Goal: Check status: Check status

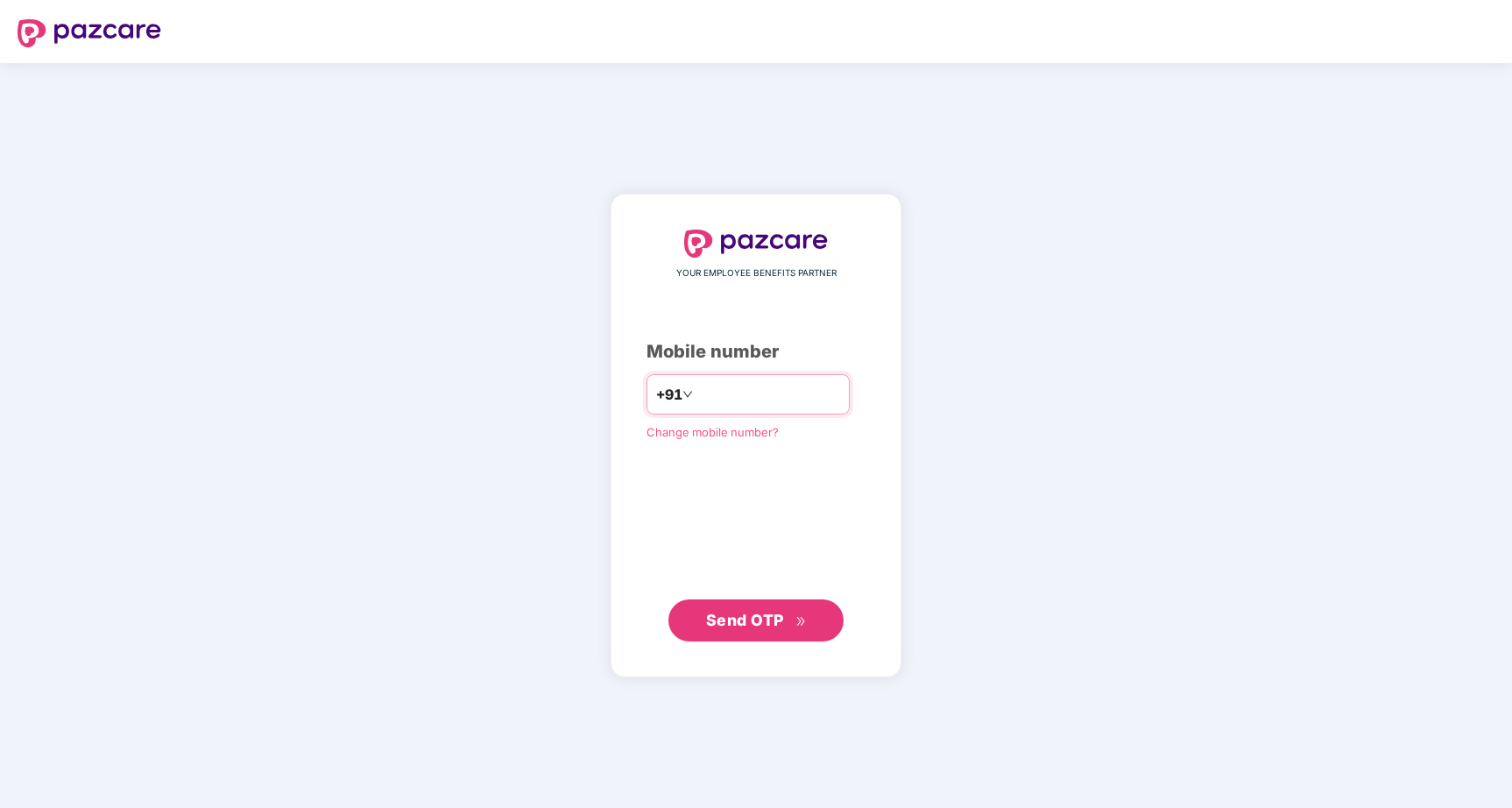
click at [727, 393] on input "number" at bounding box center [768, 395] width 143 height 28
click at [750, 615] on span "Send OTP" at bounding box center [745, 619] width 78 height 18
click at [779, 393] on input "*********" at bounding box center [768, 395] width 143 height 28
type input "**********"
click at [761, 621] on span "Send OTP" at bounding box center [745, 619] width 78 height 18
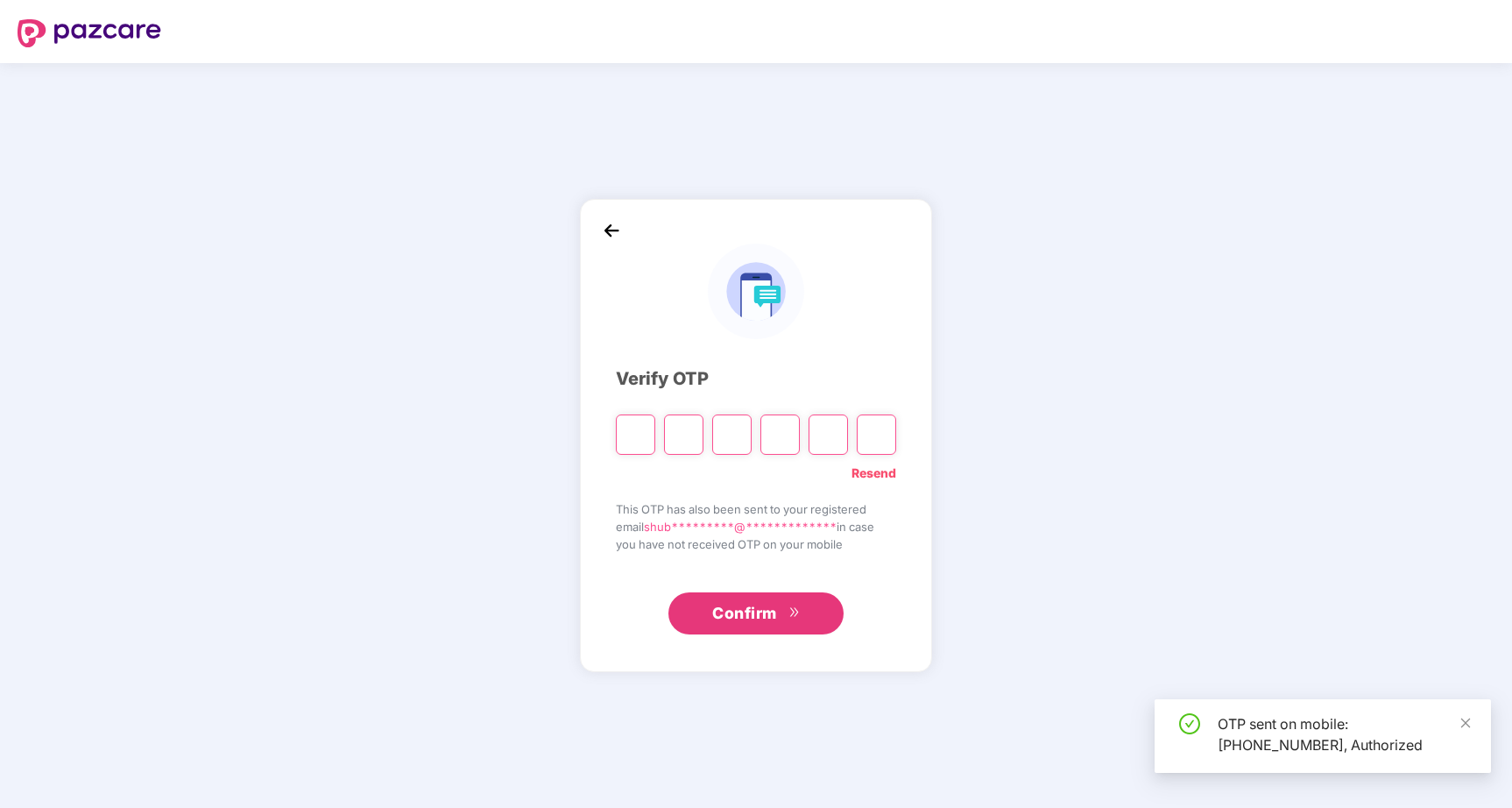
type input "*"
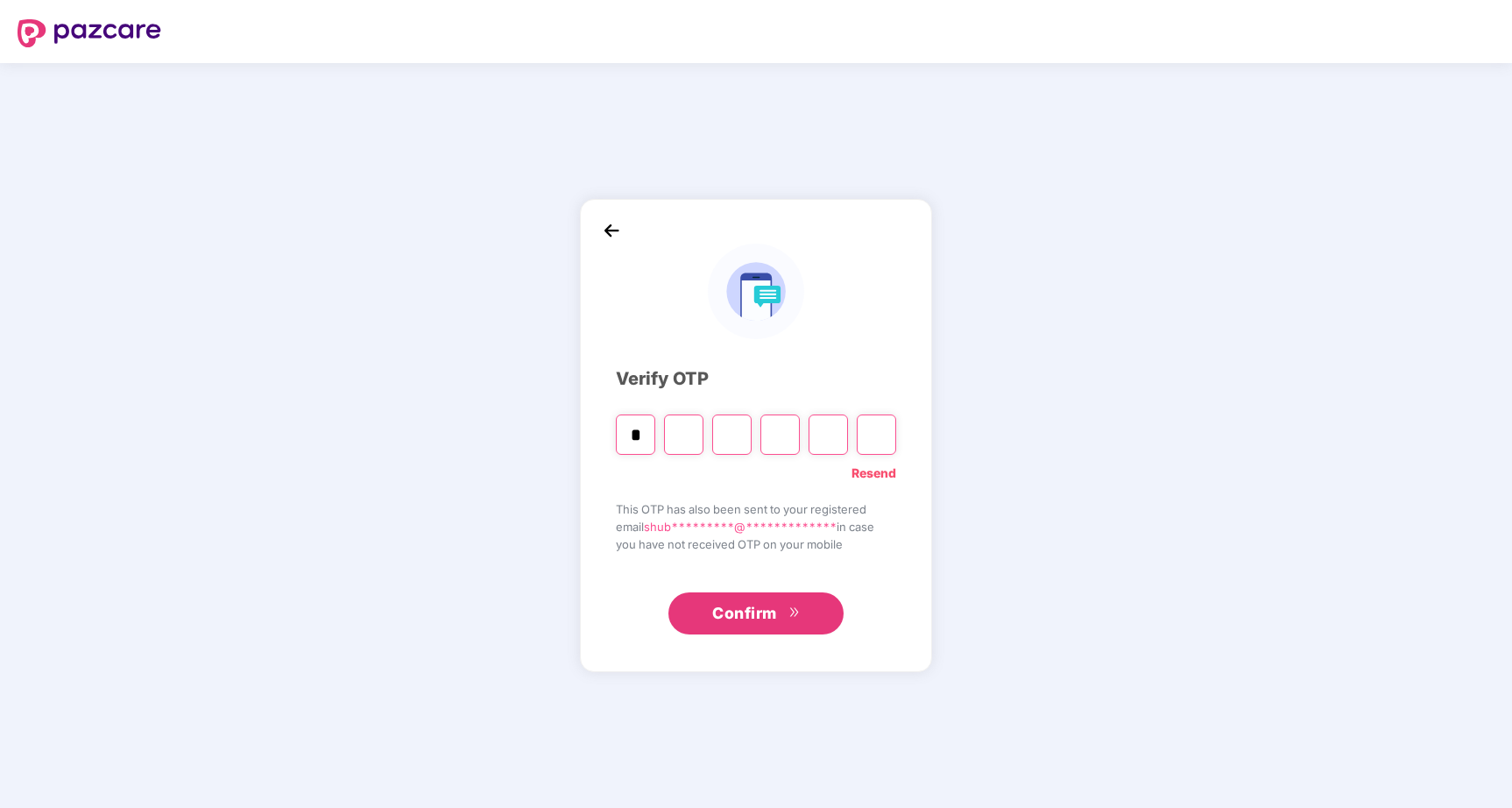
type input "*"
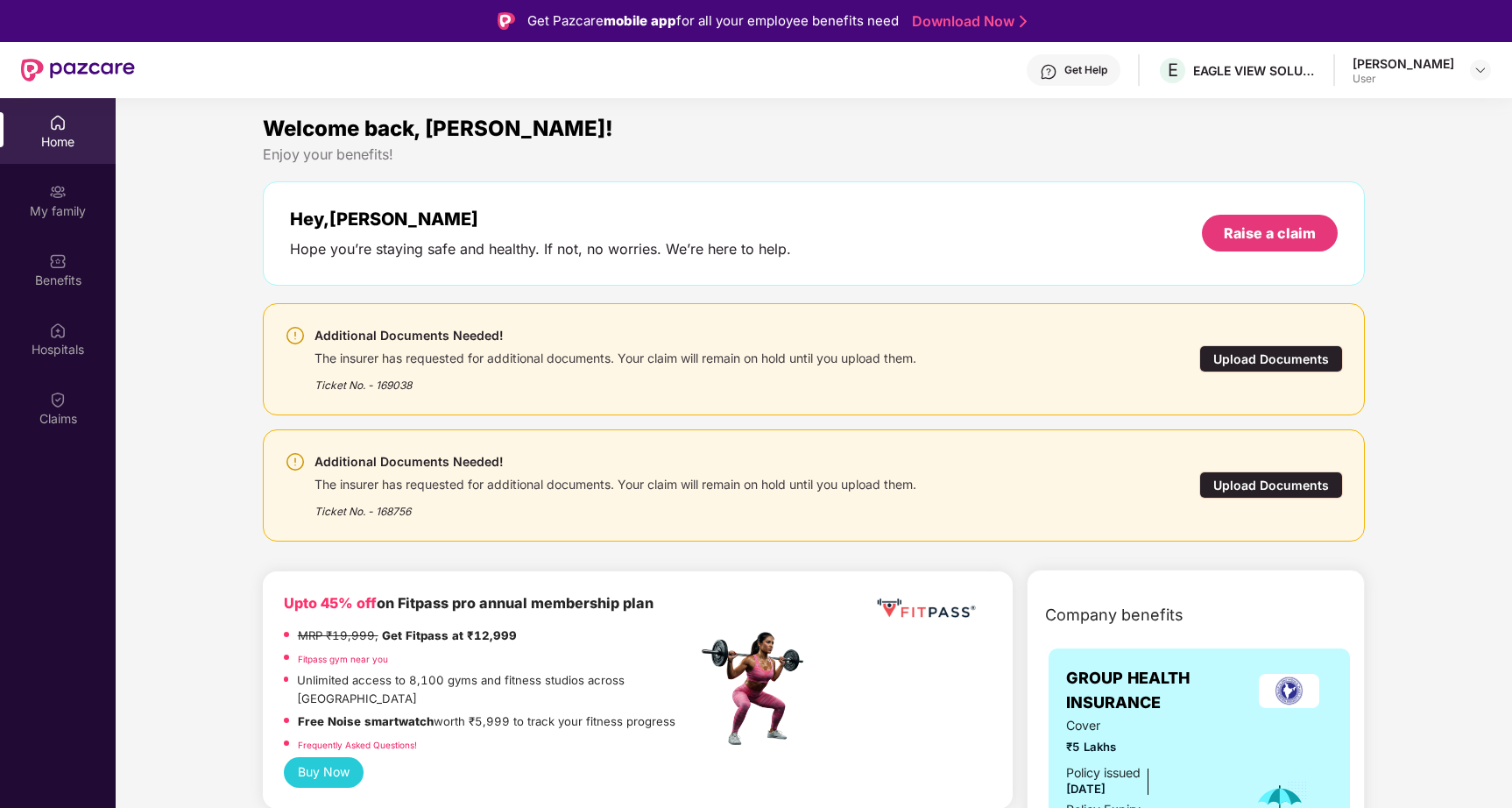
click at [57, 408] on div "Claims" at bounding box center [58, 407] width 116 height 66
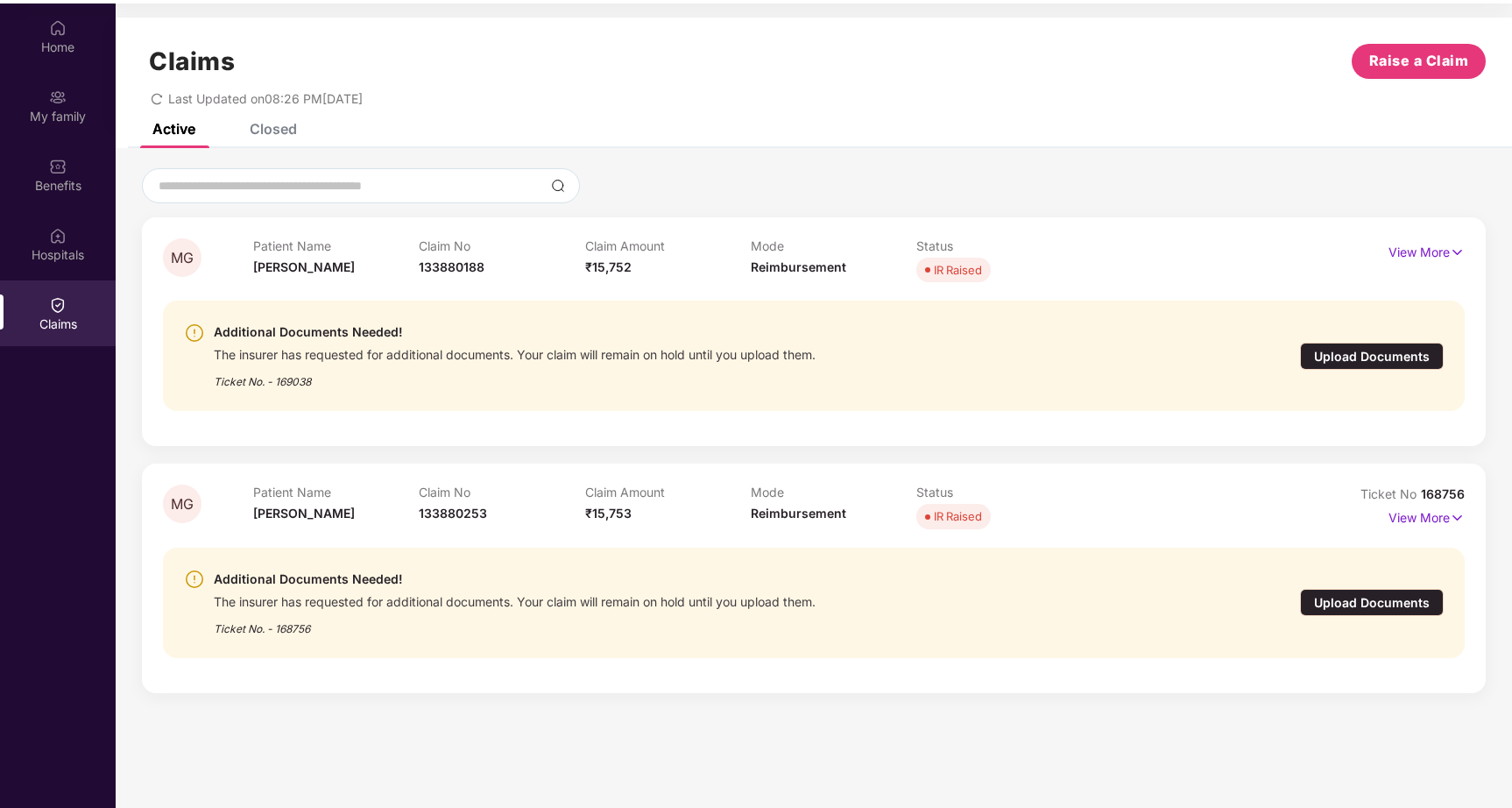
scroll to position [98, 0]
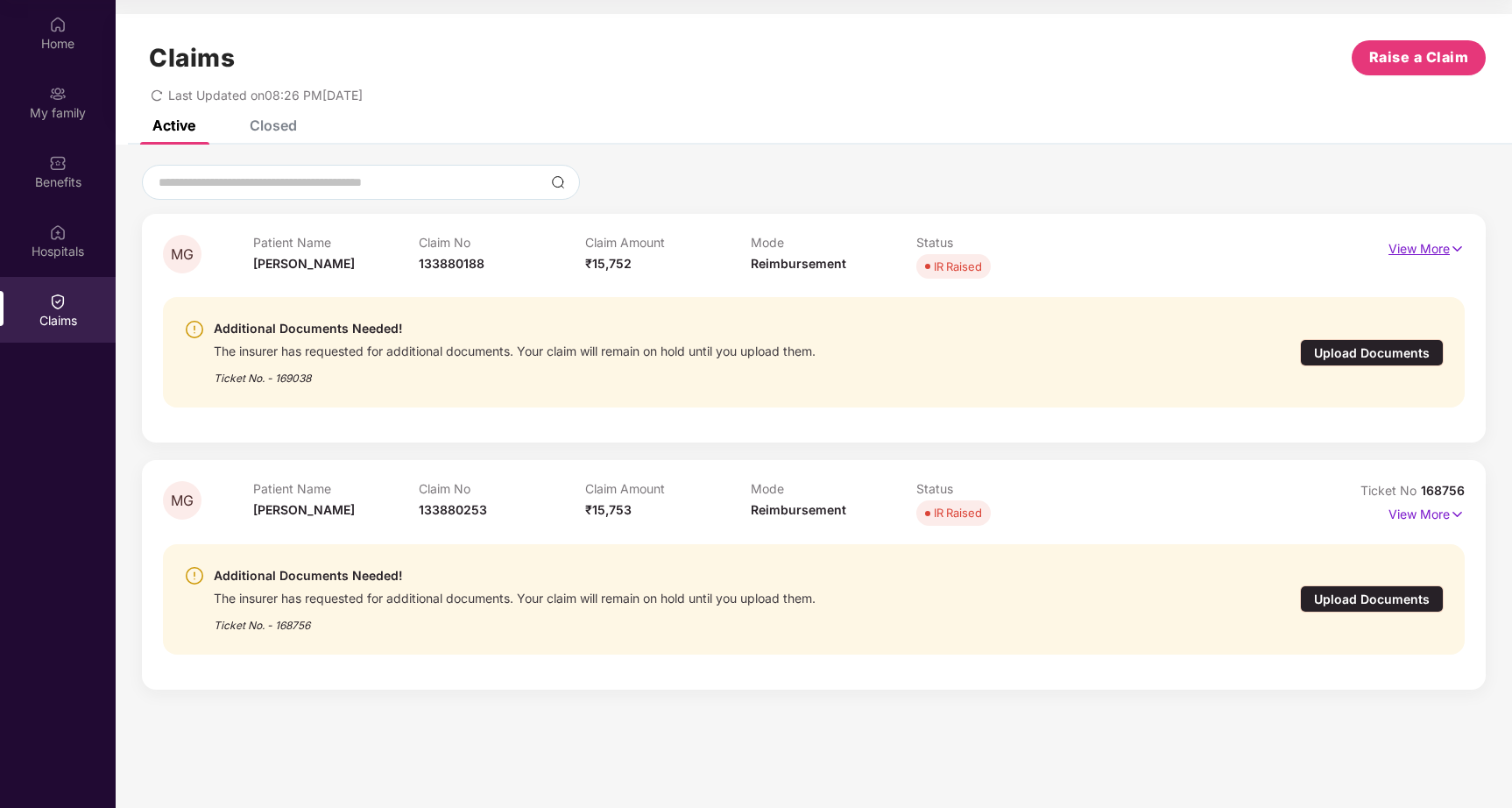
click at [1405, 242] on p "View More" at bounding box center [1427, 246] width 76 height 24
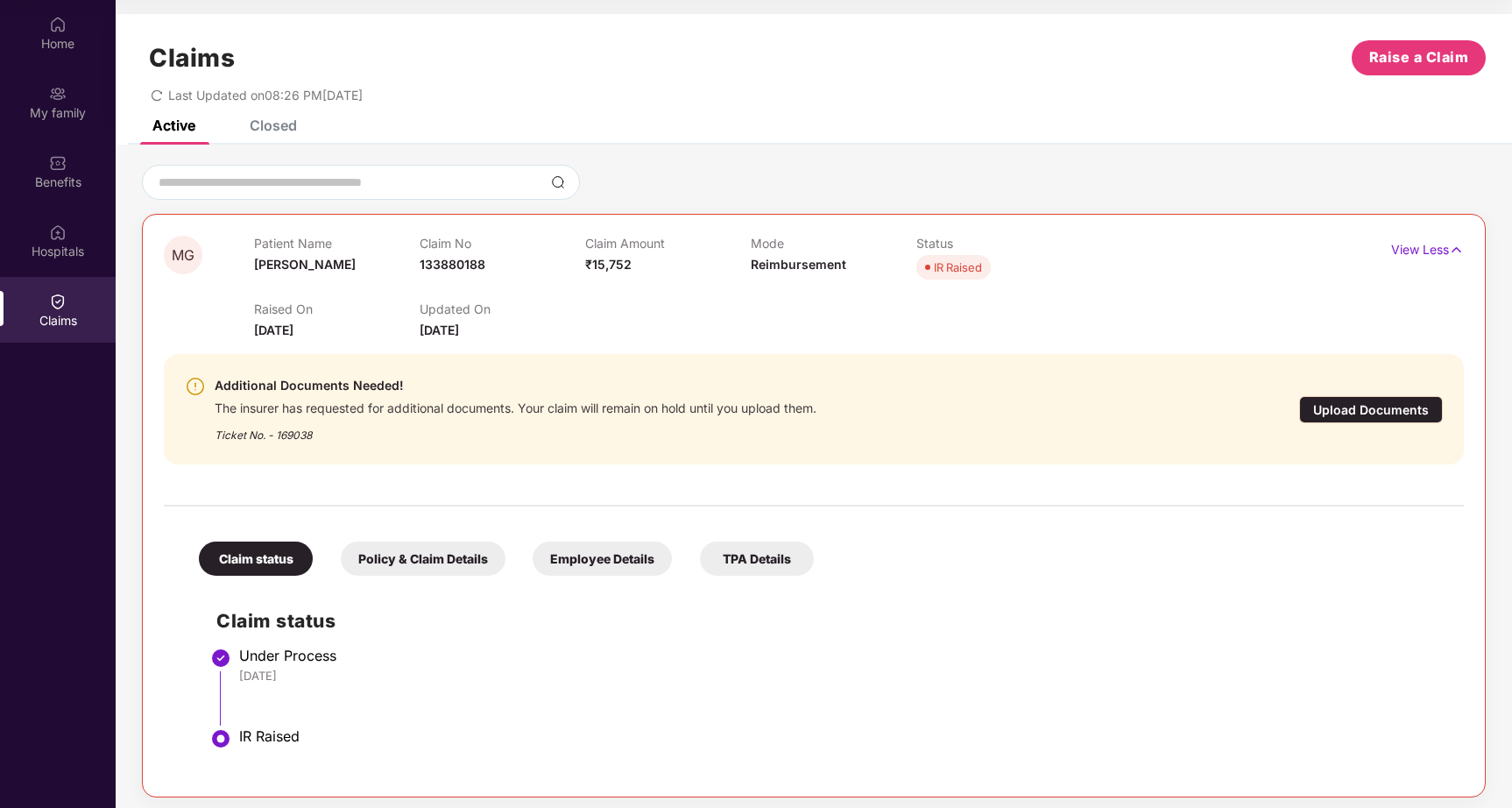
click at [812, 331] on div "Raised On 28 Aug 2025 Updated On 31 Aug 2025" at bounding box center [751, 311] width 994 height 56
click at [1417, 247] on p "View Less" at bounding box center [1428, 247] width 73 height 24
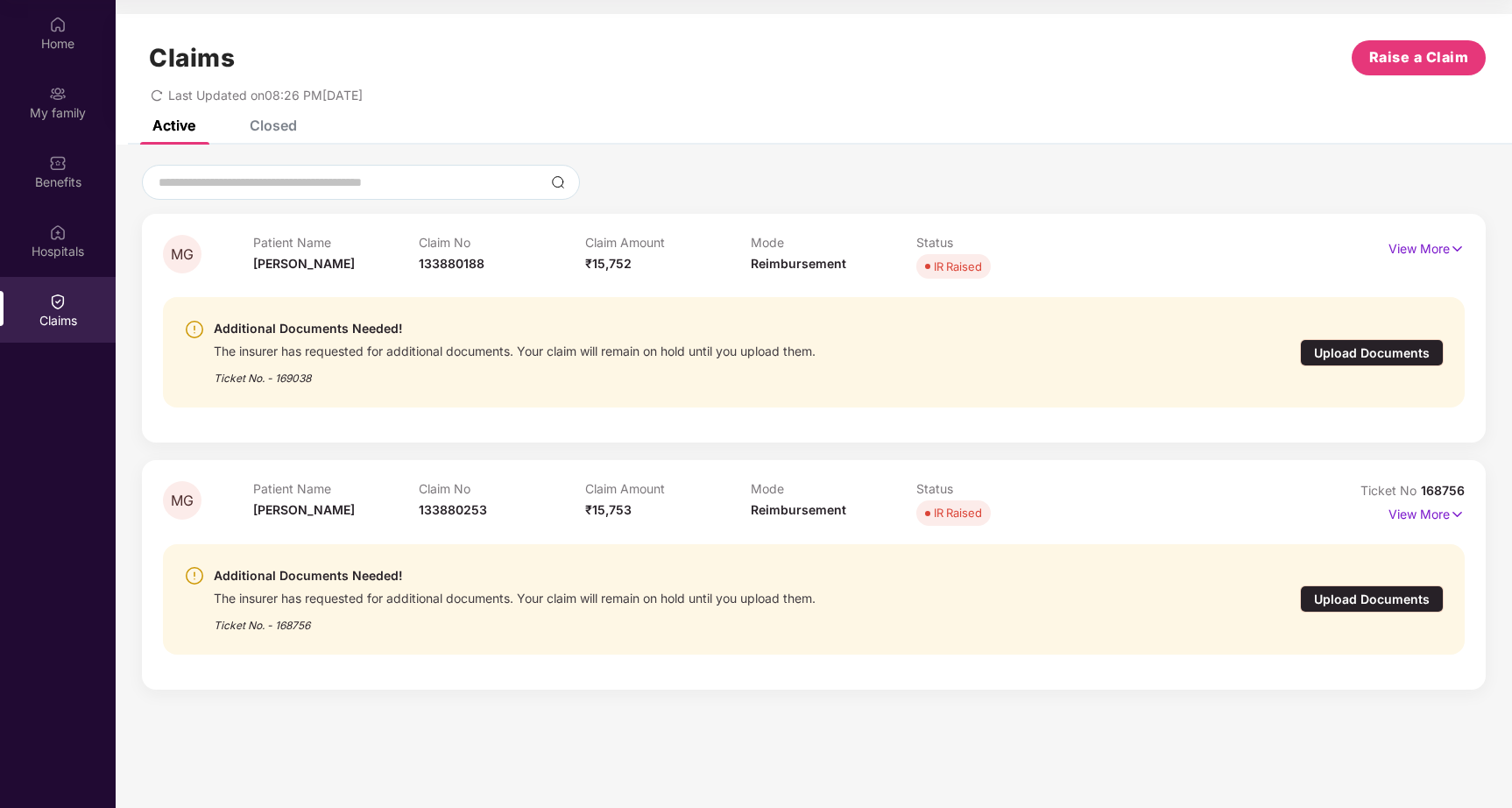
click at [174, 529] on div "MG" at bounding box center [208, 505] width 90 height 48
click at [1446, 508] on p "View More" at bounding box center [1427, 512] width 76 height 24
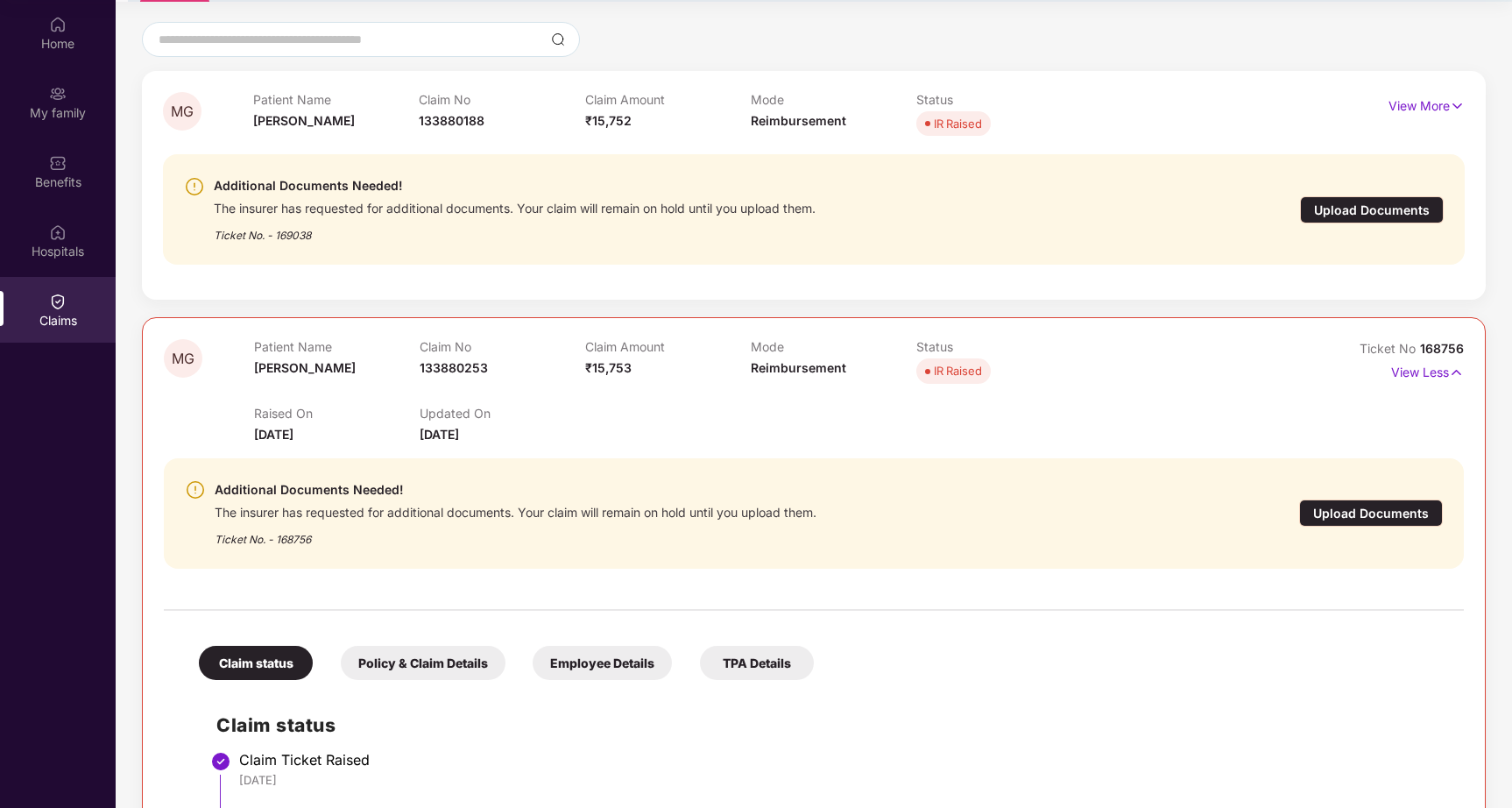
scroll to position [142, 0]
click at [293, 235] on div "Ticket No. - 169038" at bounding box center [514, 231] width 602 height 28
copy div "169038"
click at [290, 273] on div "Additional Documents Needed! The insurer has requested for additional documents…" at bounding box center [814, 211] width 1302 height 139
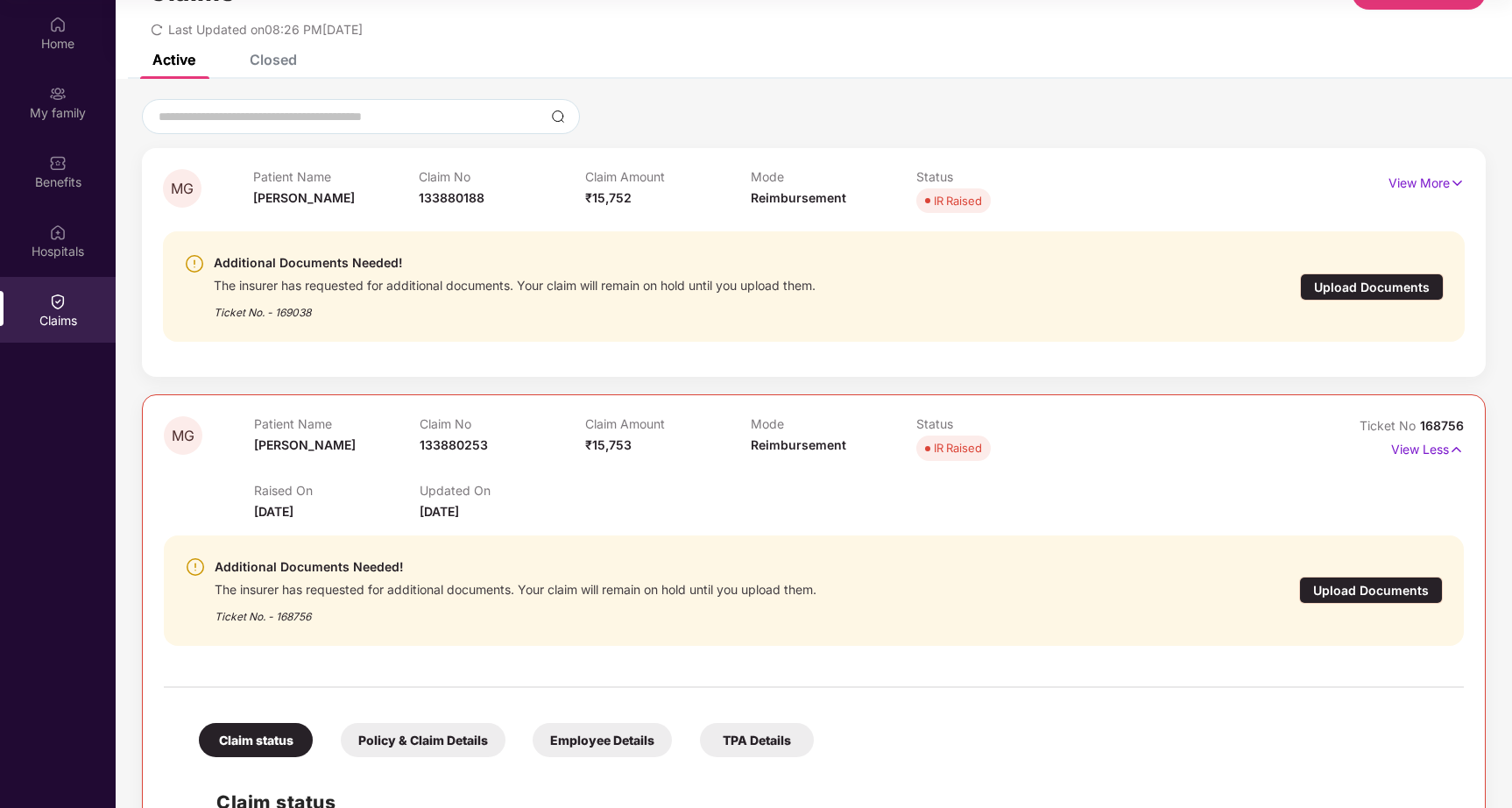
scroll to position [0, 0]
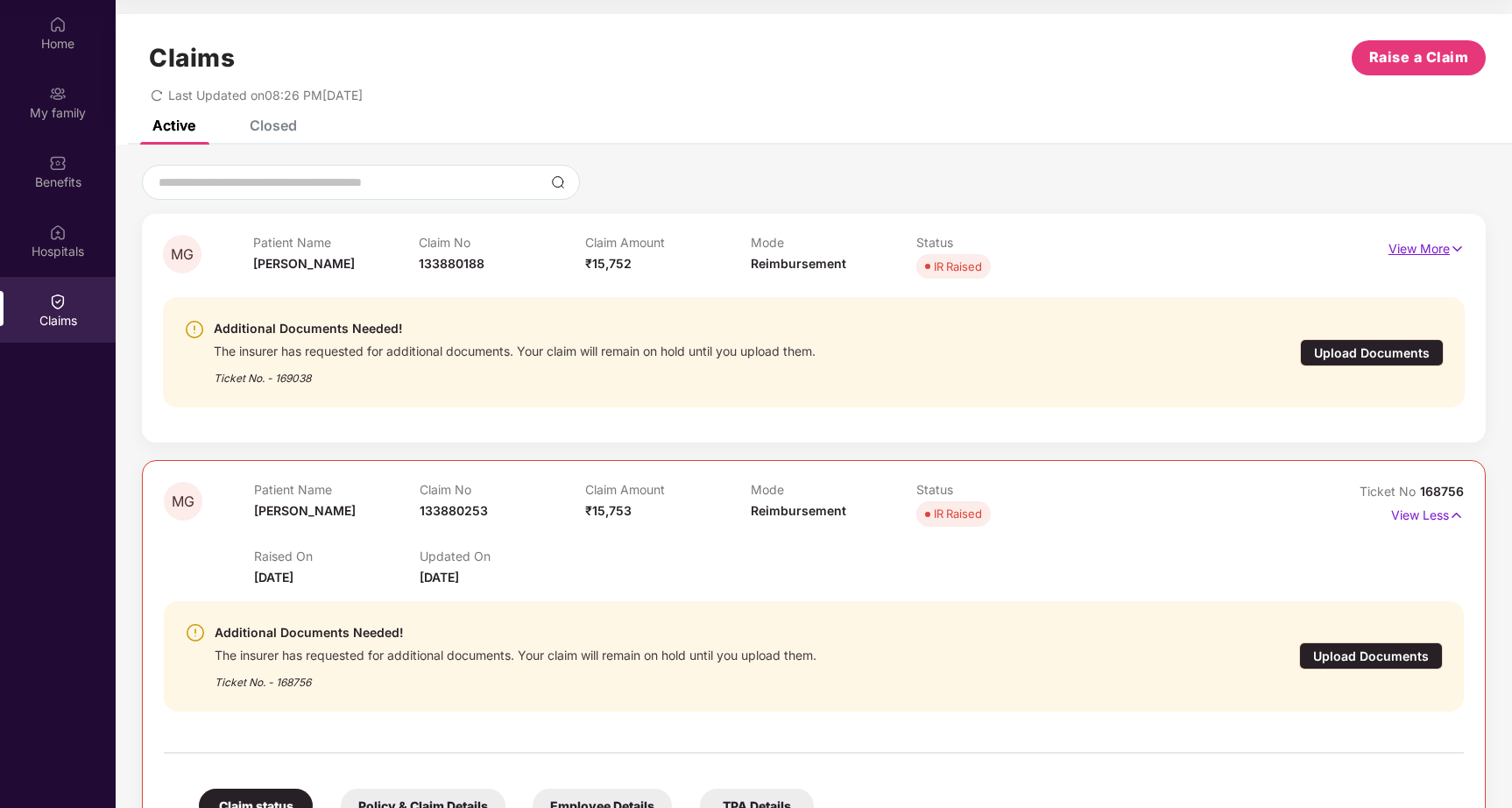
click at [1426, 240] on p "View More" at bounding box center [1427, 246] width 76 height 24
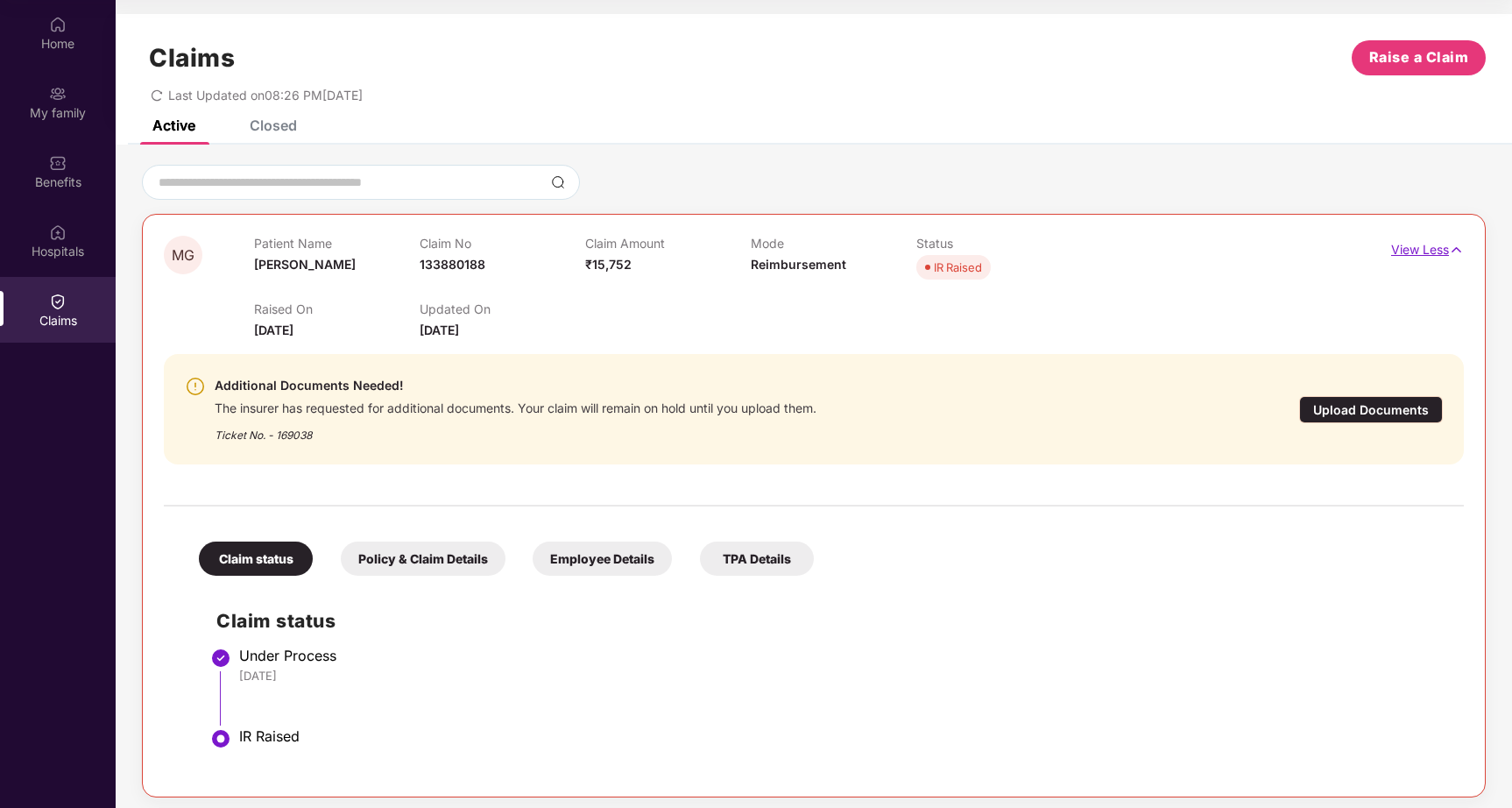
click at [1431, 252] on p "View Less" at bounding box center [1428, 247] width 73 height 24
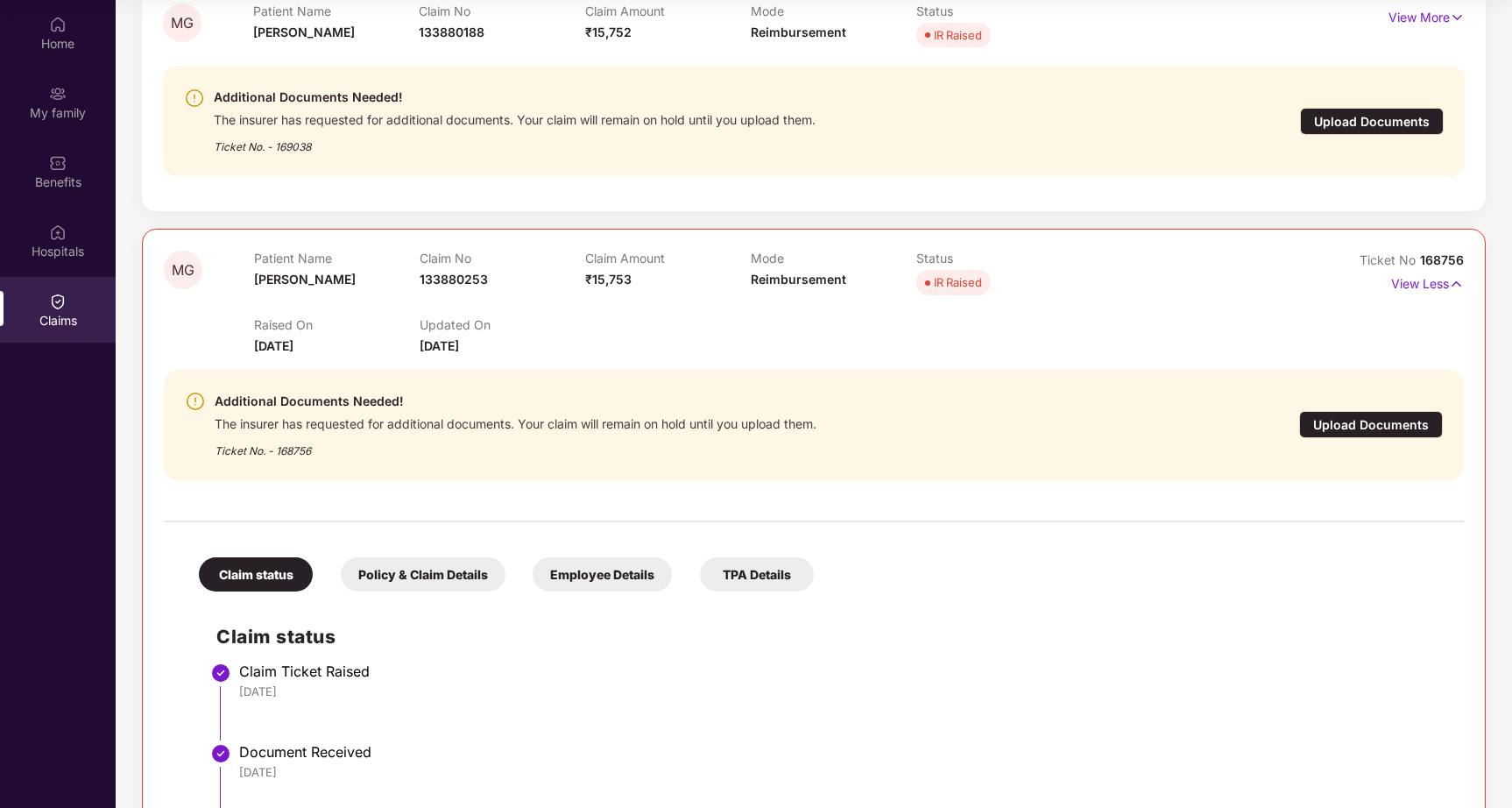
scroll to position [234, 0]
click at [382, 302] on div "Raised On 28 Aug 2025 Updated On 31 Aug 2025" at bounding box center [751, 326] width 994 height 56
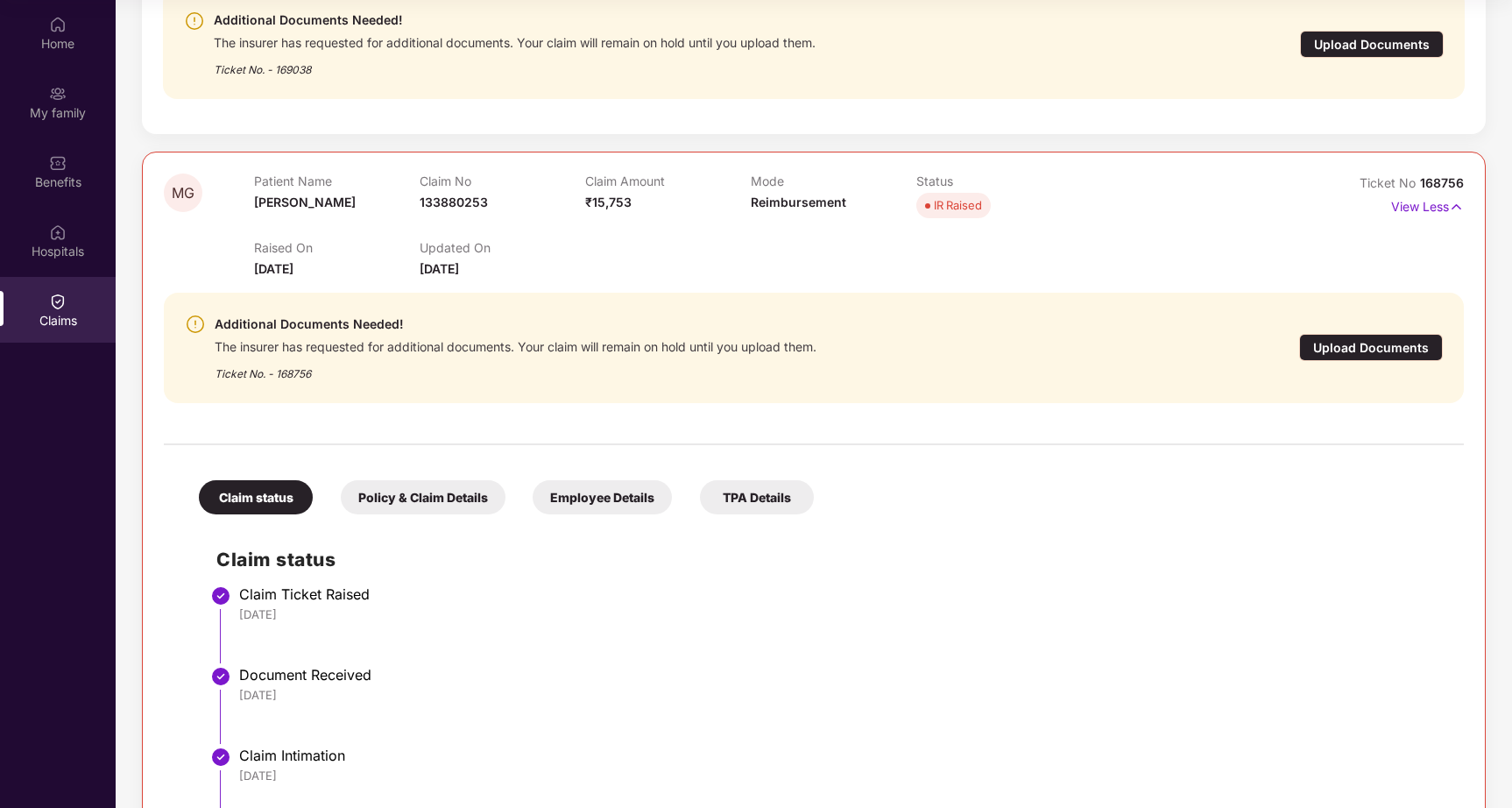
scroll to position [320, 0]
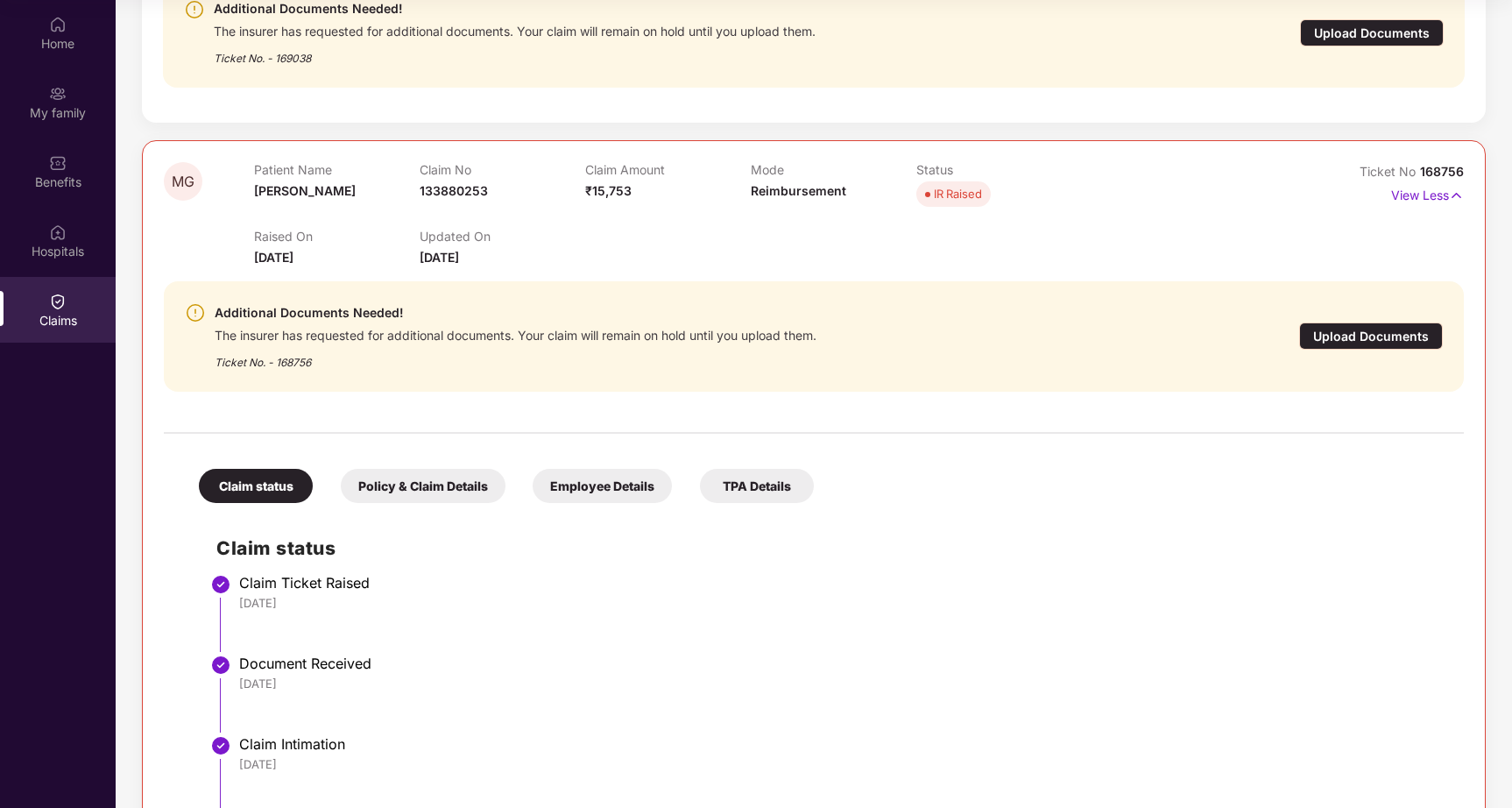
click at [368, 365] on div "Ticket No. - 168756" at bounding box center [515, 357] width 602 height 28
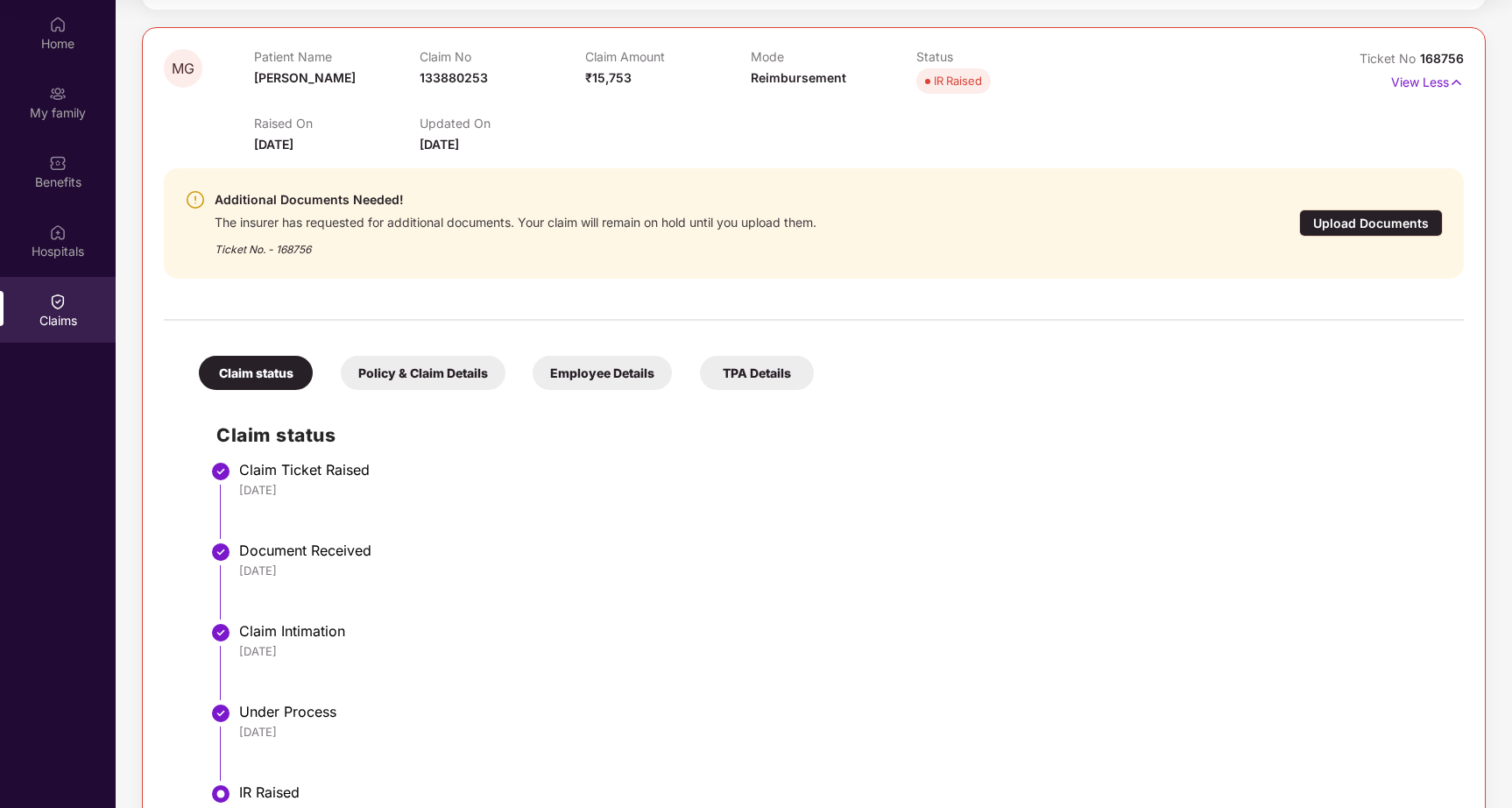
scroll to position [497, 0]
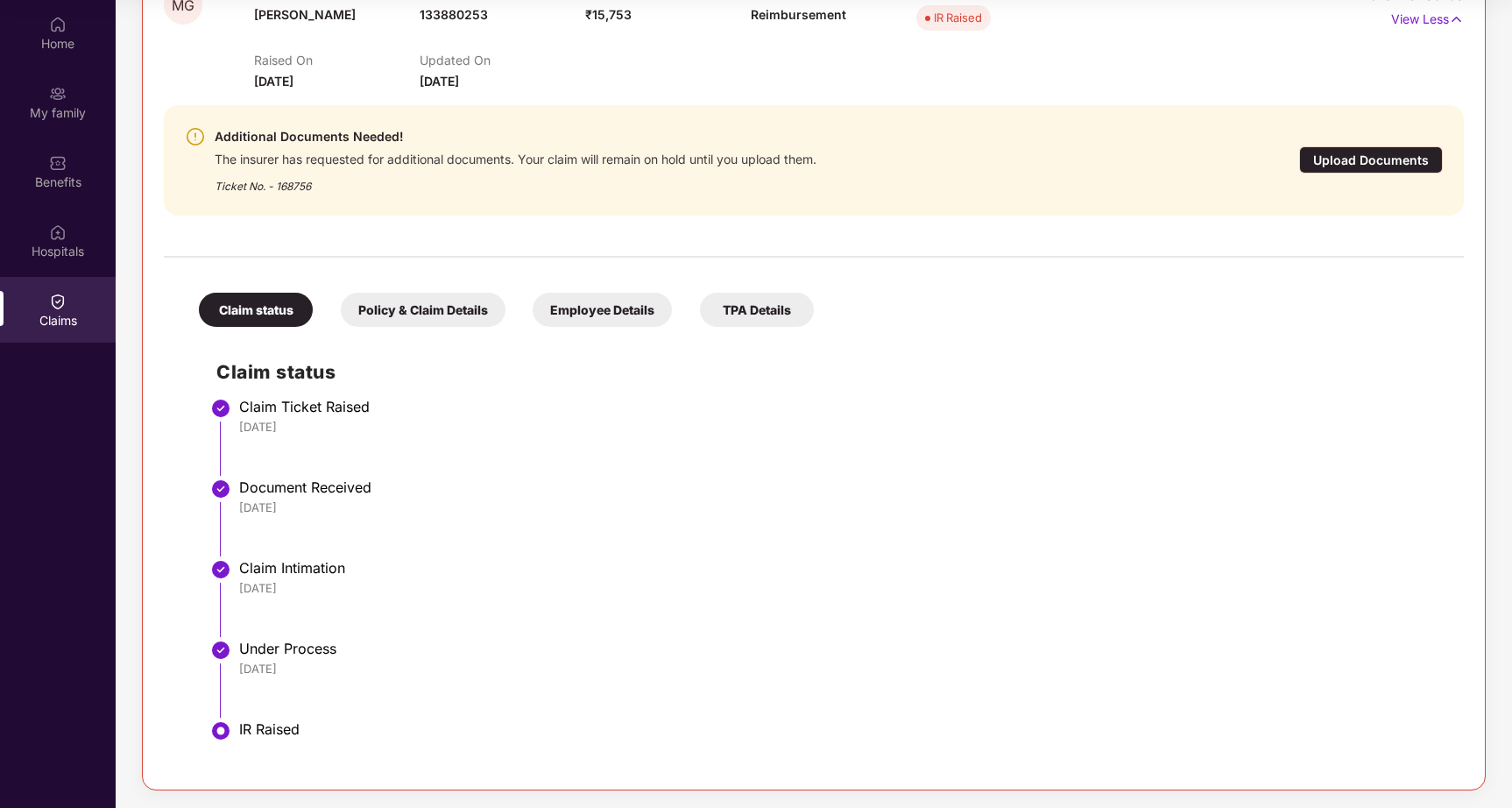
click at [1374, 160] on div "Upload Documents" at bounding box center [1371, 160] width 143 height 28
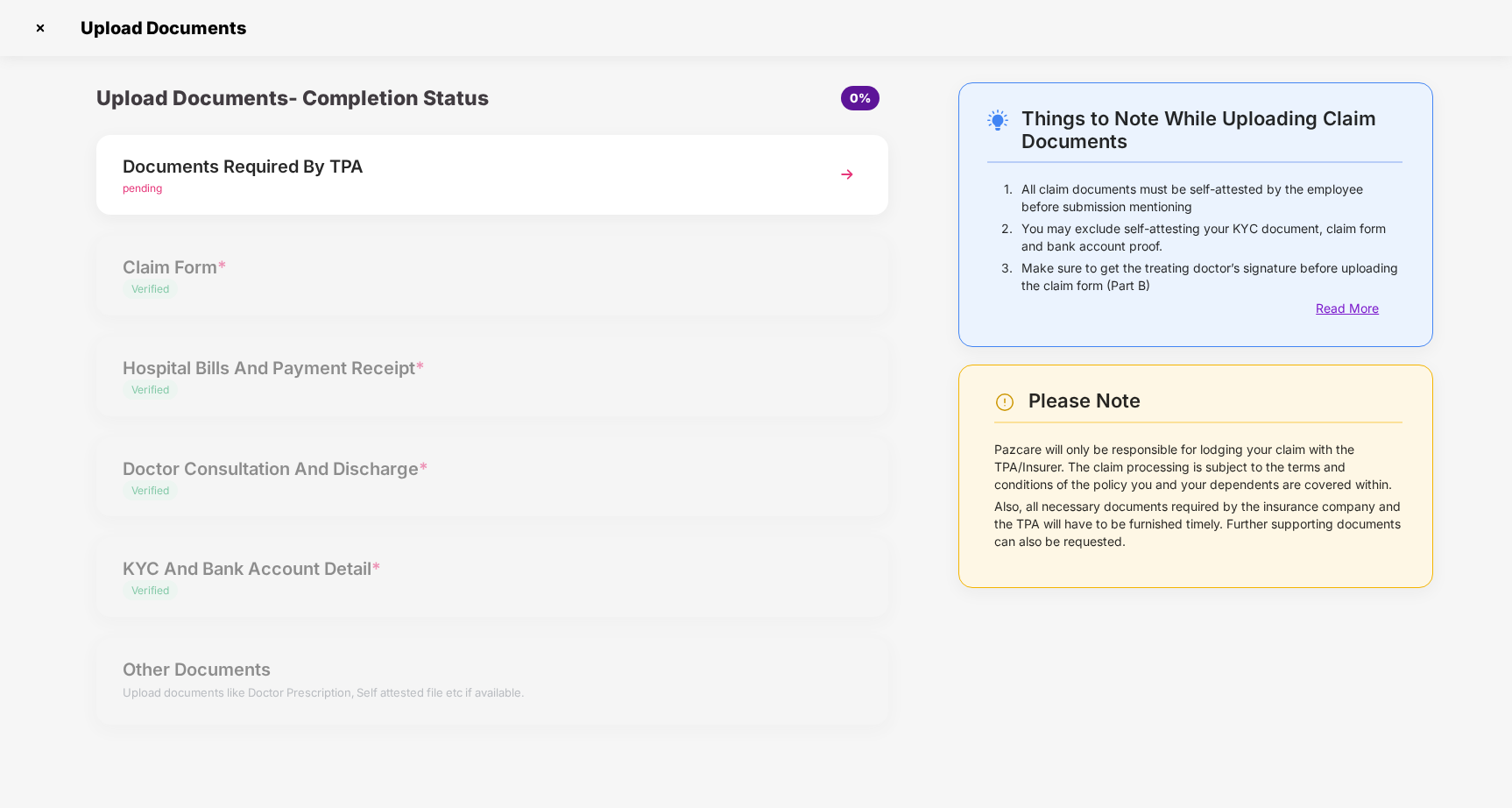
click at [1339, 302] on div "Read More" at bounding box center [1359, 309] width 86 height 19
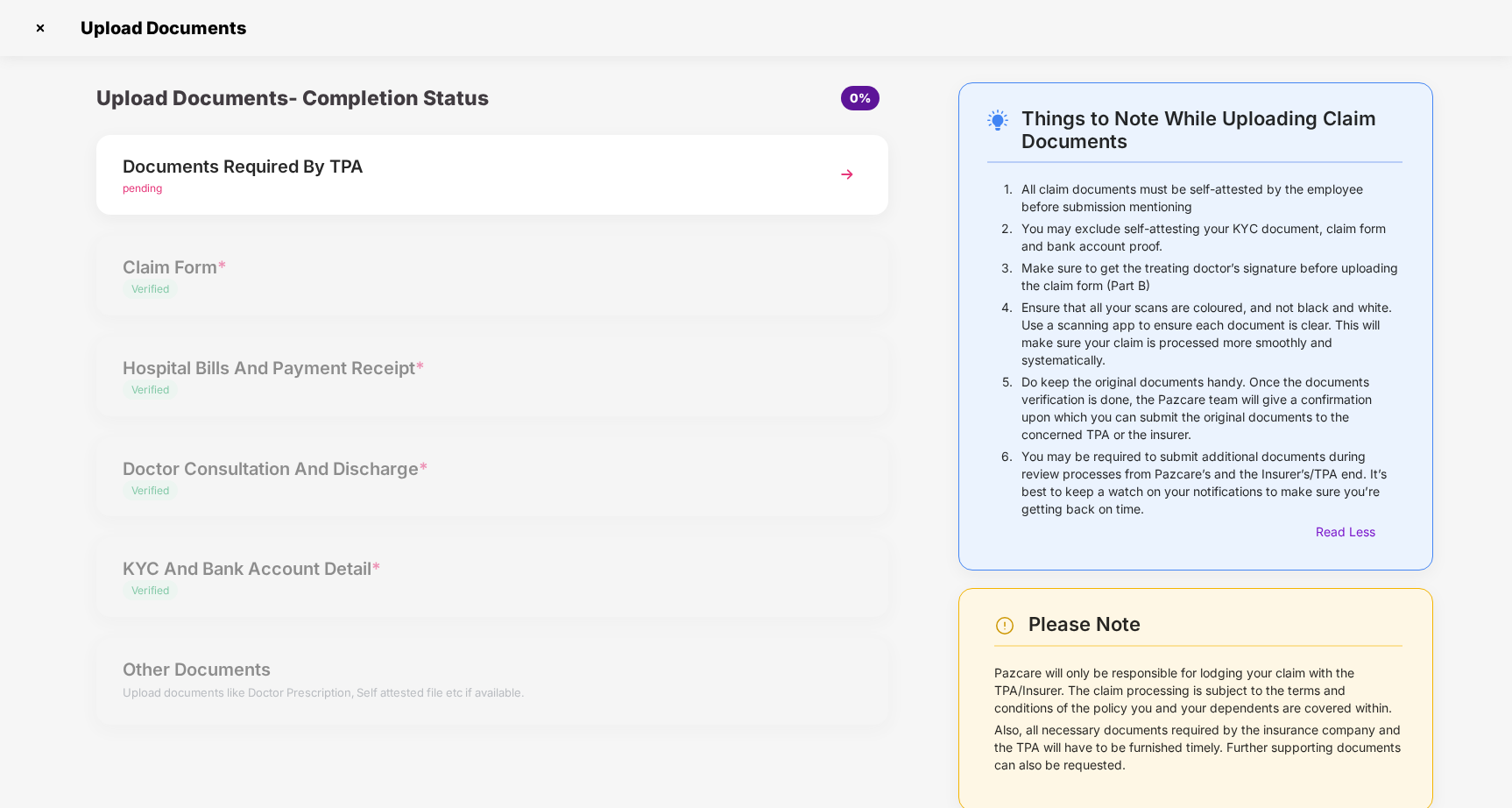
click at [846, 175] on img at bounding box center [847, 174] width 31 height 31
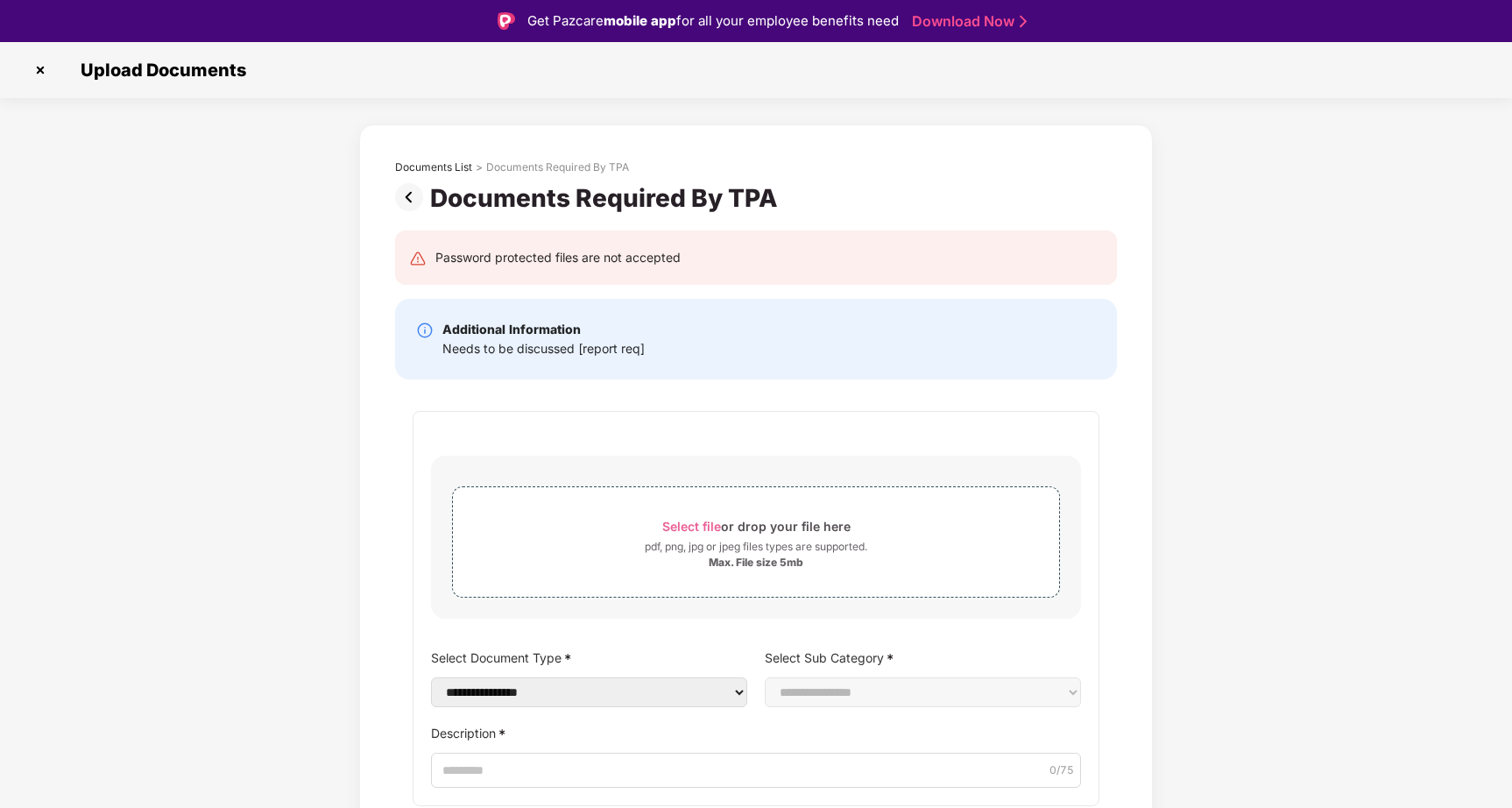
click at [407, 193] on img at bounding box center [412, 197] width 35 height 28
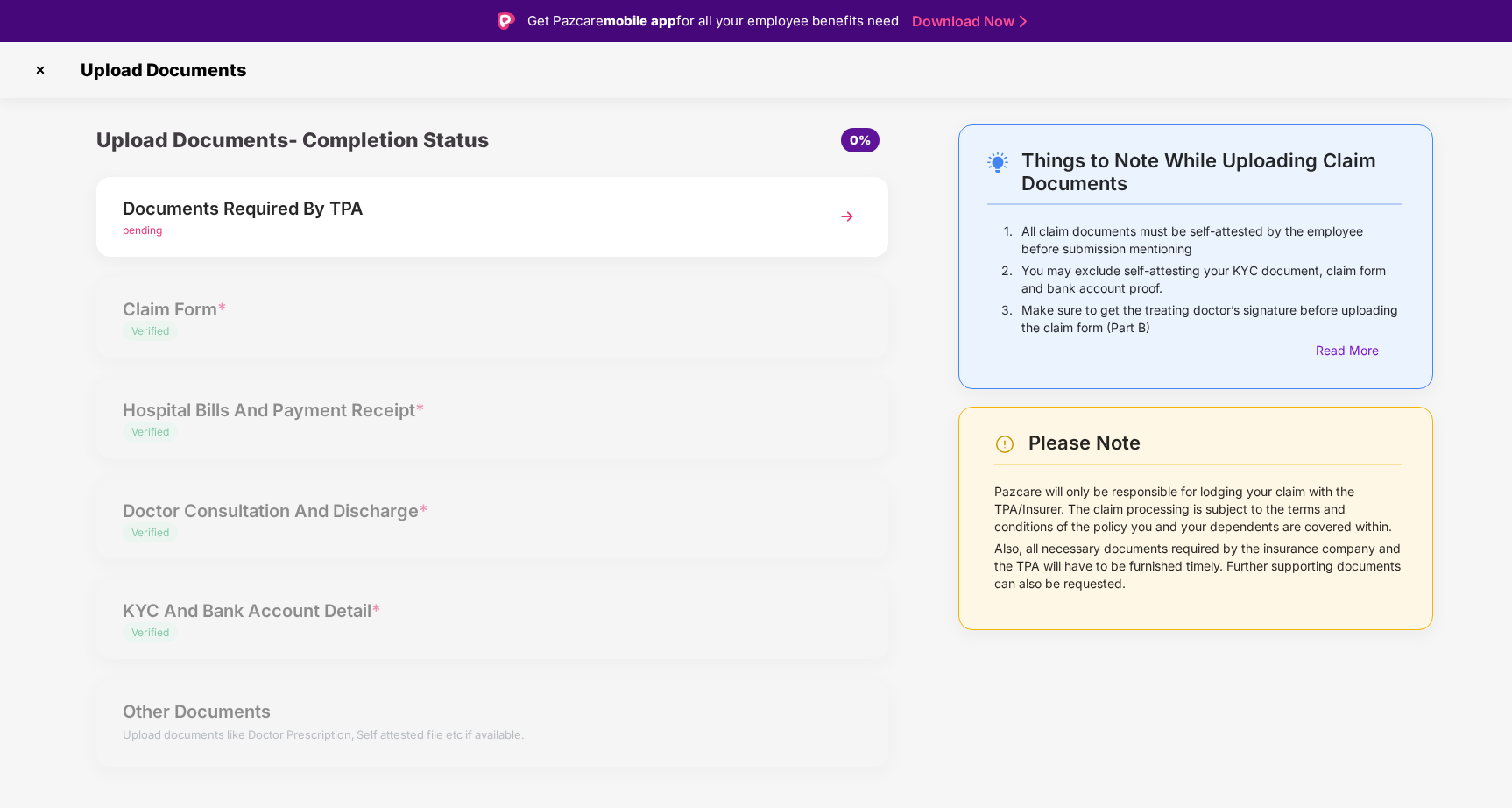
click at [39, 69] on img at bounding box center [41, 70] width 28 height 28
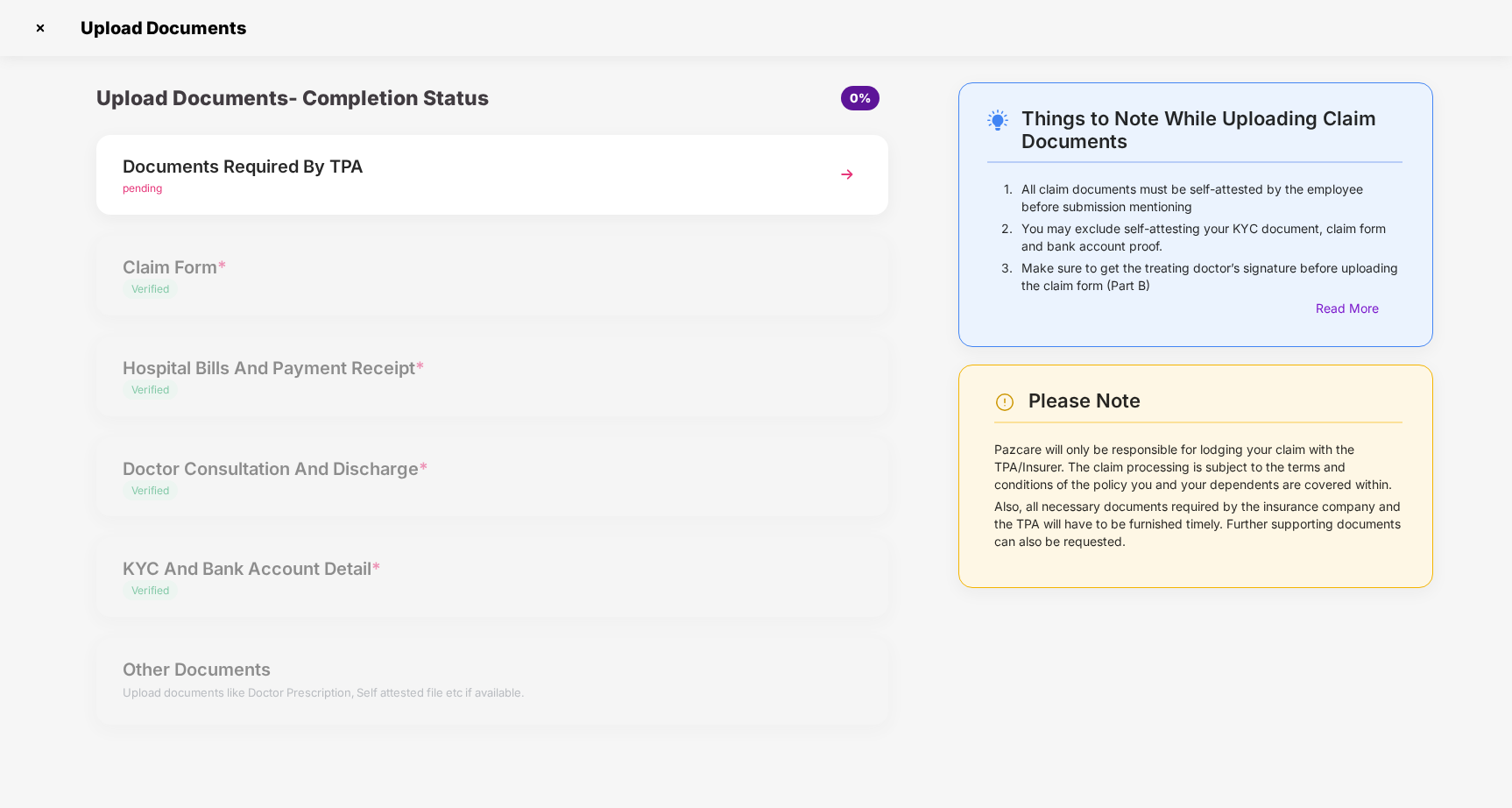
click at [40, 24] on img at bounding box center [41, 28] width 28 height 28
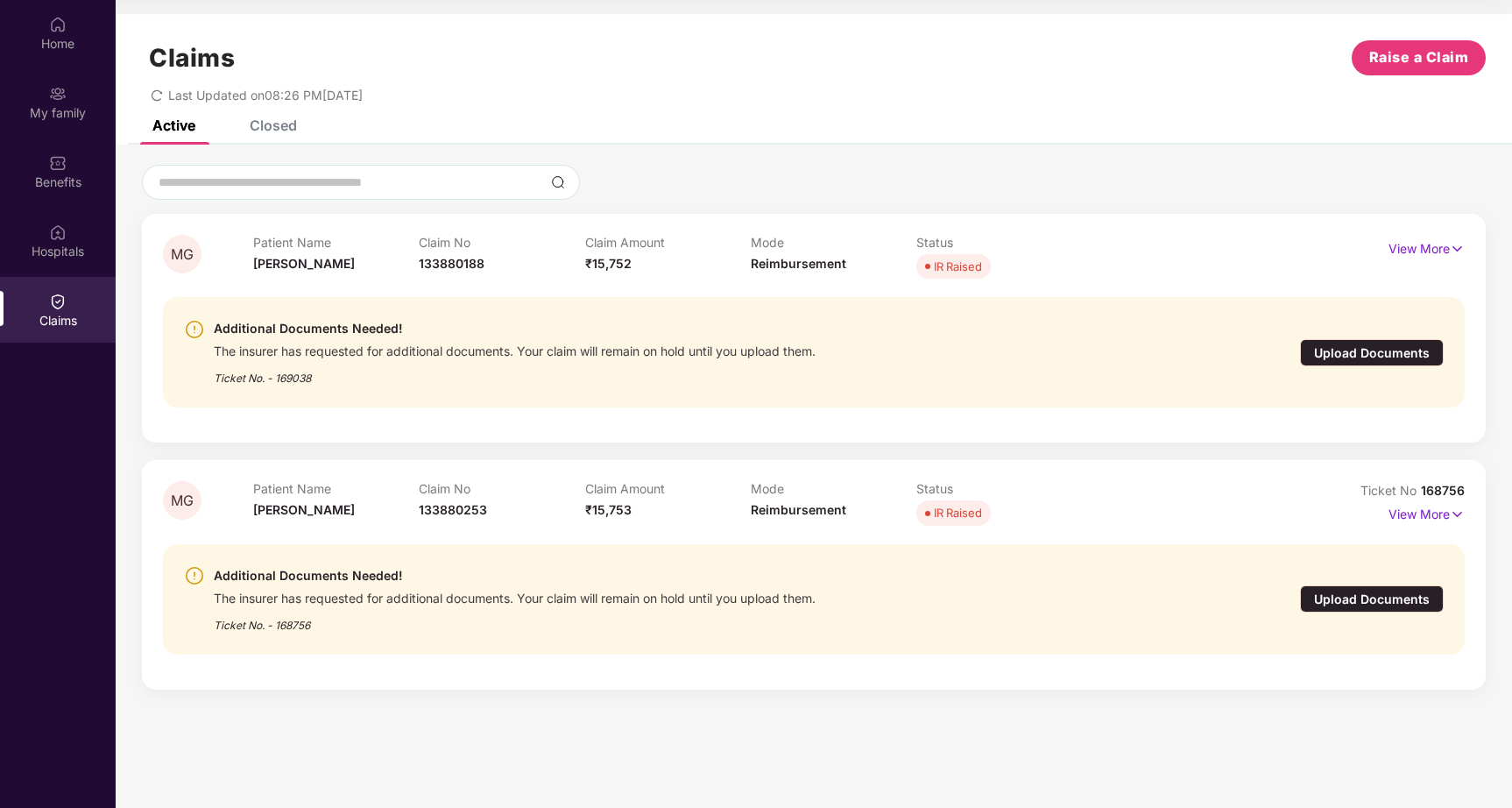
click at [131, 166] on div "MG Patient Name [PERSON_NAME] Claim No 133880188 Claim Amount ₹15,752 Mode Reim…" at bounding box center [814, 427] width 1397 height 525
click at [454, 515] on span "133880253" at bounding box center [453, 510] width 68 height 15
copy span "133880253"
click at [804, 416] on div "Additional Documents Needed! The insurer has requested for additional documents…" at bounding box center [814, 352] width 1302 height 139
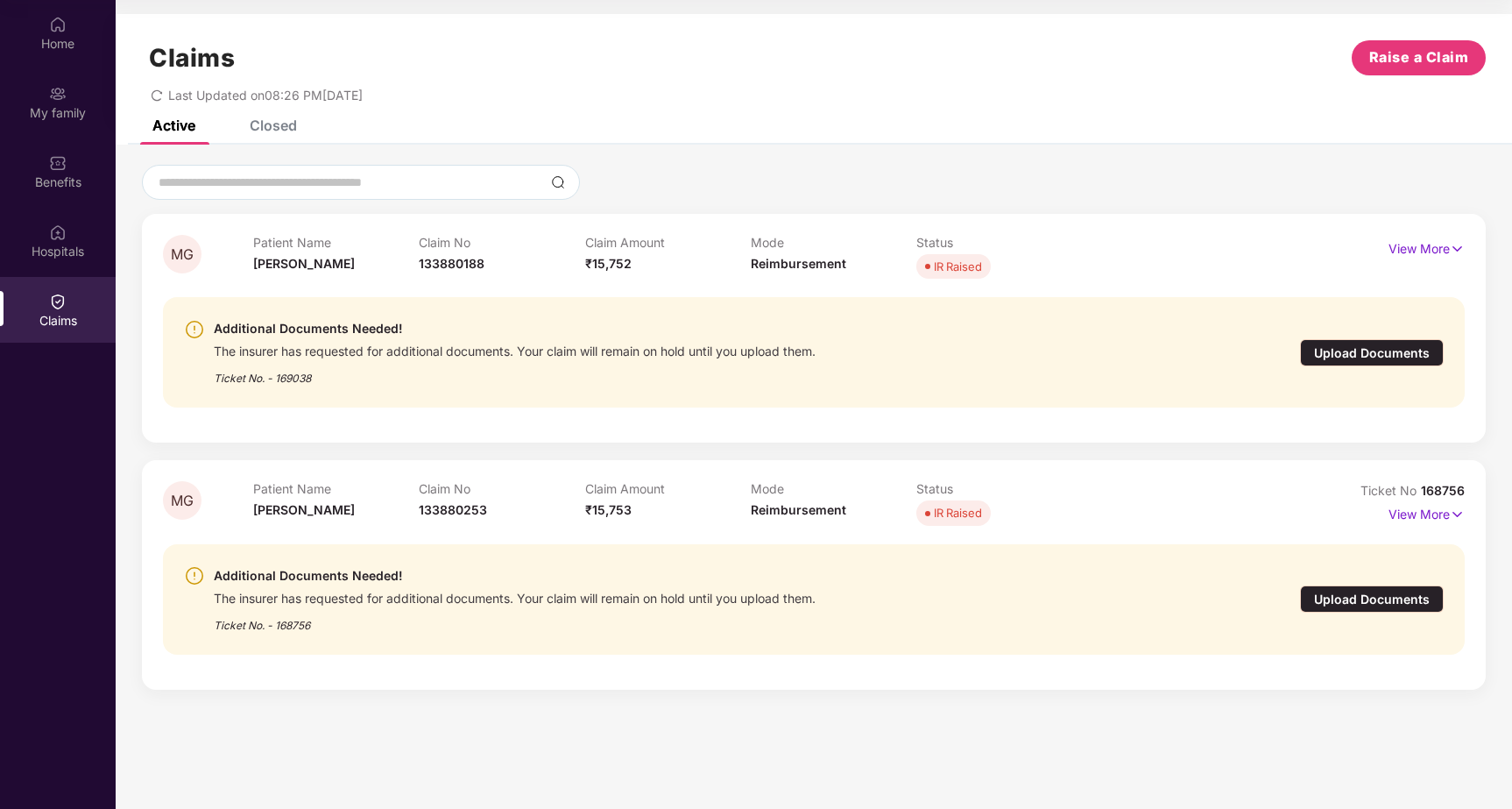
click at [793, 267] on span "Reimbursement" at bounding box center [798, 264] width 96 height 15
copy span "Reimbursement"
click at [452, 513] on span "133880253" at bounding box center [453, 510] width 68 height 15
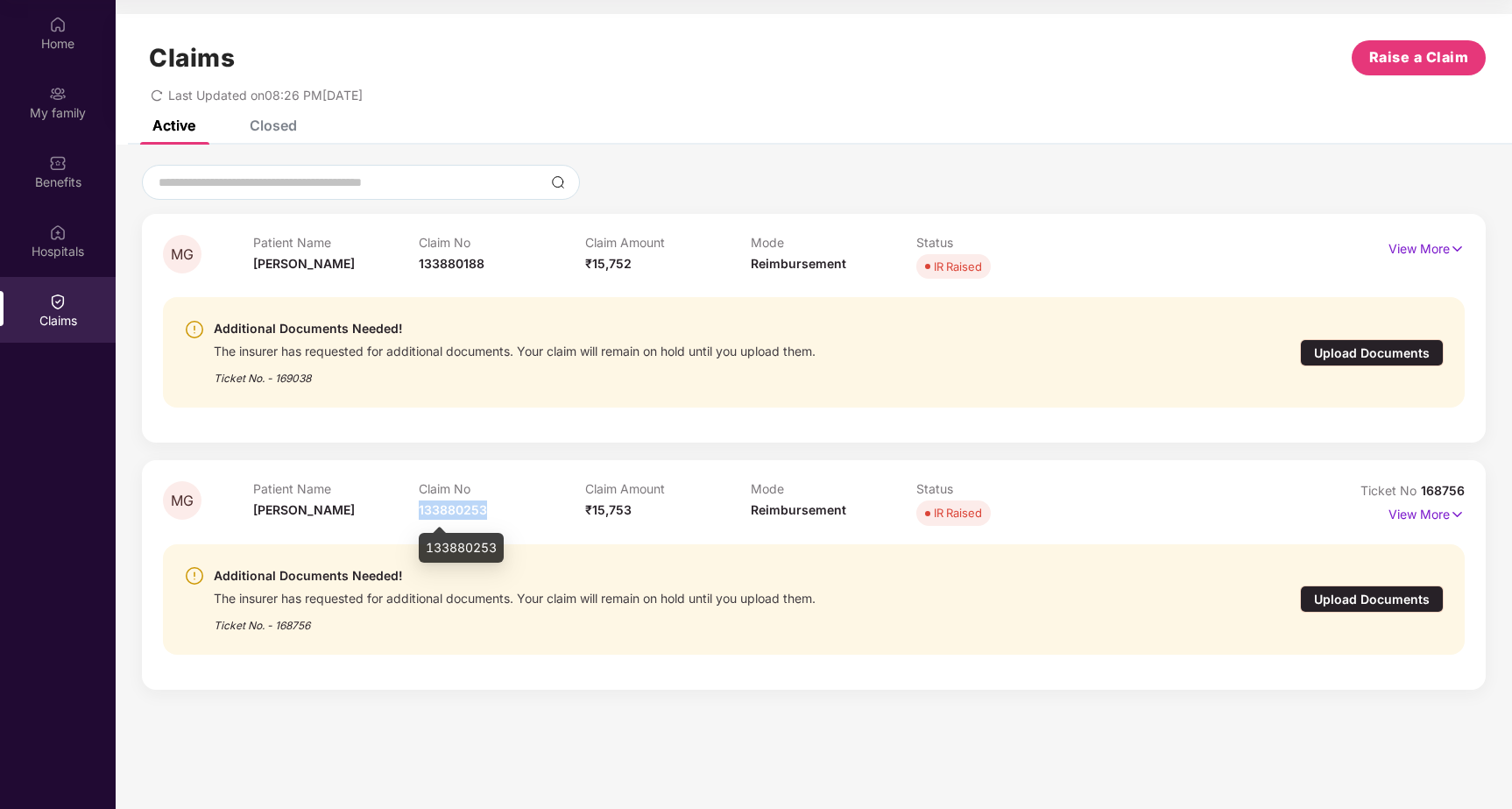
copy span "133880253"
click at [1409, 515] on p "View More" at bounding box center [1427, 512] width 76 height 24
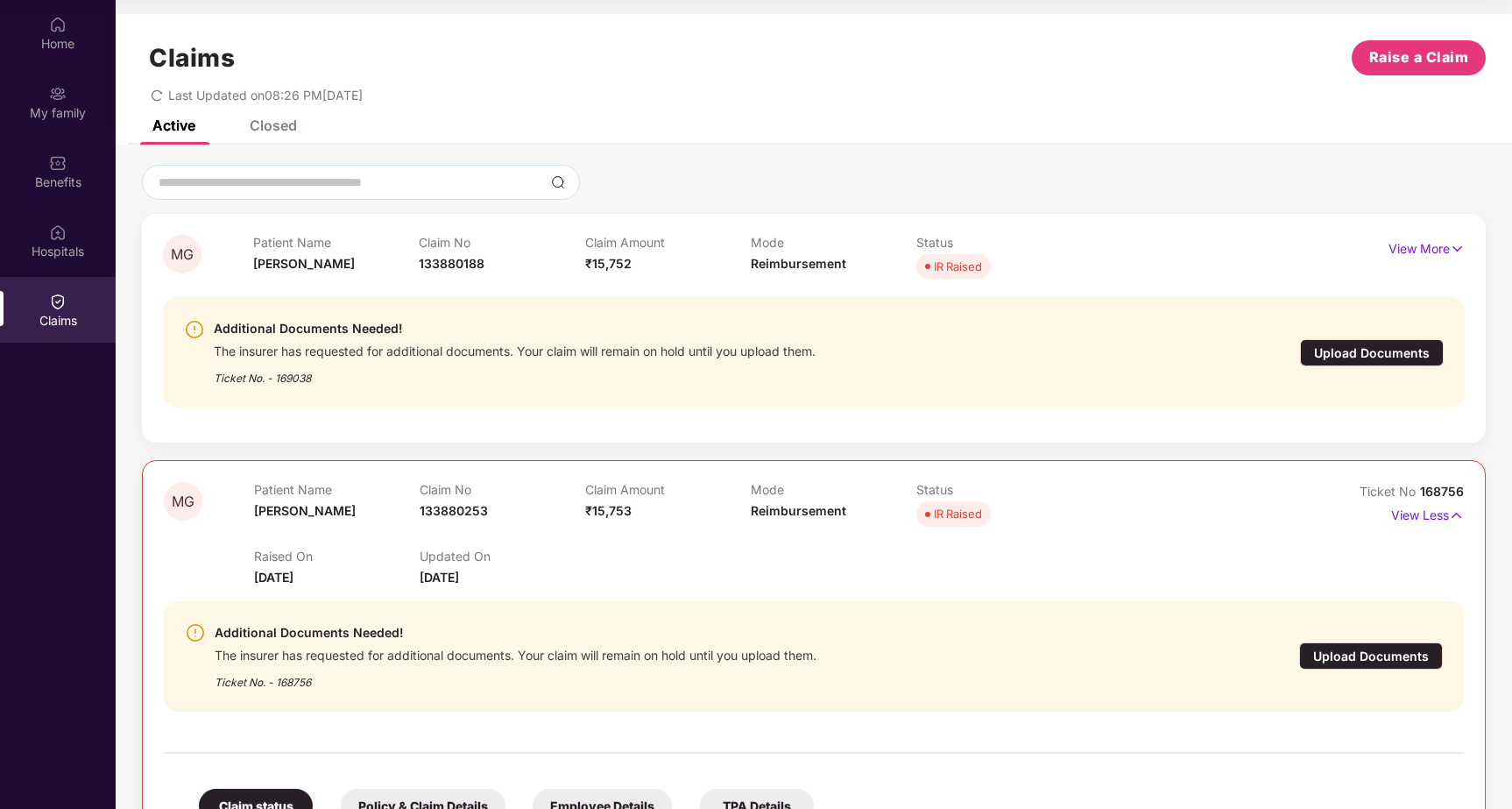
click at [272, 123] on div "Closed" at bounding box center [273, 125] width 47 height 17
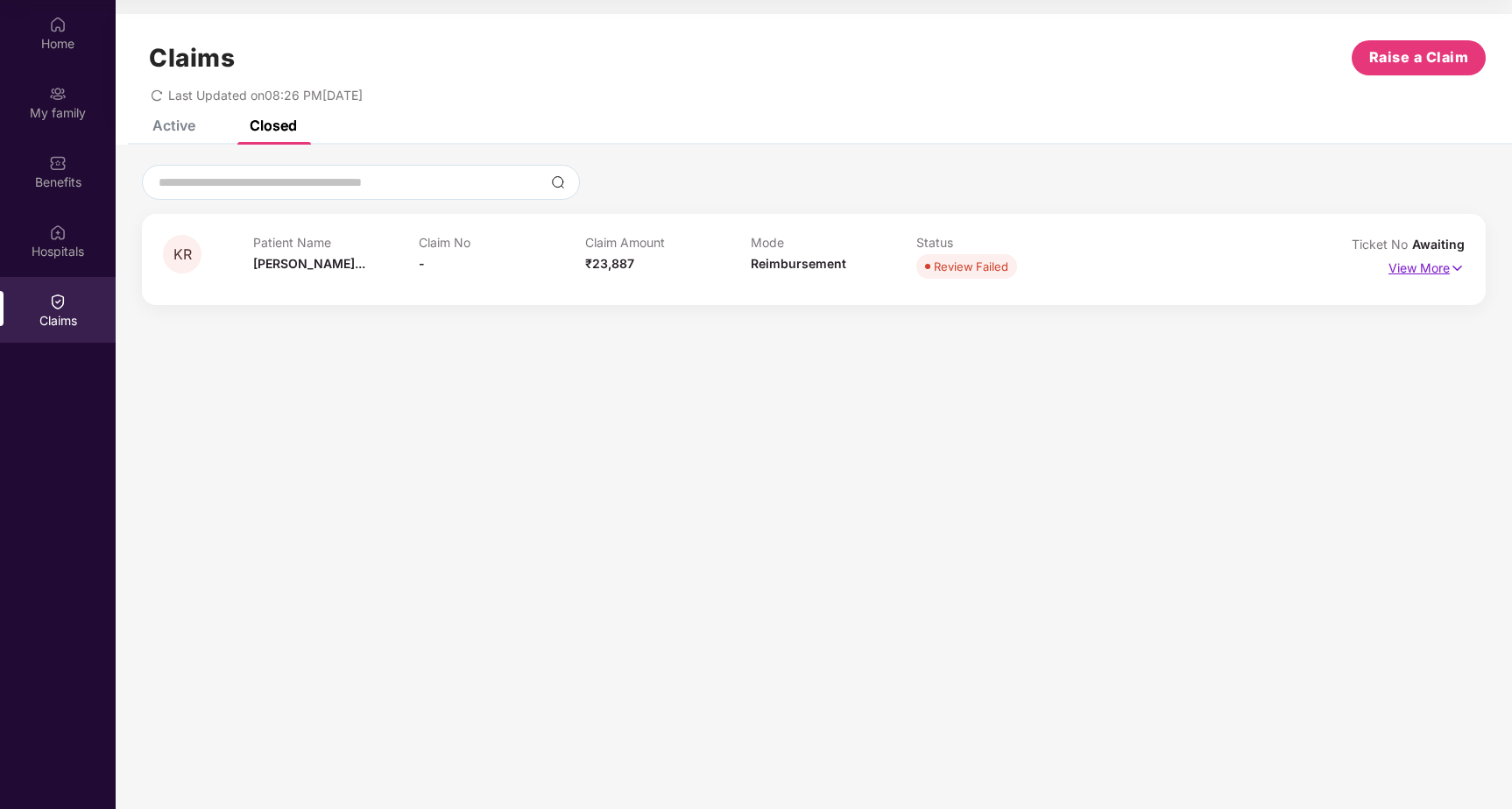
click at [1415, 267] on p "View More" at bounding box center [1427, 266] width 76 height 24
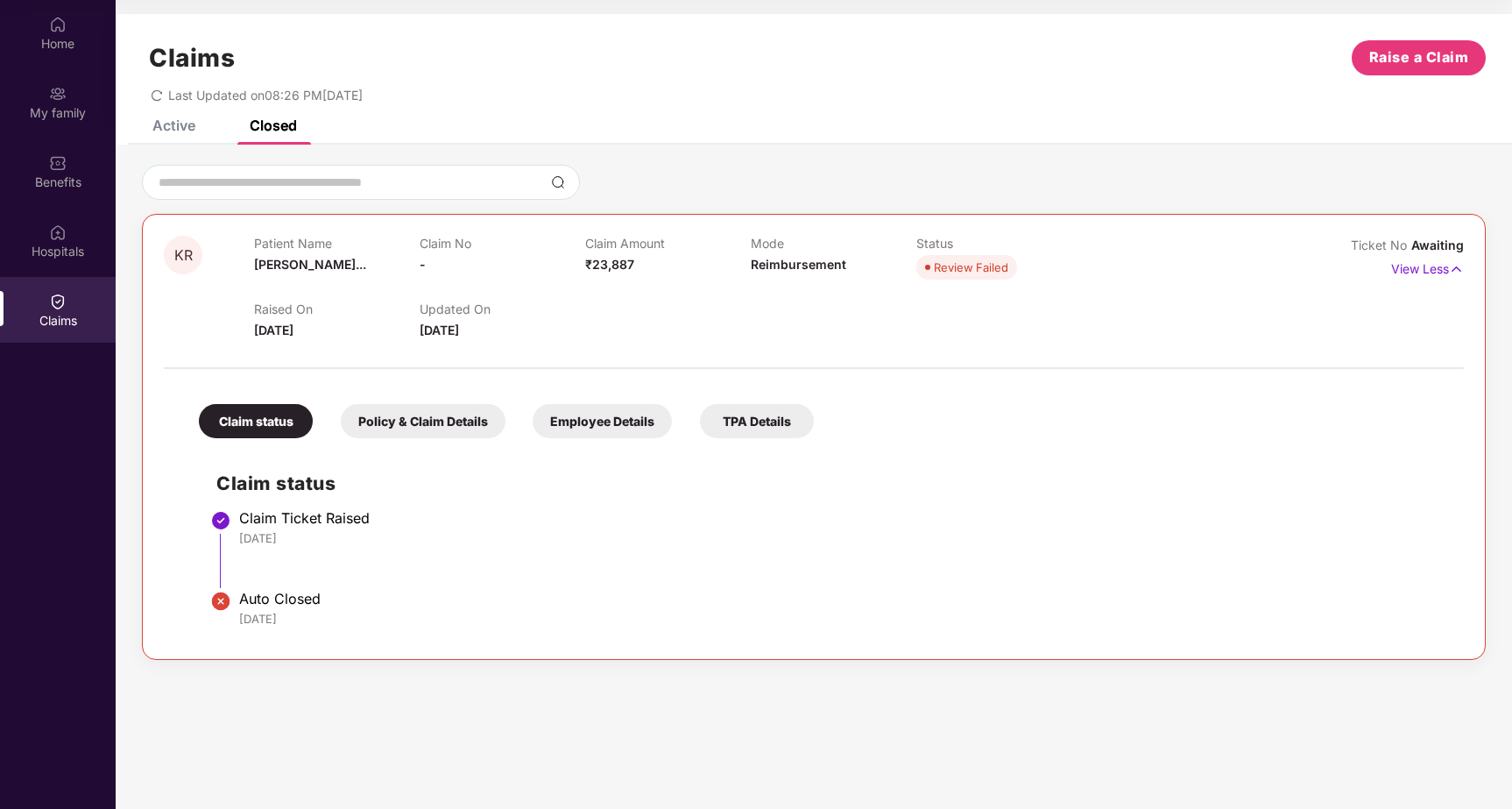
click at [202, 551] on div "Claim status Claim Ticket Raised 27 Aug 2025 Auto Closed 30 Aug 2025" at bounding box center [813, 542] width 1265 height 191
click at [59, 37] on div "Home" at bounding box center [58, 44] width 116 height 17
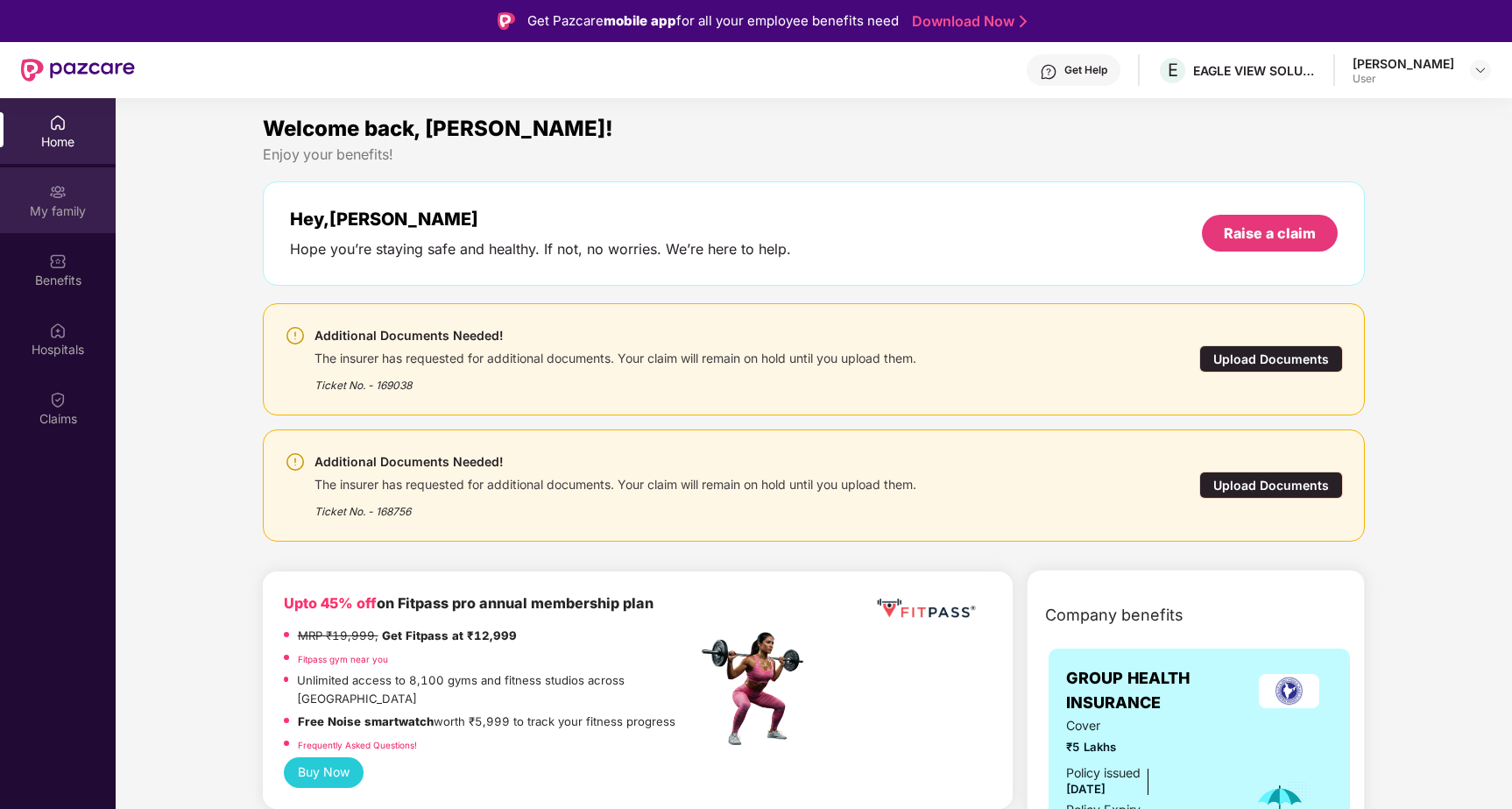
click at [48, 204] on div "My family" at bounding box center [58, 211] width 116 height 17
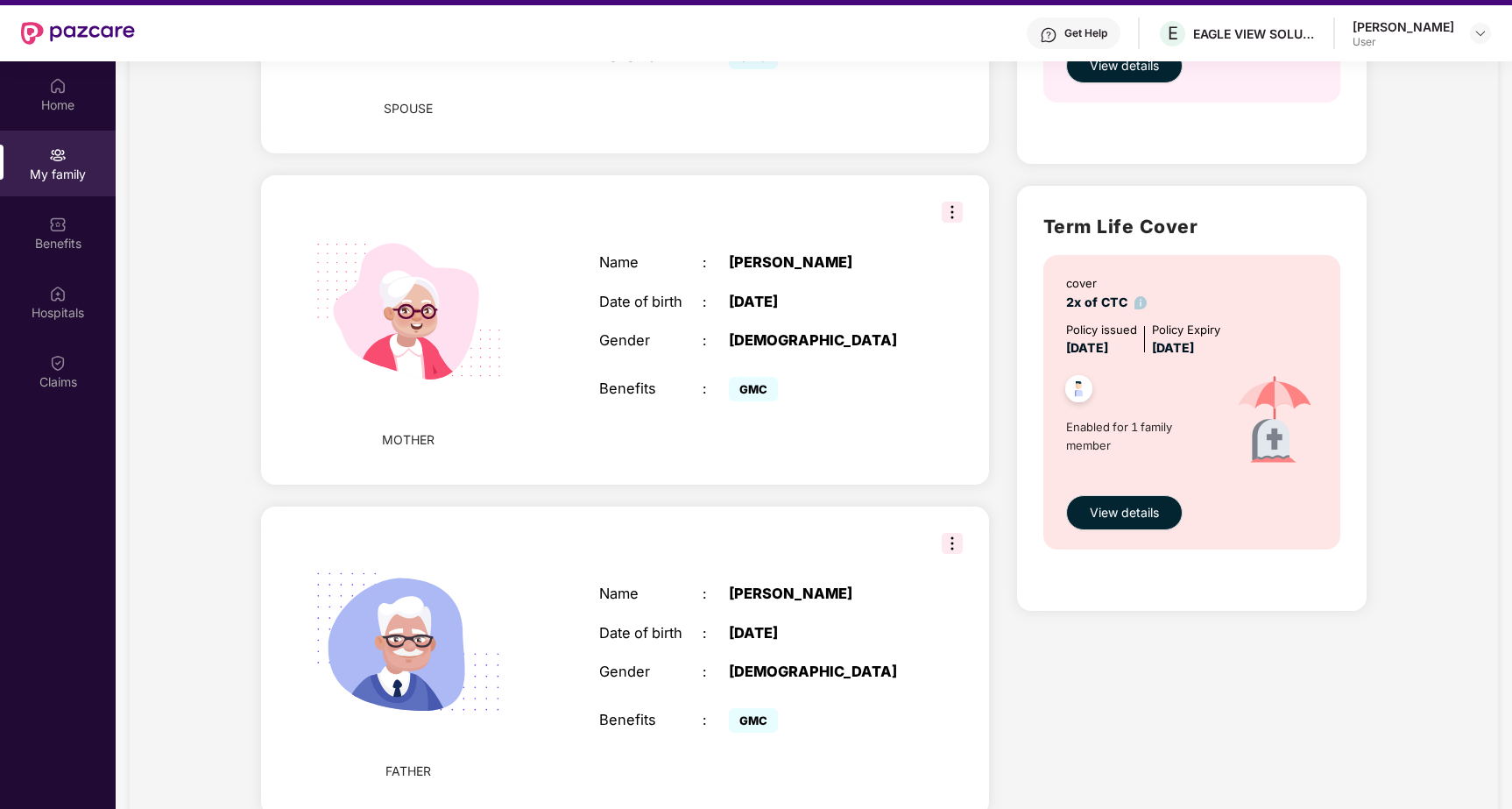
scroll to position [98, 0]
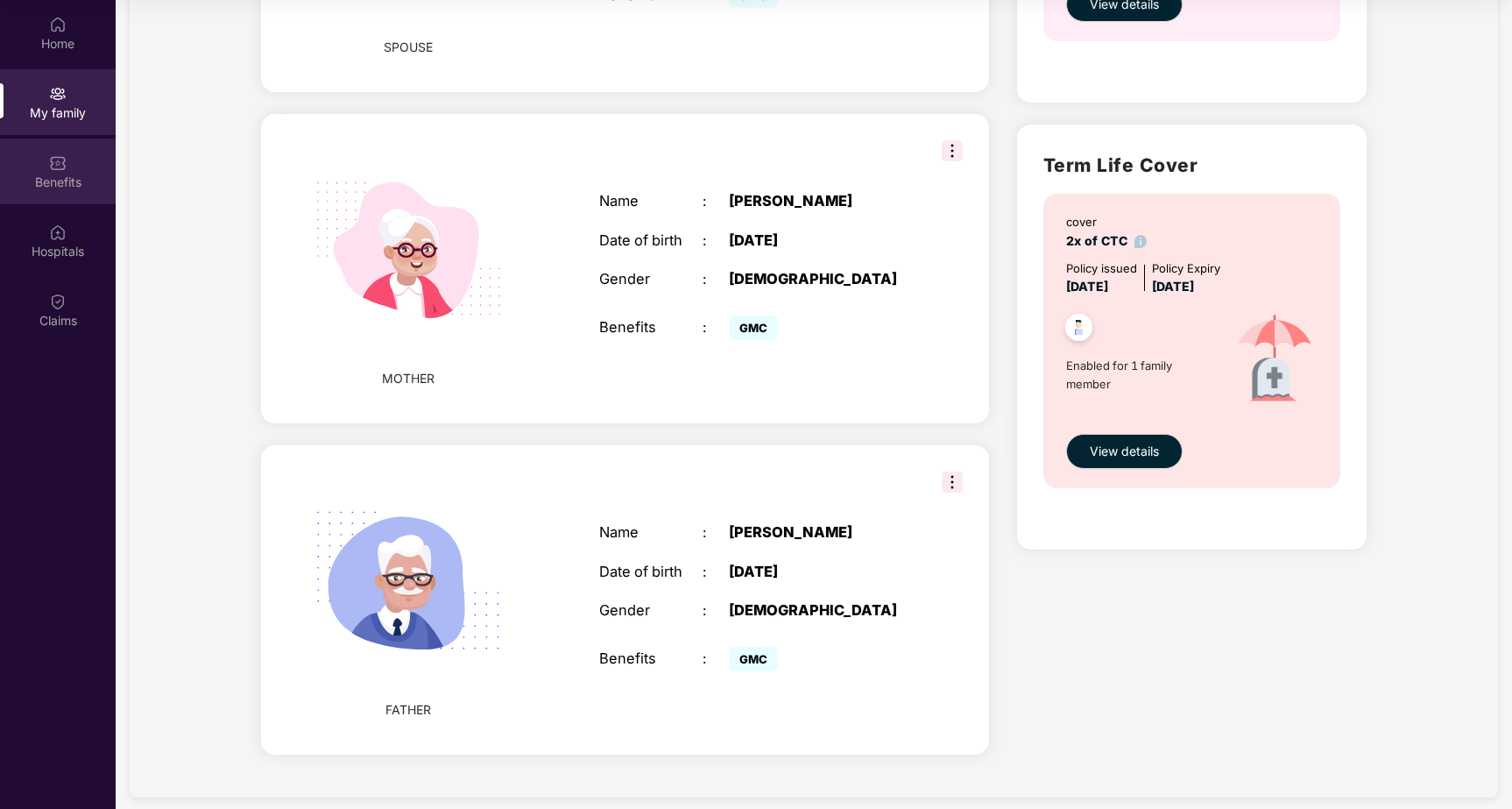
click at [55, 171] on div "Benefits" at bounding box center [58, 171] width 116 height 66
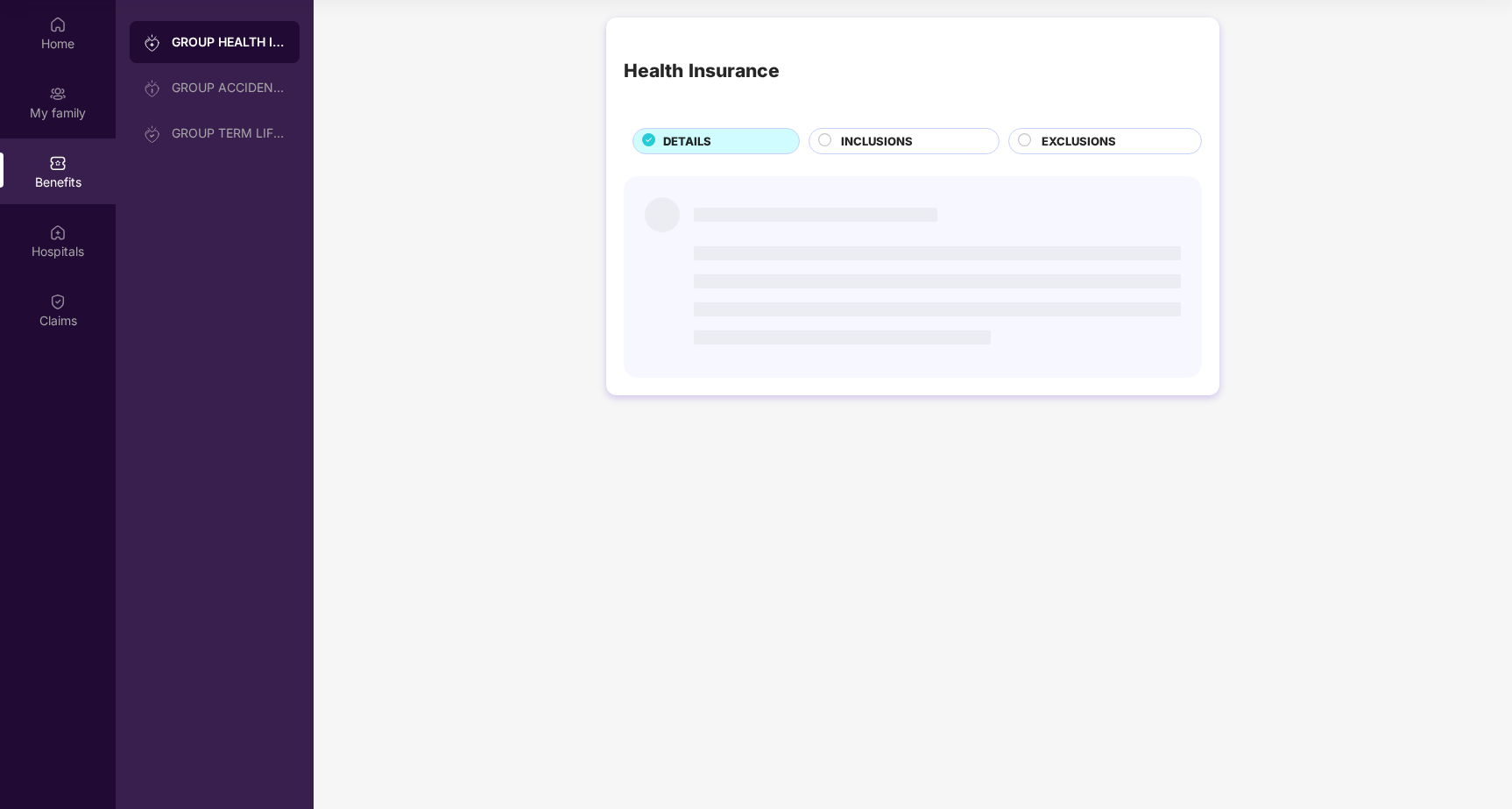
scroll to position [0, 0]
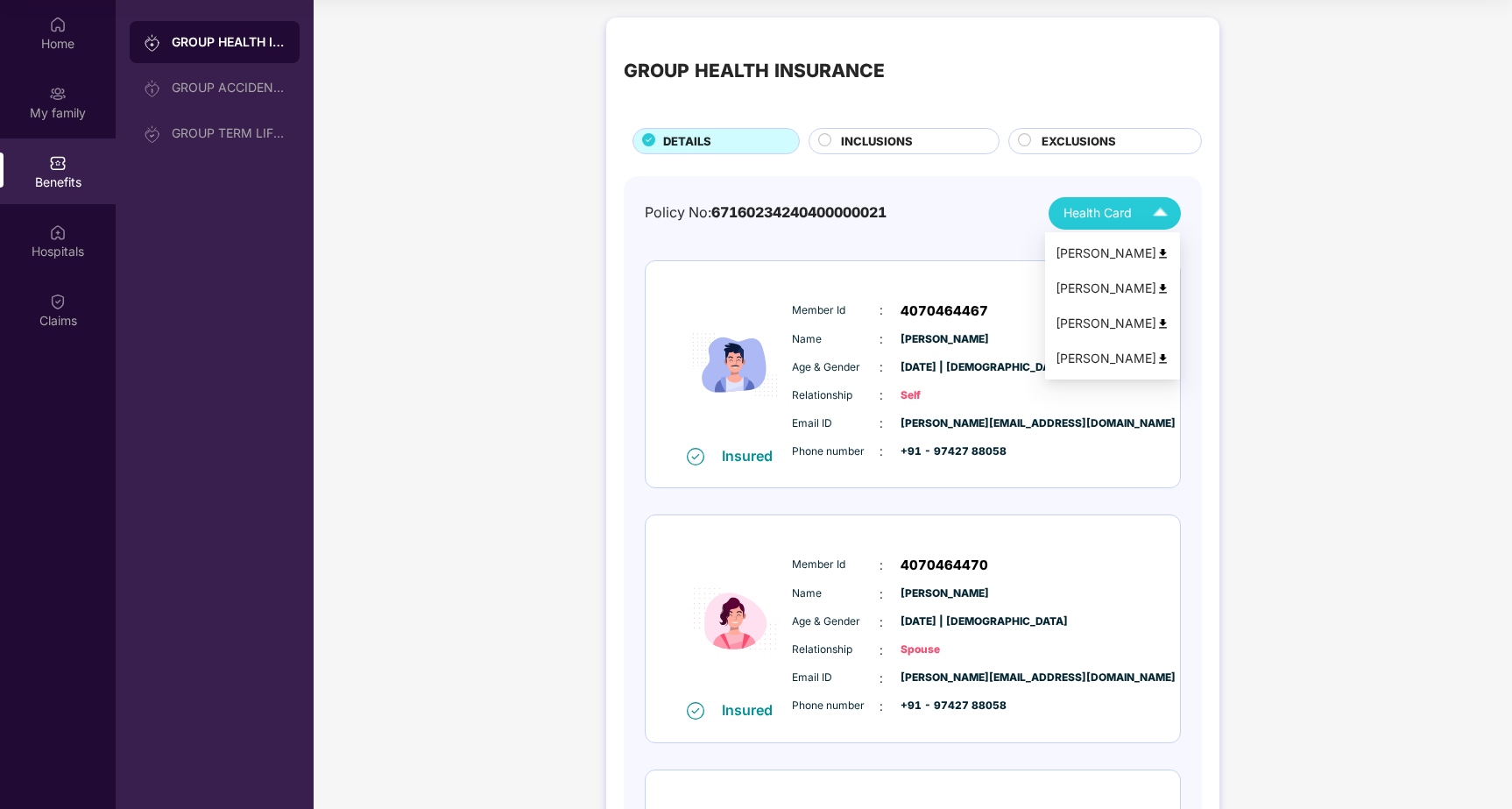
click at [1087, 215] on span "Health Card" at bounding box center [1098, 213] width 68 height 19
click at [632, 390] on div "Policy No: 67160234240400000021 Health Card Insured Member Id : 4070464467 Name…" at bounding box center [912, 772] width 578 height 1192
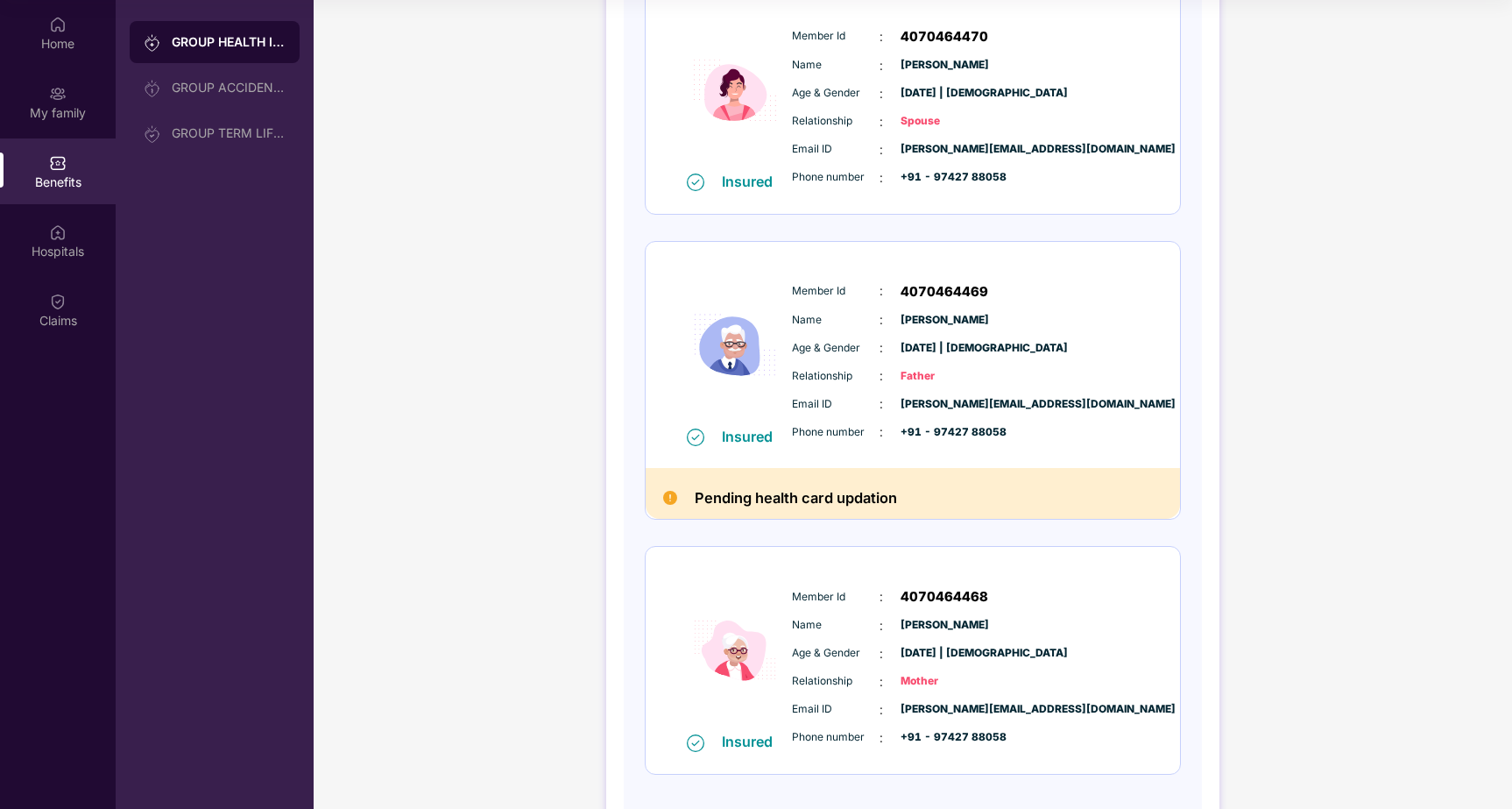
scroll to position [603, 0]
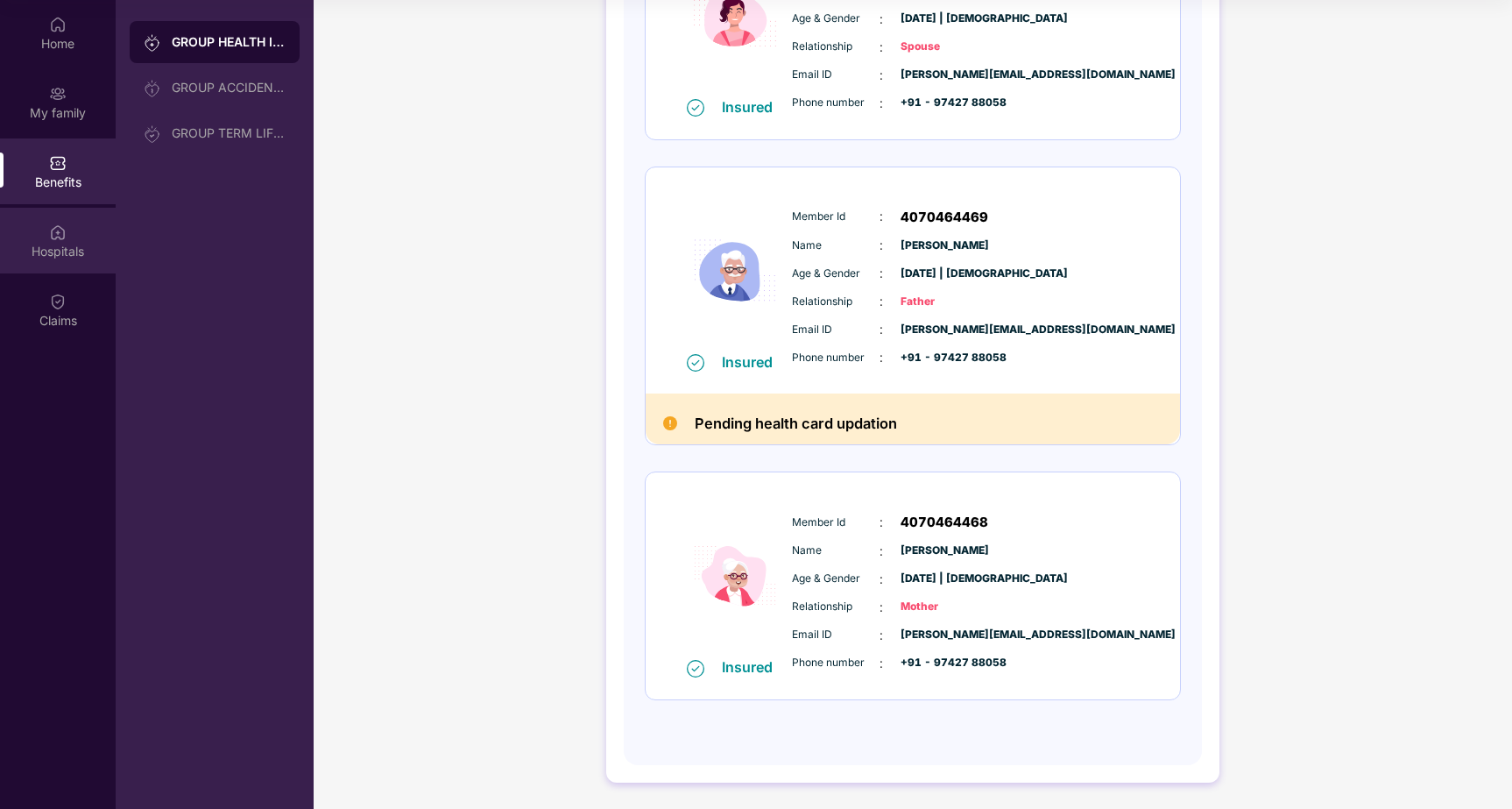
click at [59, 231] on img at bounding box center [58, 232] width 17 height 17
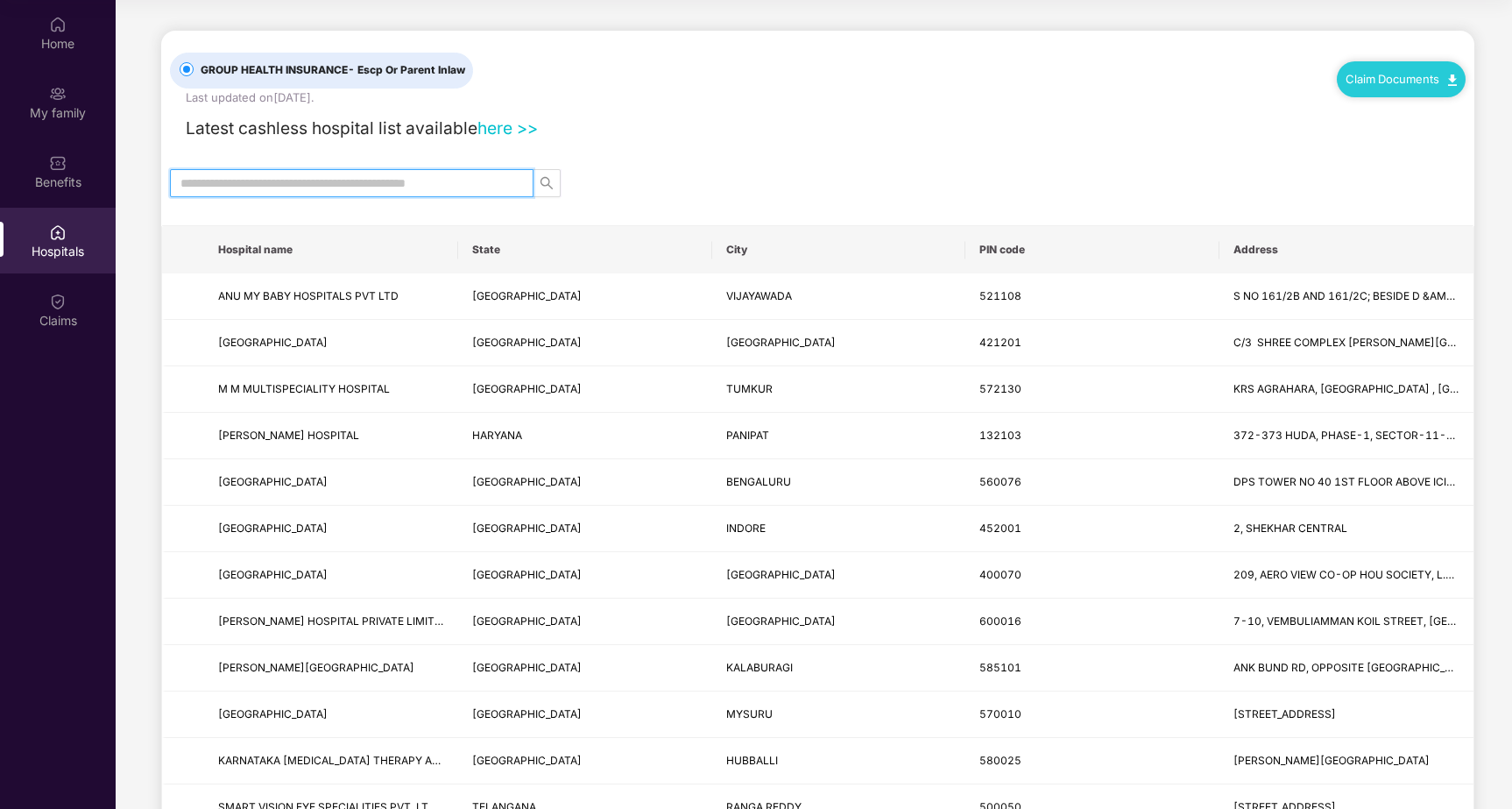
click at [239, 184] on input "text" at bounding box center [345, 183] width 328 height 19
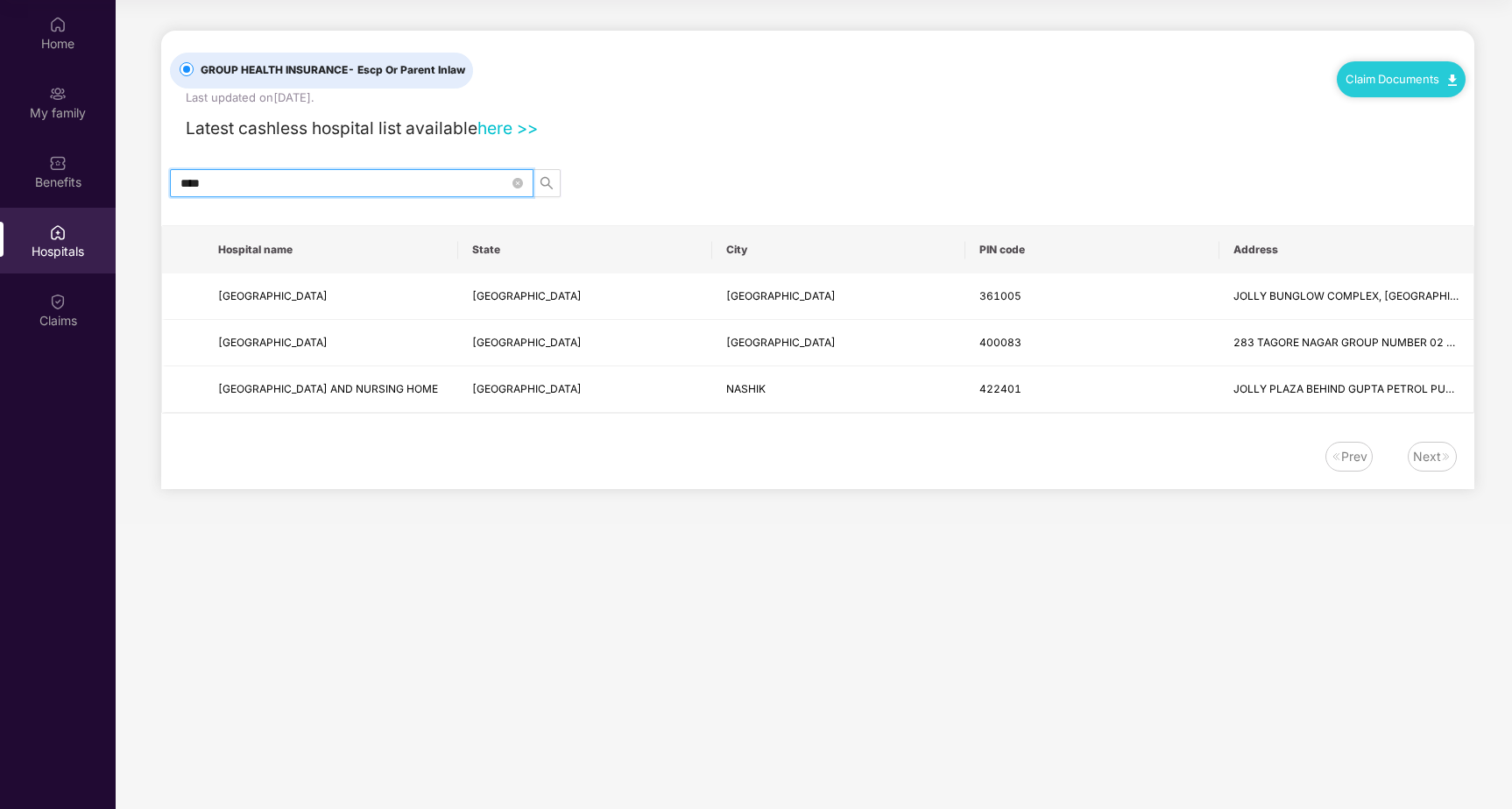
type input "*****"
type input "*"
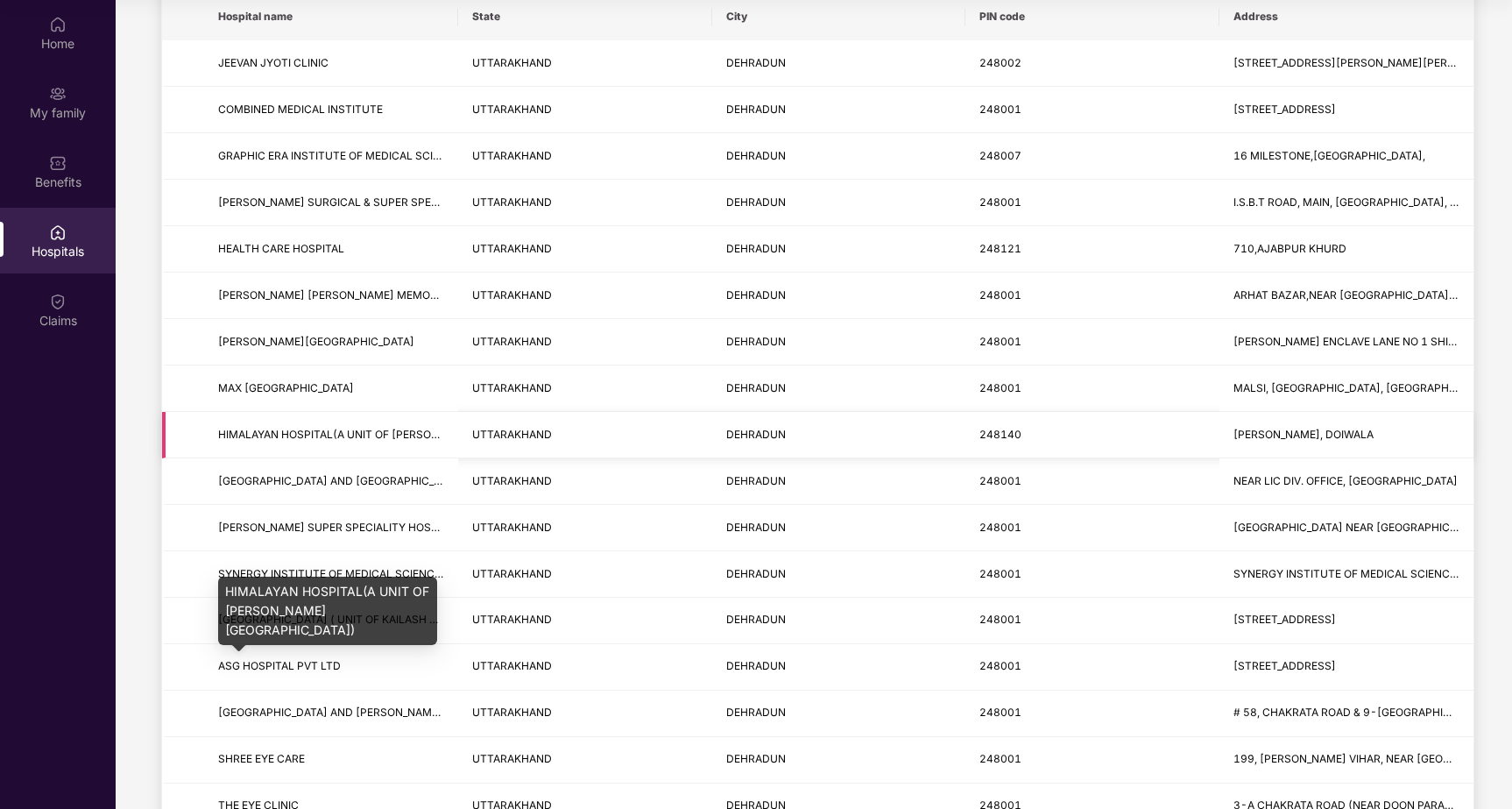
scroll to position [267, 0]
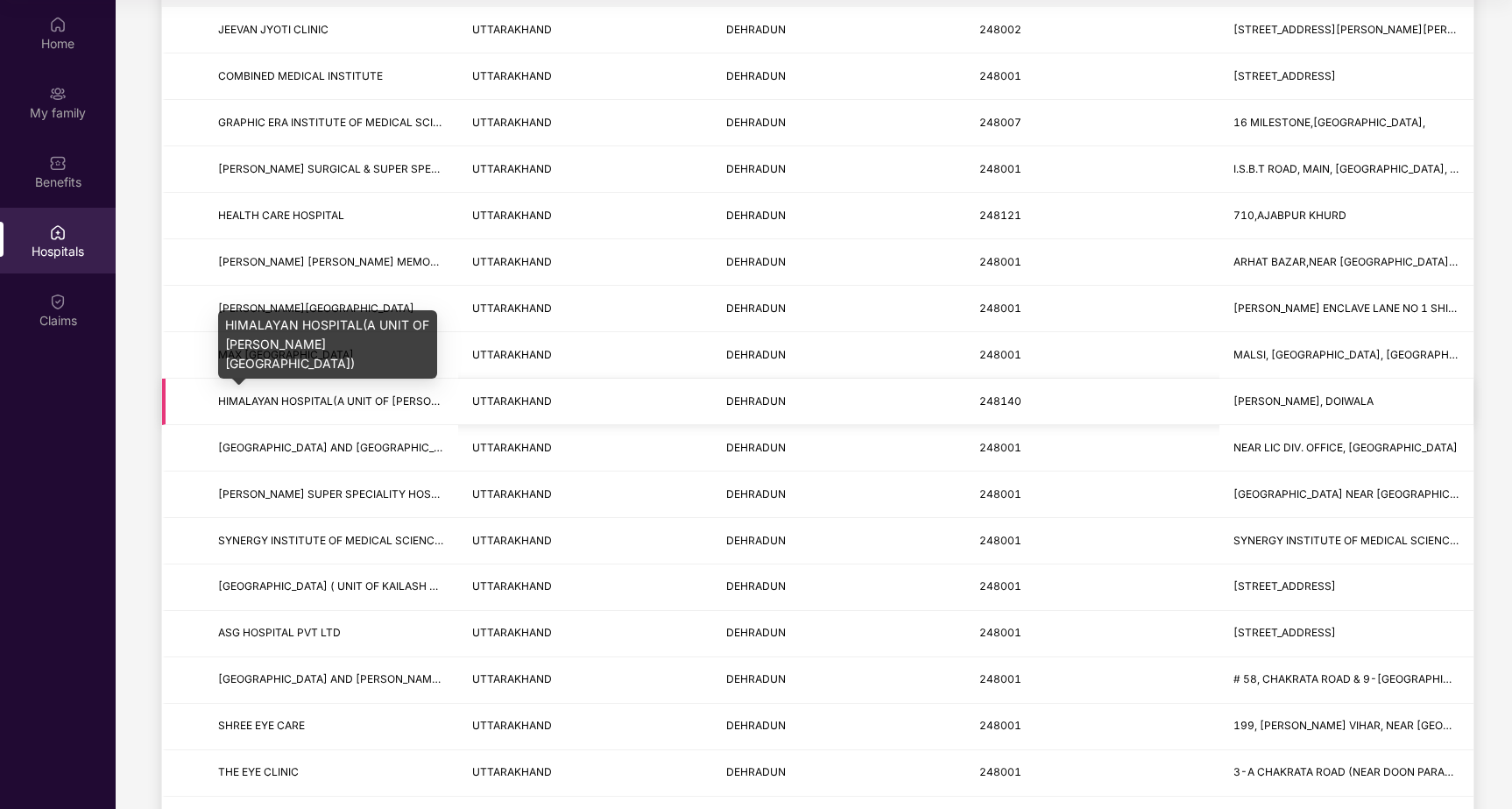
type input "********"
click at [318, 403] on span "HIMALAYAN HOSPITAL(A UNIT OF SWAMI RAMA HIMALAYAN UNIVERSITY)" at bounding box center [405, 401] width 374 height 13
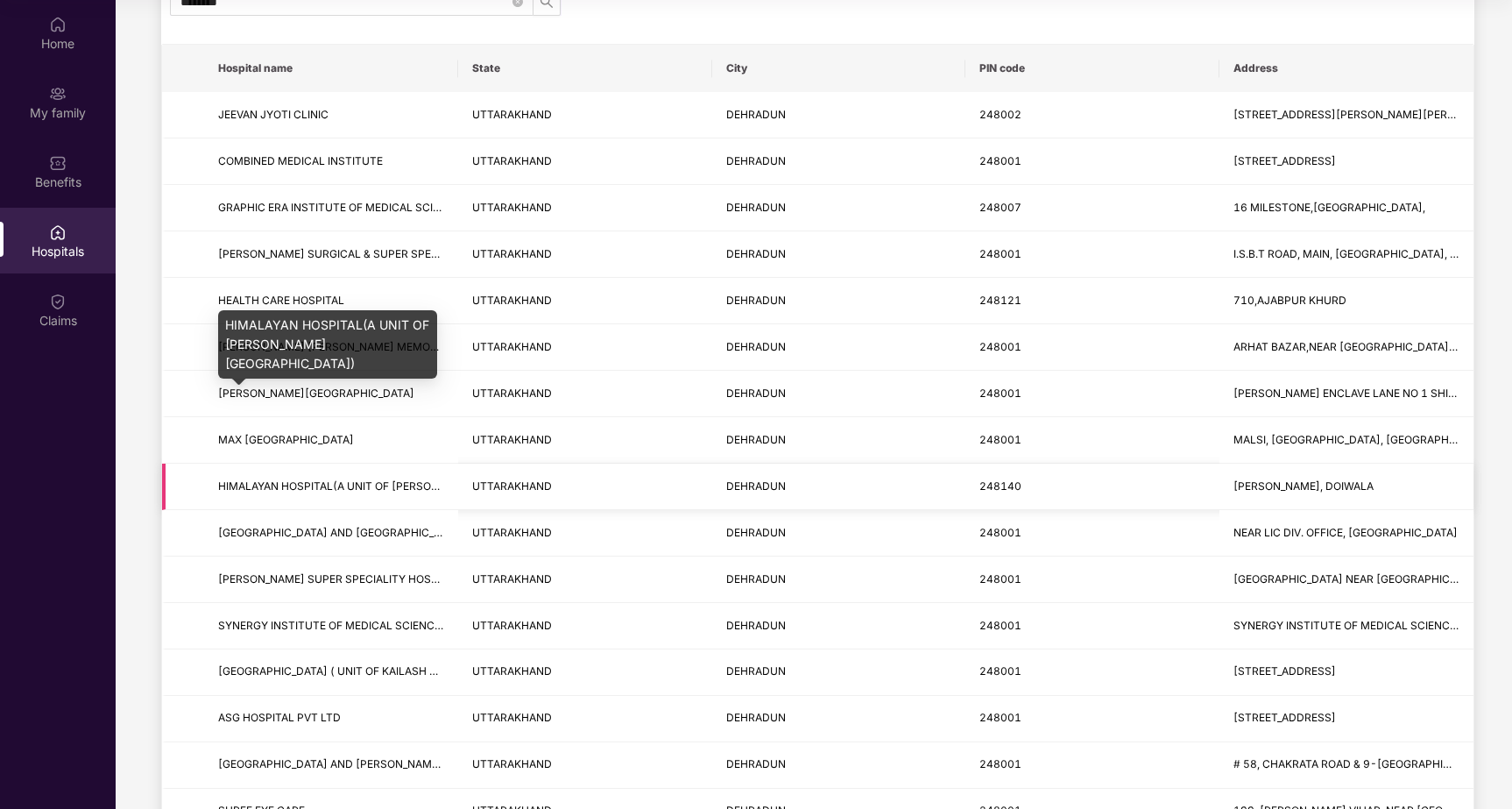
scroll to position [0, 0]
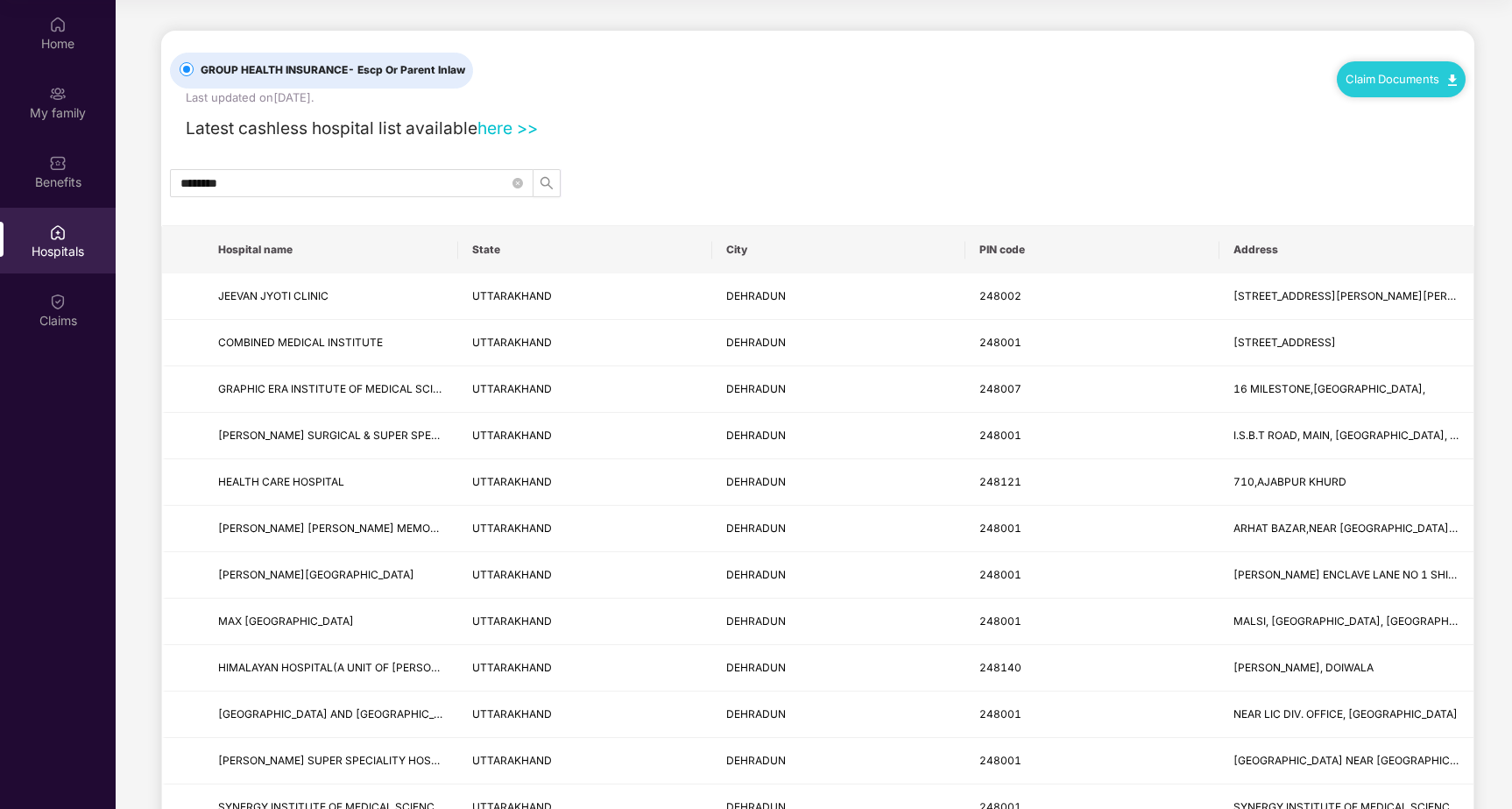
click at [1386, 74] on link "Claim Documents" at bounding box center [1401, 79] width 111 height 14
click at [1445, 104] on link "Claim Form" at bounding box center [1408, 110] width 114 height 38
click at [61, 38] on div "Home" at bounding box center [58, 44] width 116 height 17
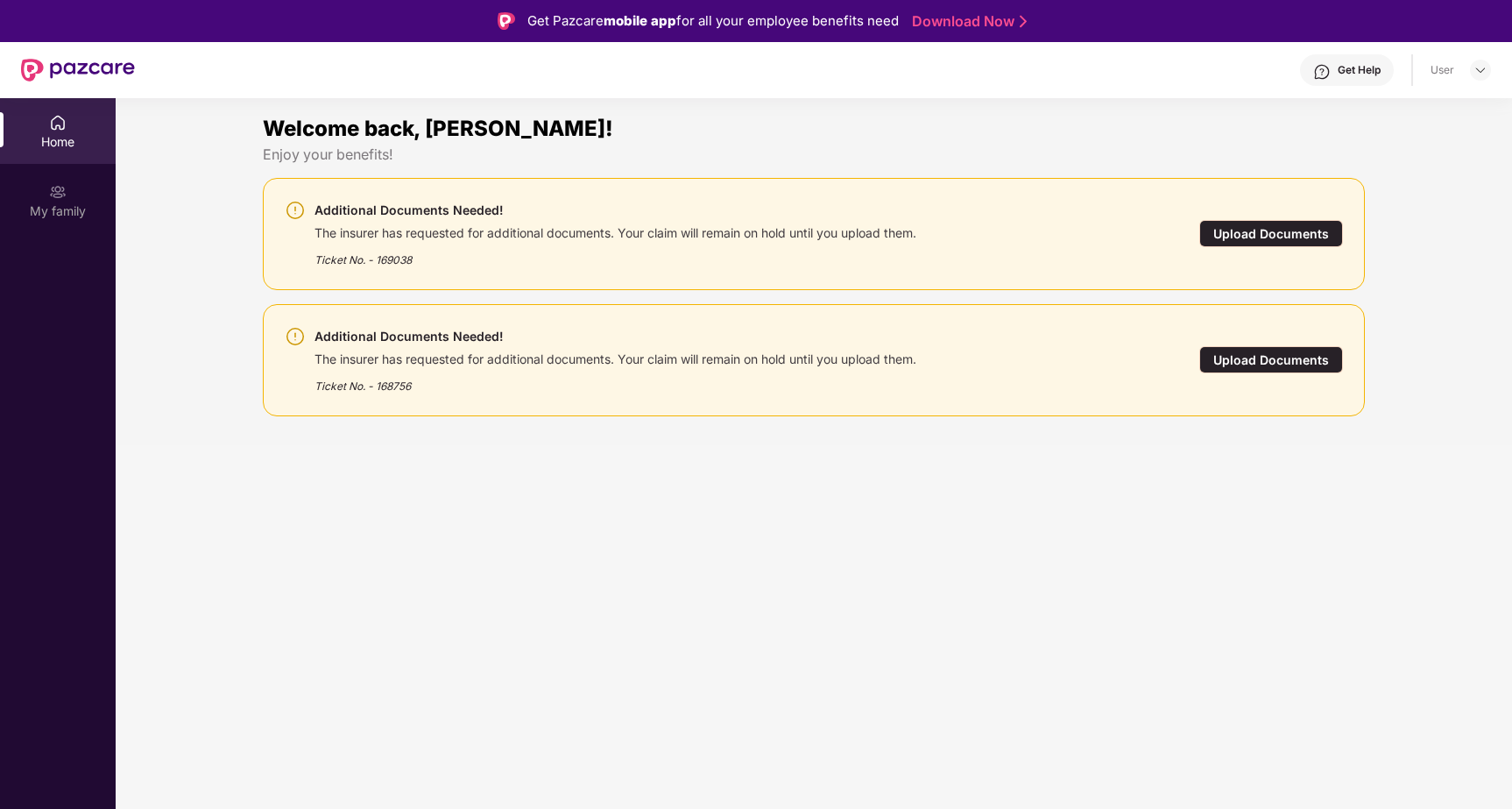
scroll to position [98, 0]
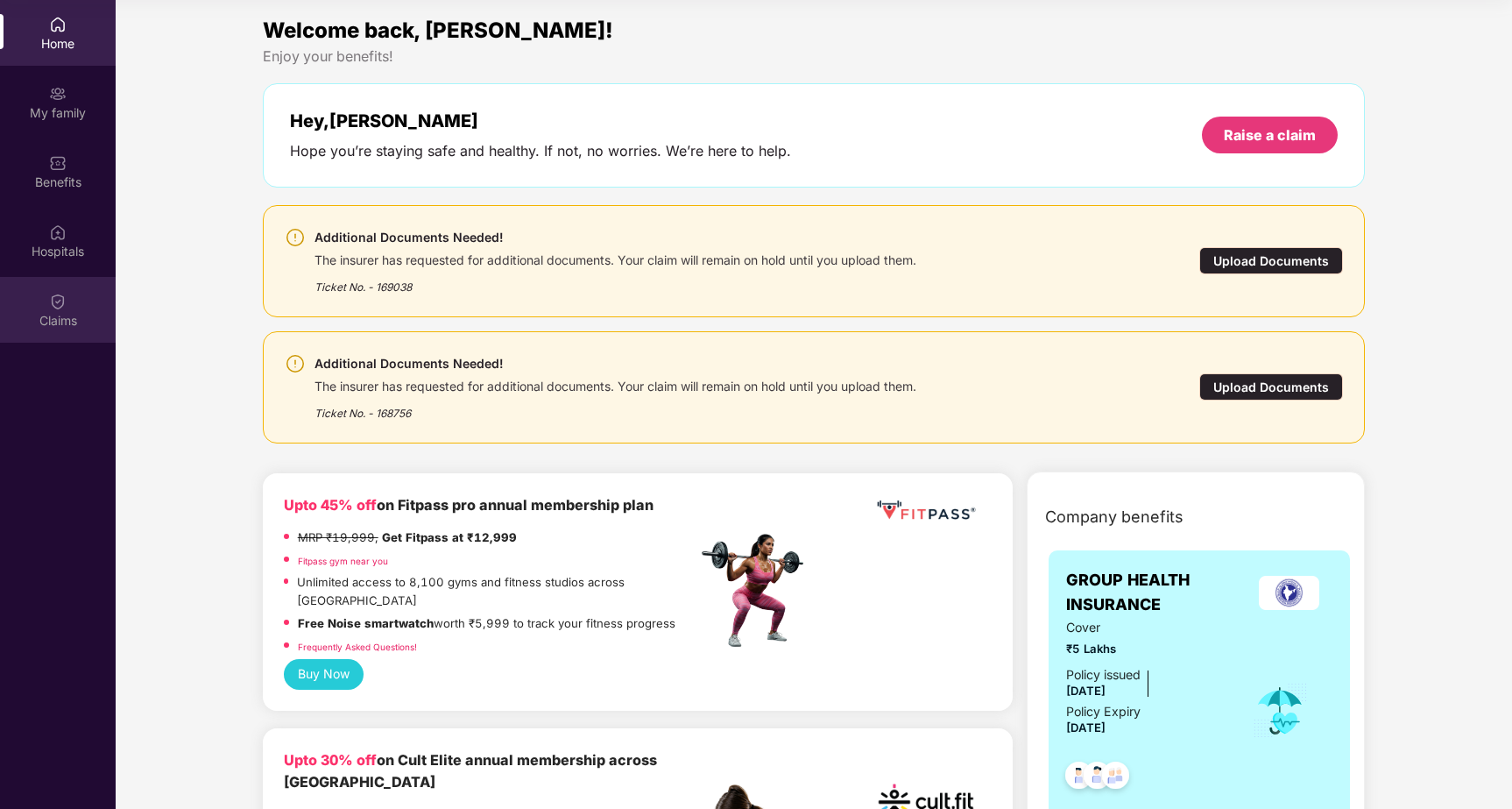
click at [54, 327] on div "Claims" at bounding box center [58, 321] width 116 height 17
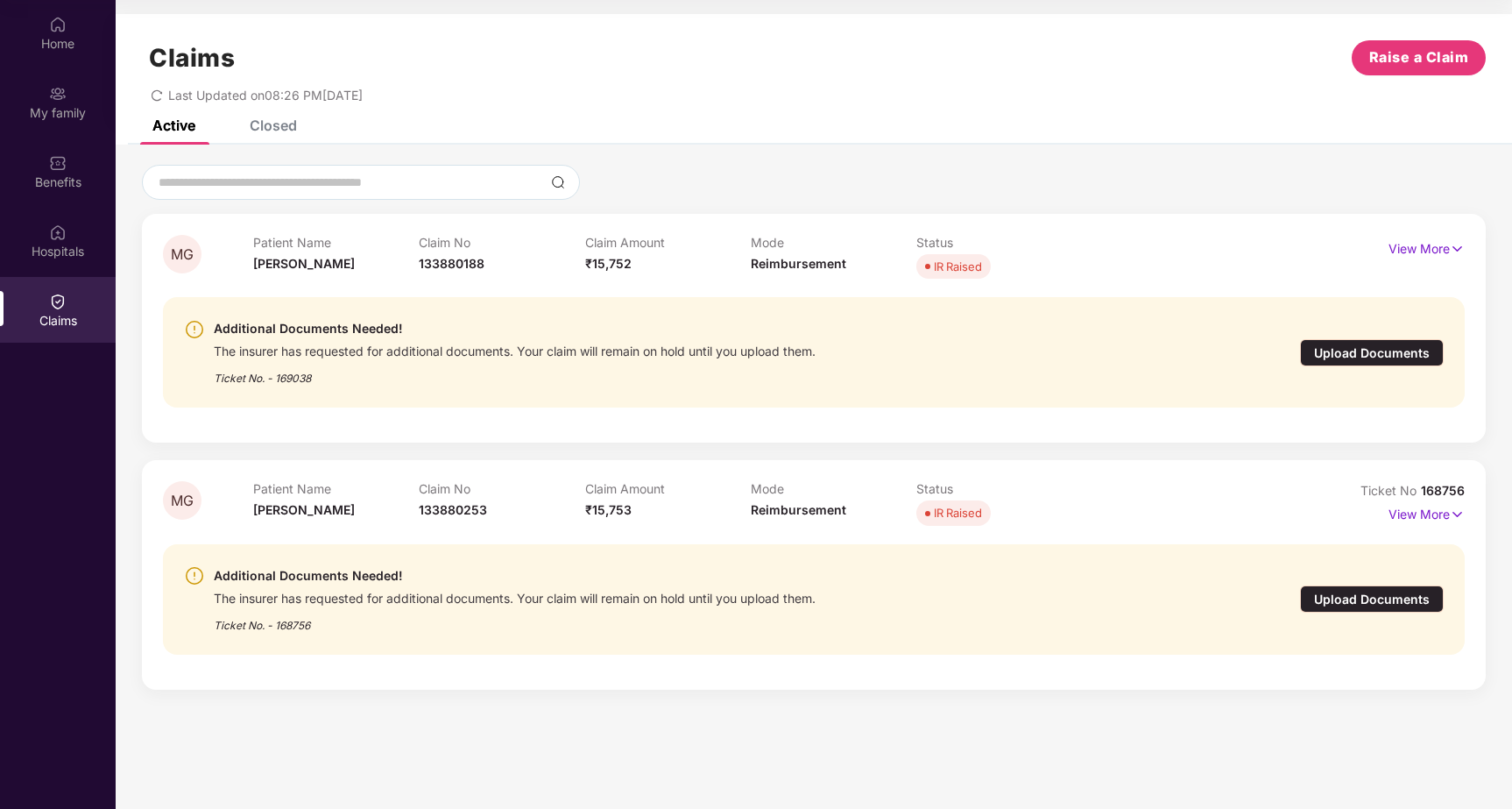
click at [793, 371] on div "Ticket No. - 169038" at bounding box center [514, 372] width 602 height 28
click at [778, 183] on div at bounding box center [814, 182] width 1344 height 35
click at [269, 123] on div "Closed" at bounding box center [273, 125] width 47 height 17
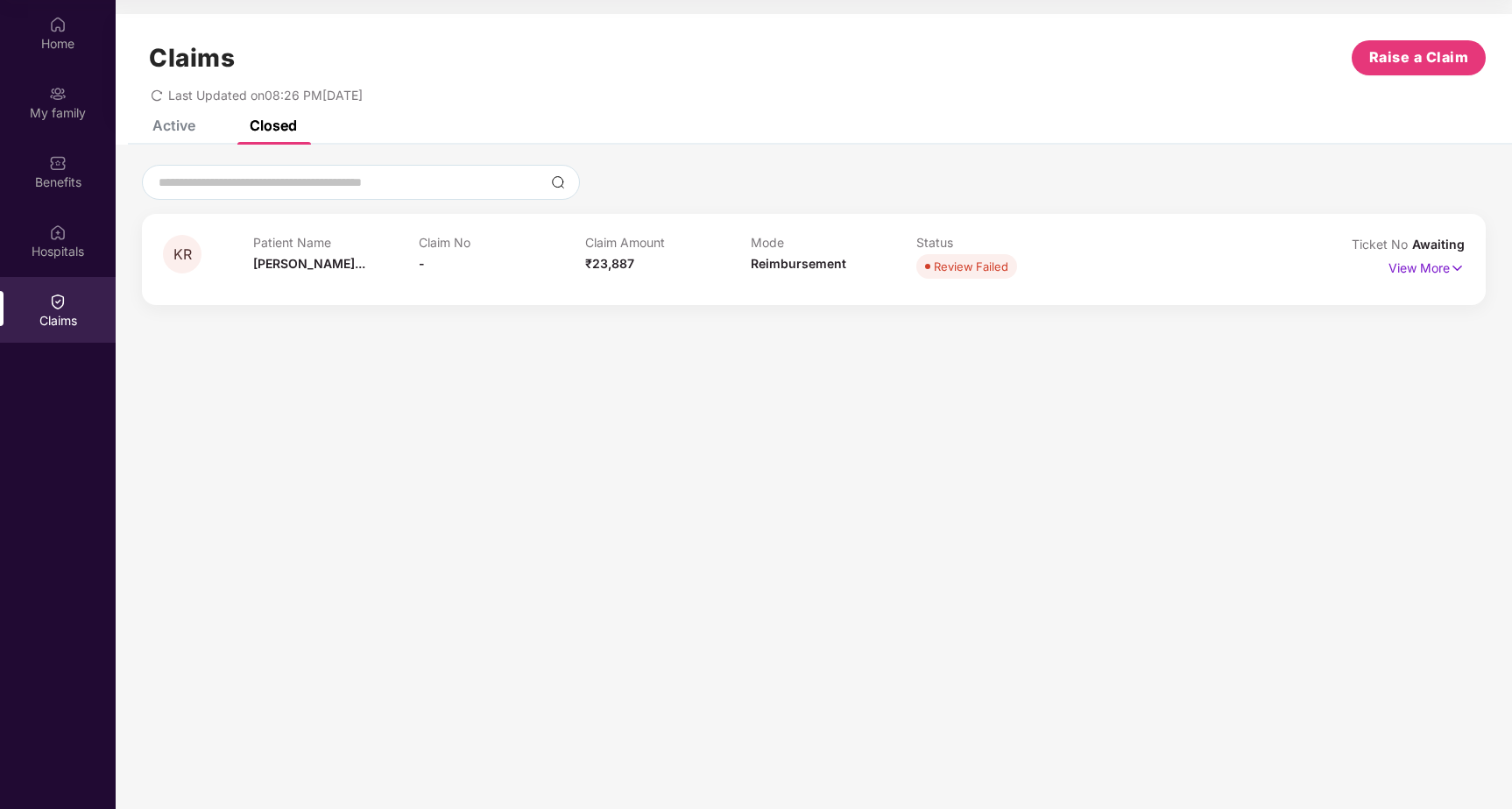
click at [174, 122] on div "Active" at bounding box center [174, 125] width 43 height 17
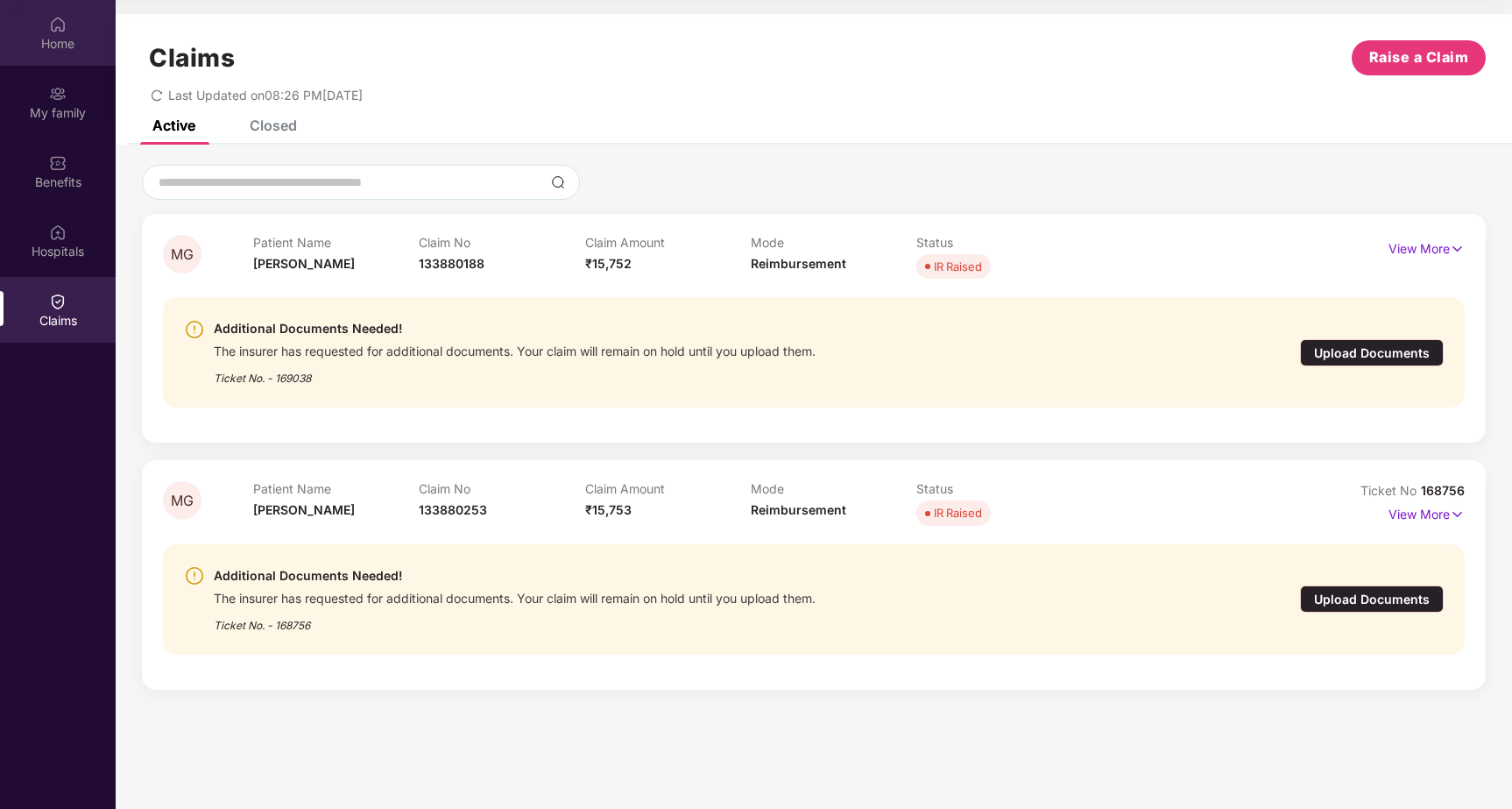
click at [56, 40] on div "Home" at bounding box center [58, 44] width 116 height 17
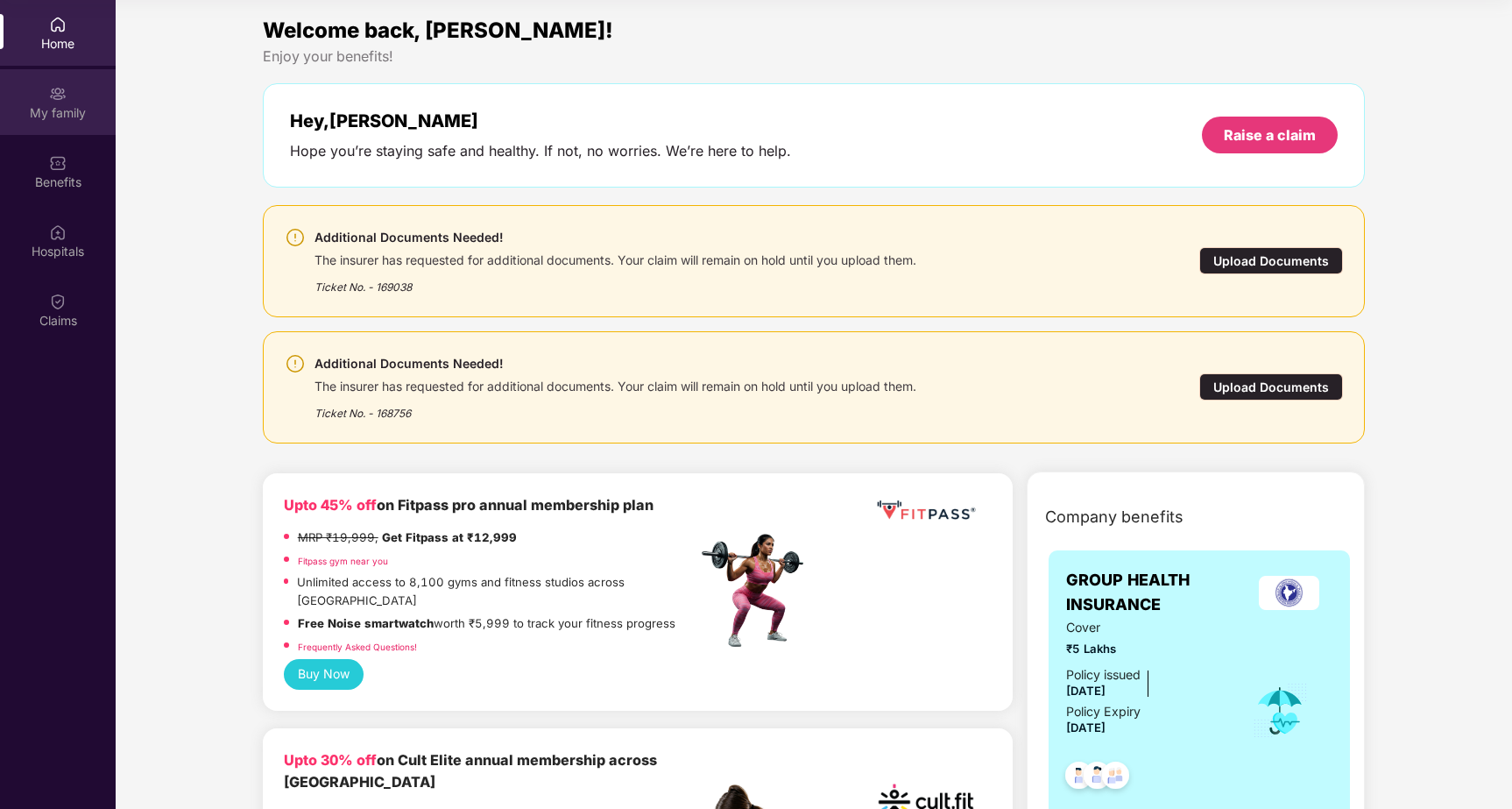
click at [60, 100] on img at bounding box center [58, 94] width 17 height 17
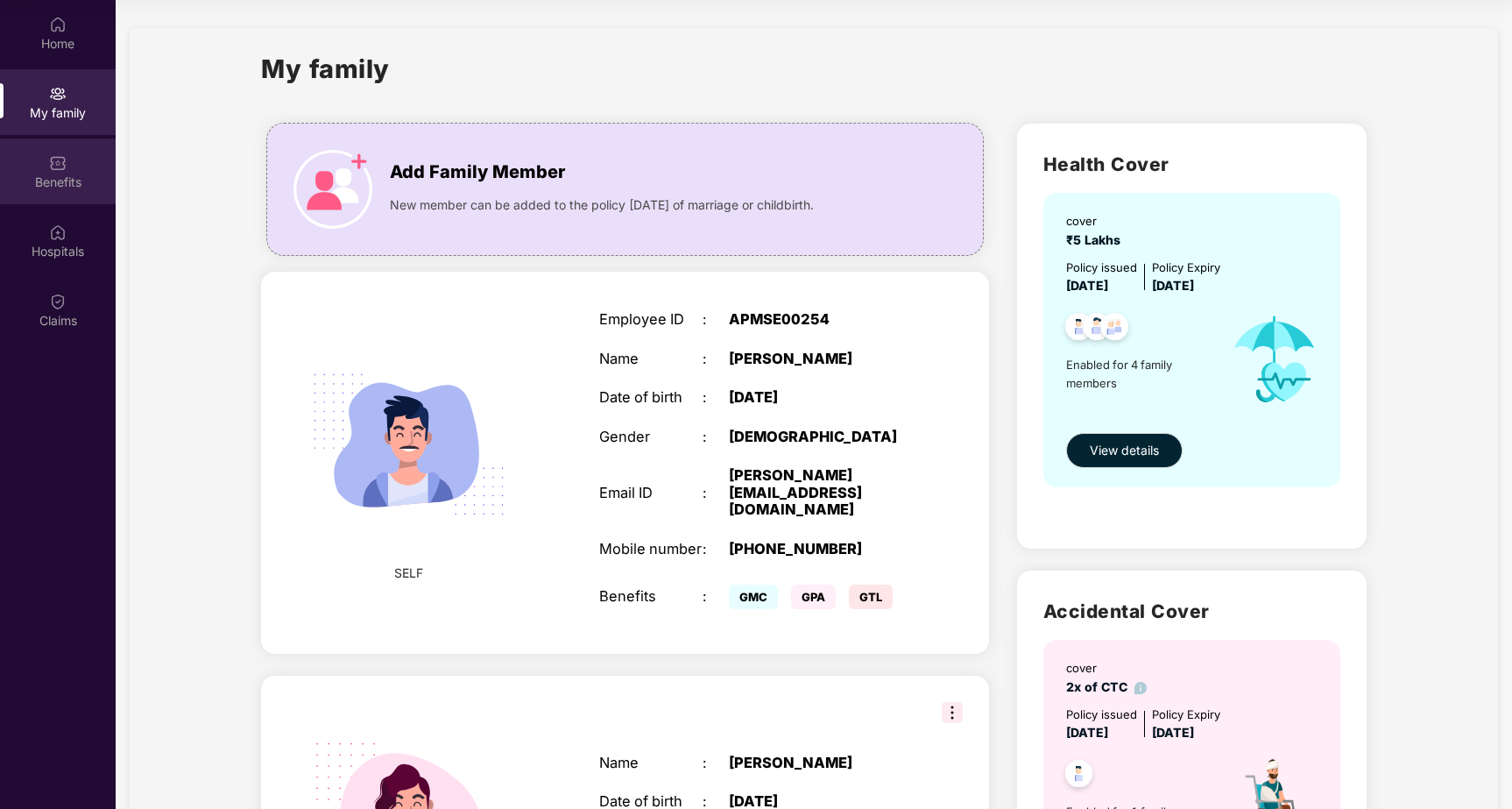
click at [59, 170] on img at bounding box center [58, 162] width 17 height 17
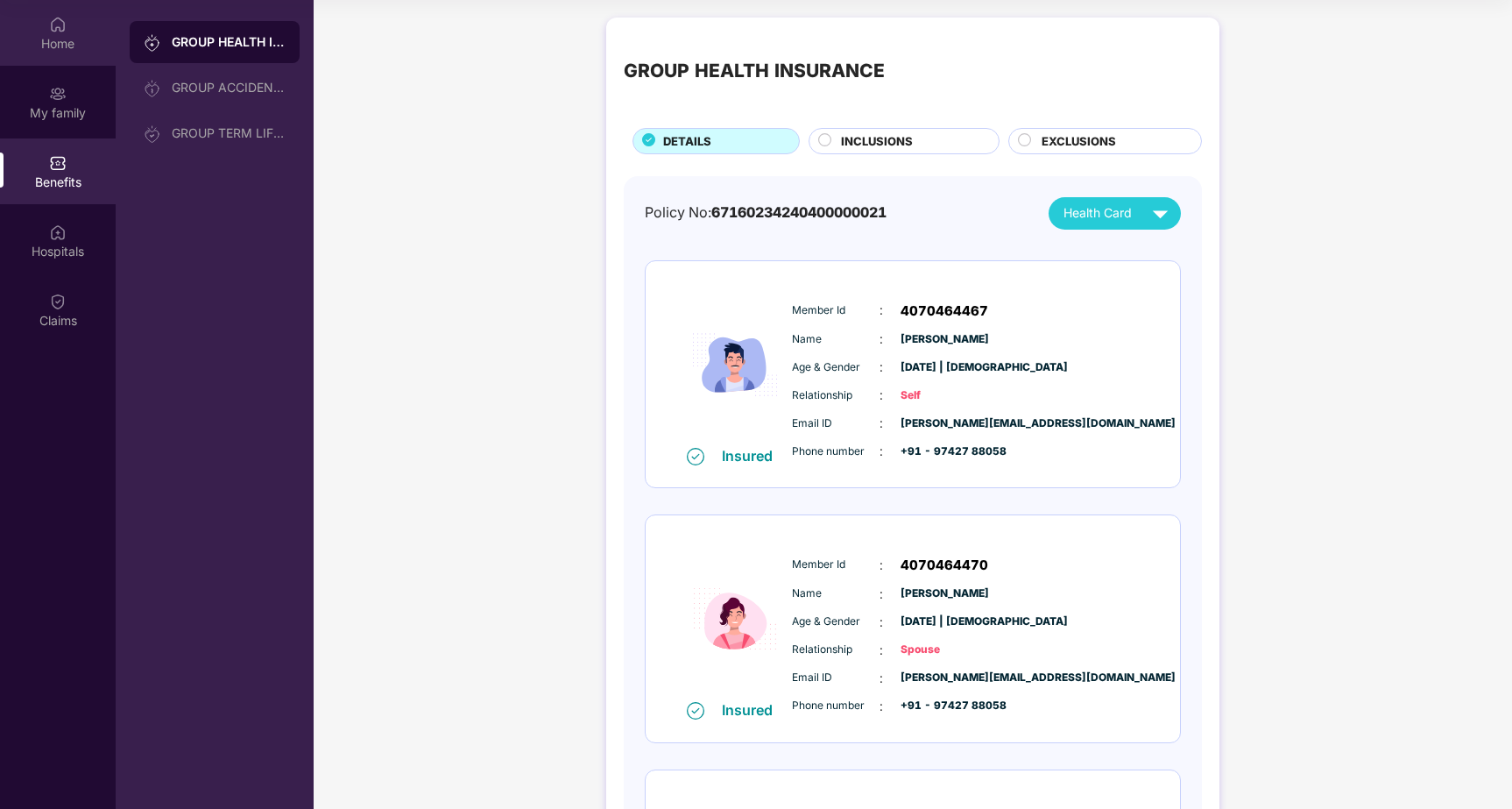
click at [56, 30] on img at bounding box center [58, 25] width 17 height 17
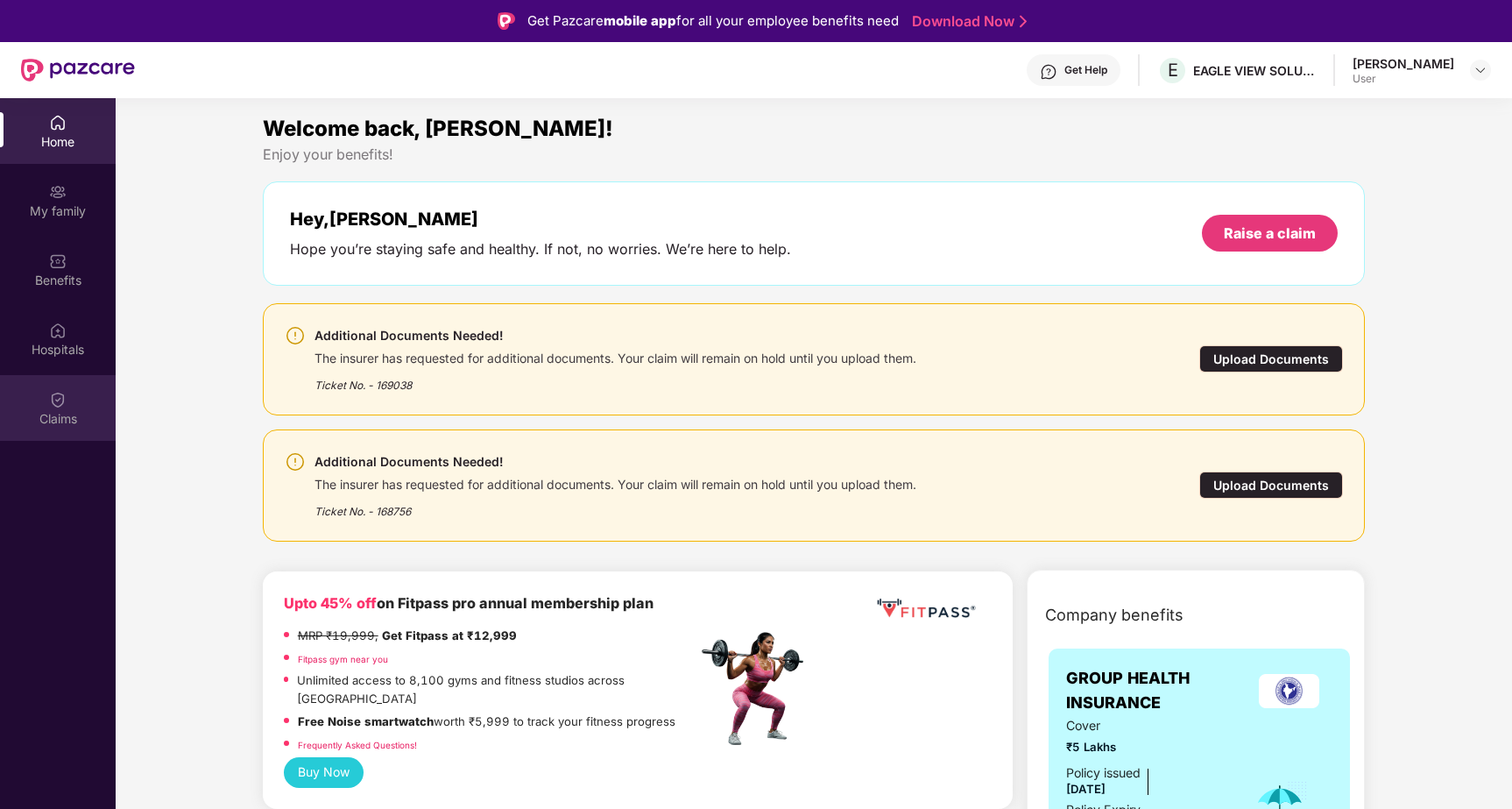
click at [51, 410] on div "Claims" at bounding box center [58, 419] width 116 height 17
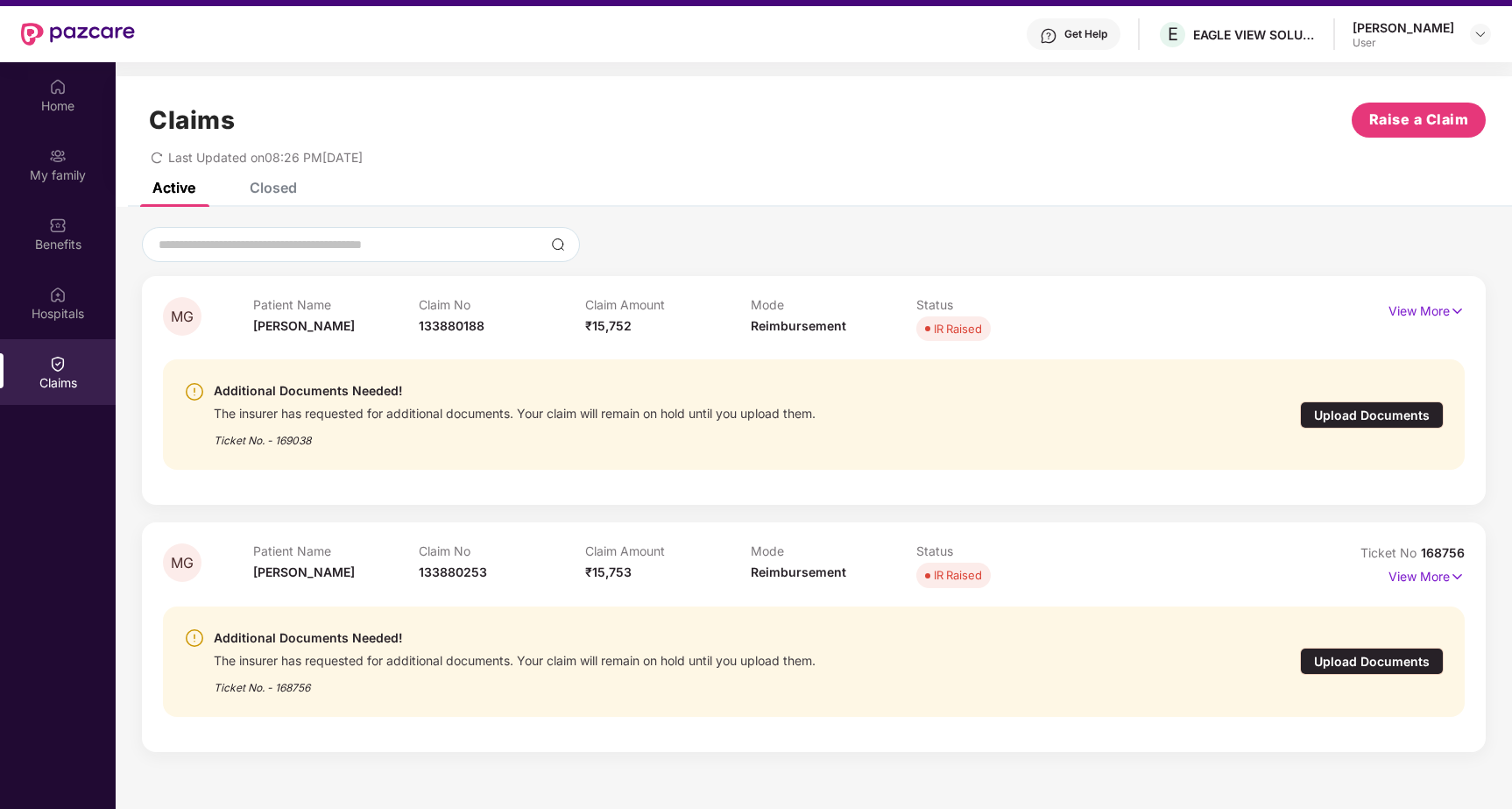
scroll to position [98, 0]
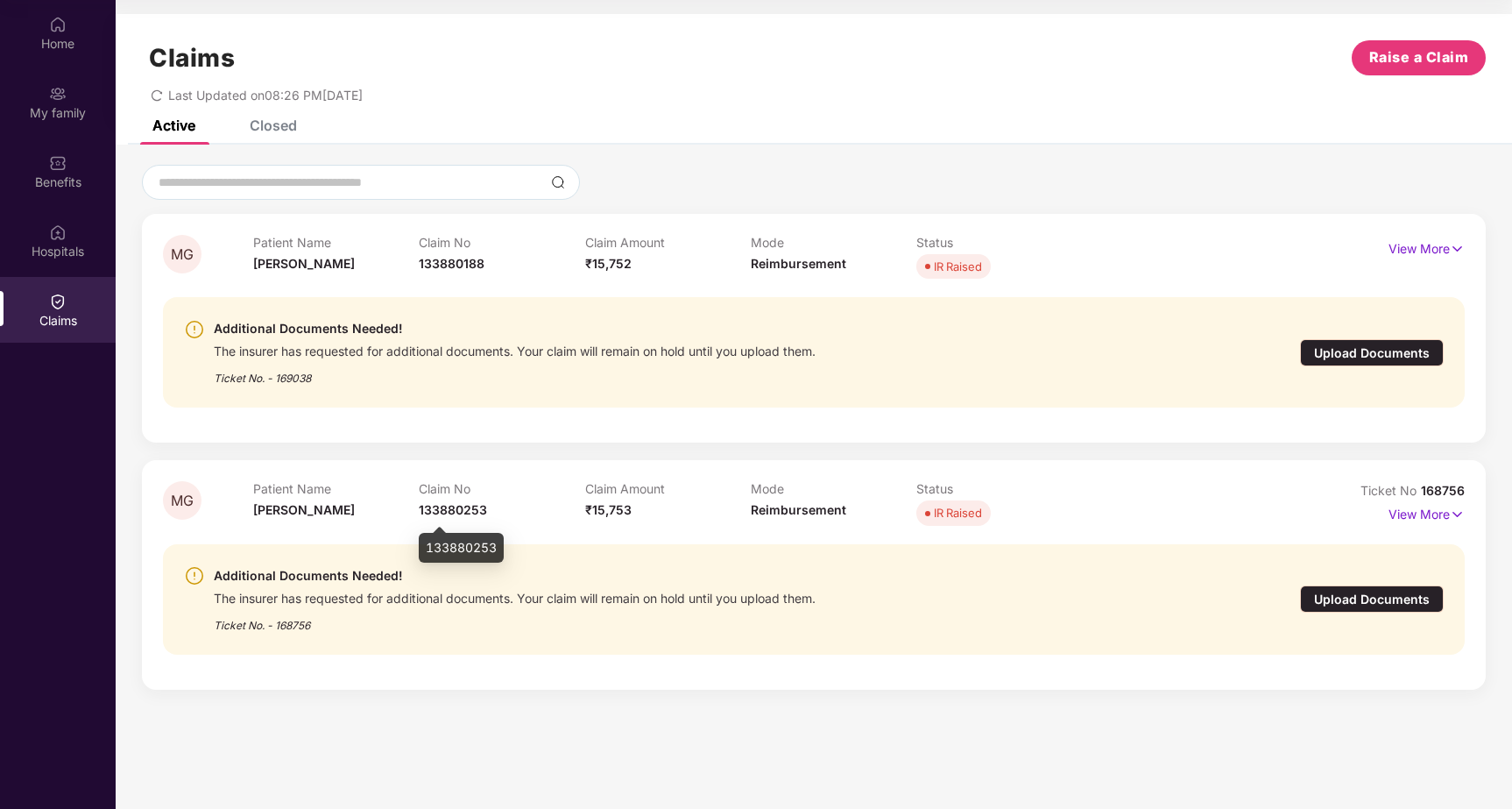
click at [445, 513] on span "133880253" at bounding box center [453, 510] width 68 height 15
copy span "133880253"
click at [61, 49] on div "Home" at bounding box center [58, 44] width 116 height 17
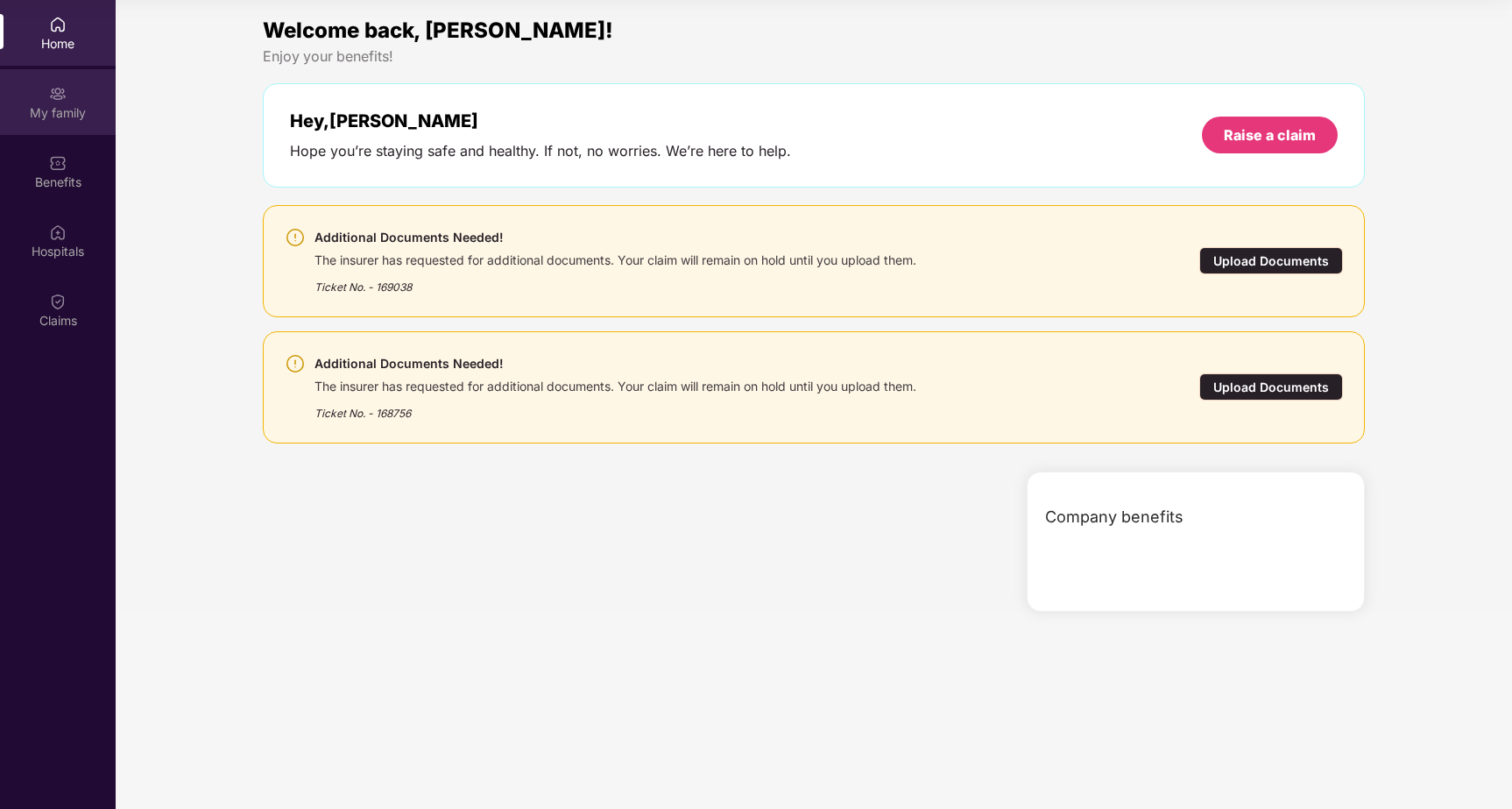
click at [59, 92] on img at bounding box center [58, 94] width 17 height 17
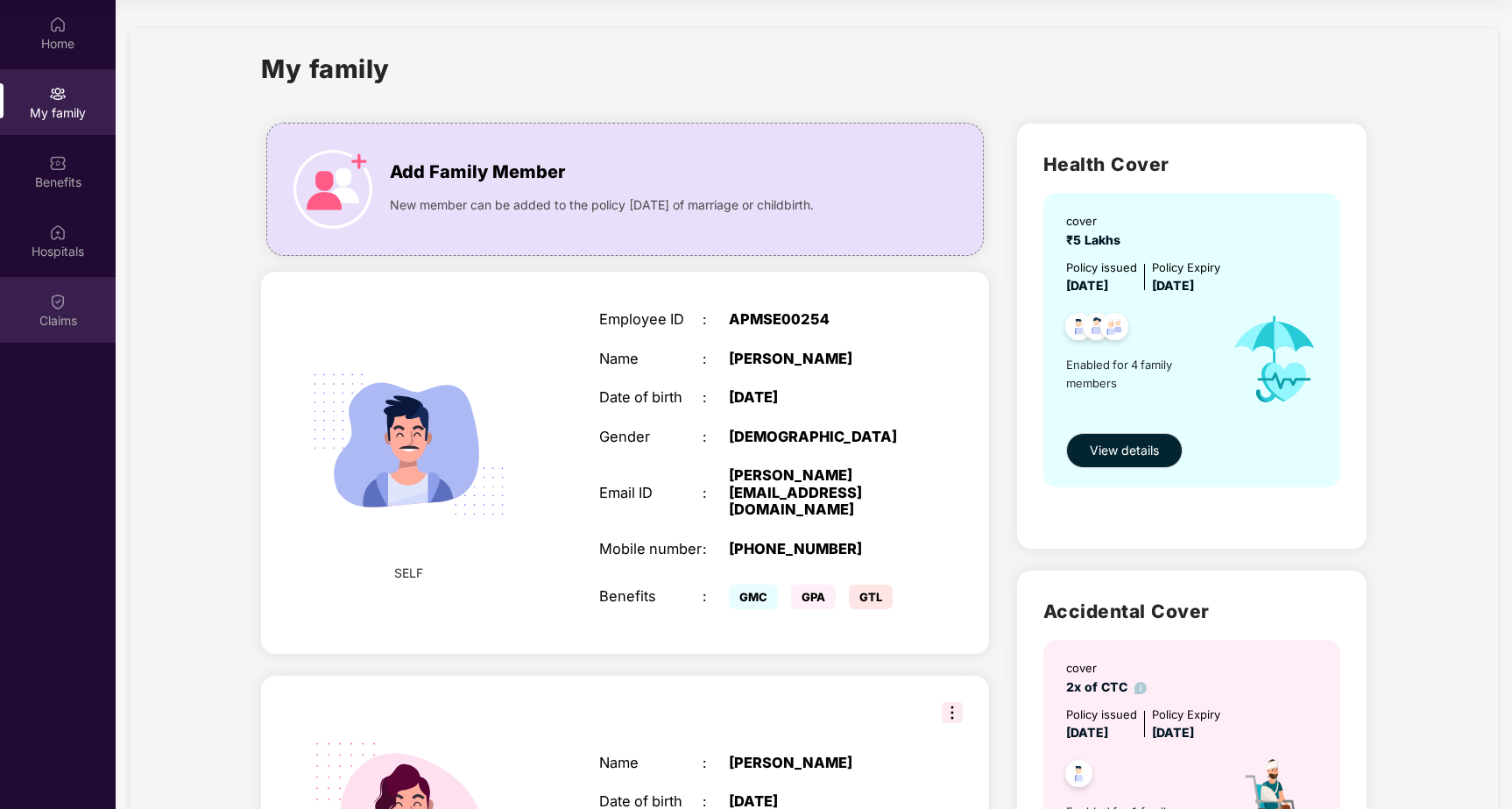
click at [49, 301] on img at bounding box center [58, 301] width 17 height 17
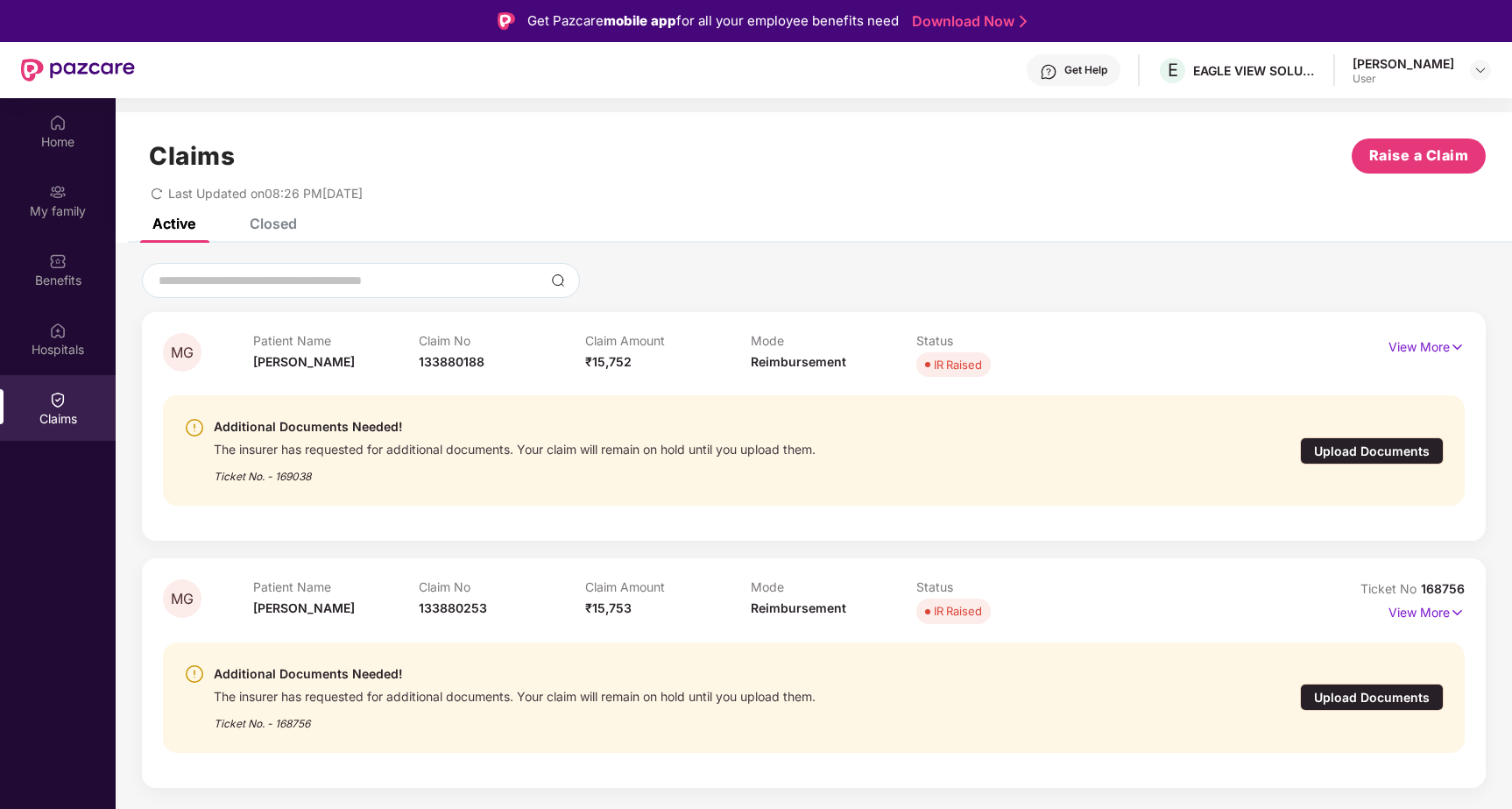
scroll to position [98, 0]
click at [838, 148] on div "Claims Raise a Claim" at bounding box center [814, 156] width 1344 height 35
click at [52, 130] on img at bounding box center [58, 122] width 17 height 17
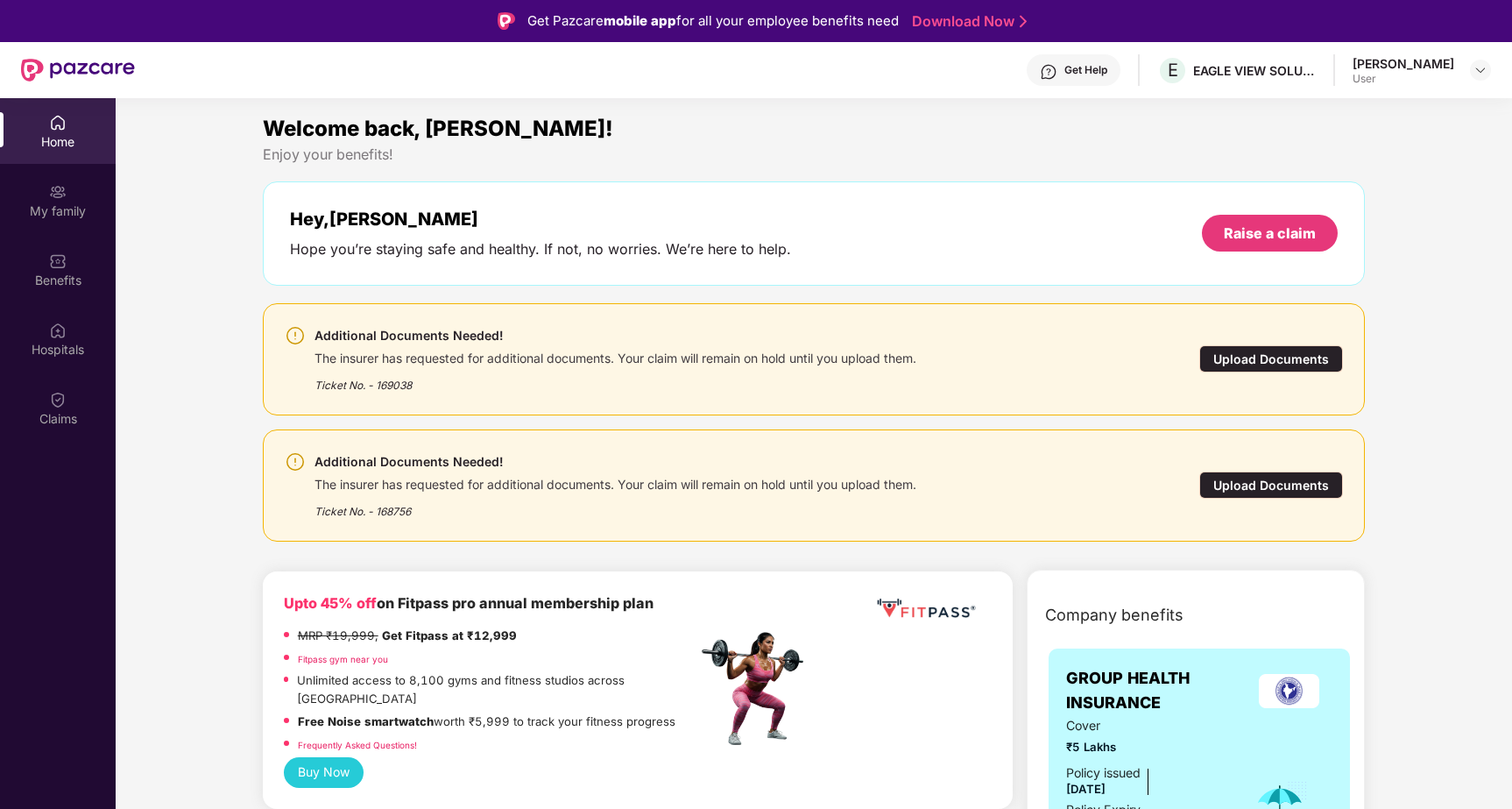
click at [1390, 55] on div "[PERSON_NAME]" at bounding box center [1403, 64] width 102 height 17
click at [1481, 72] on img at bounding box center [1481, 69] width 14 height 14
click at [1172, 146] on div "Enjoy your benefits!" at bounding box center [814, 154] width 1103 height 18
click at [1088, 65] on div "Get Help" at bounding box center [1086, 69] width 43 height 14
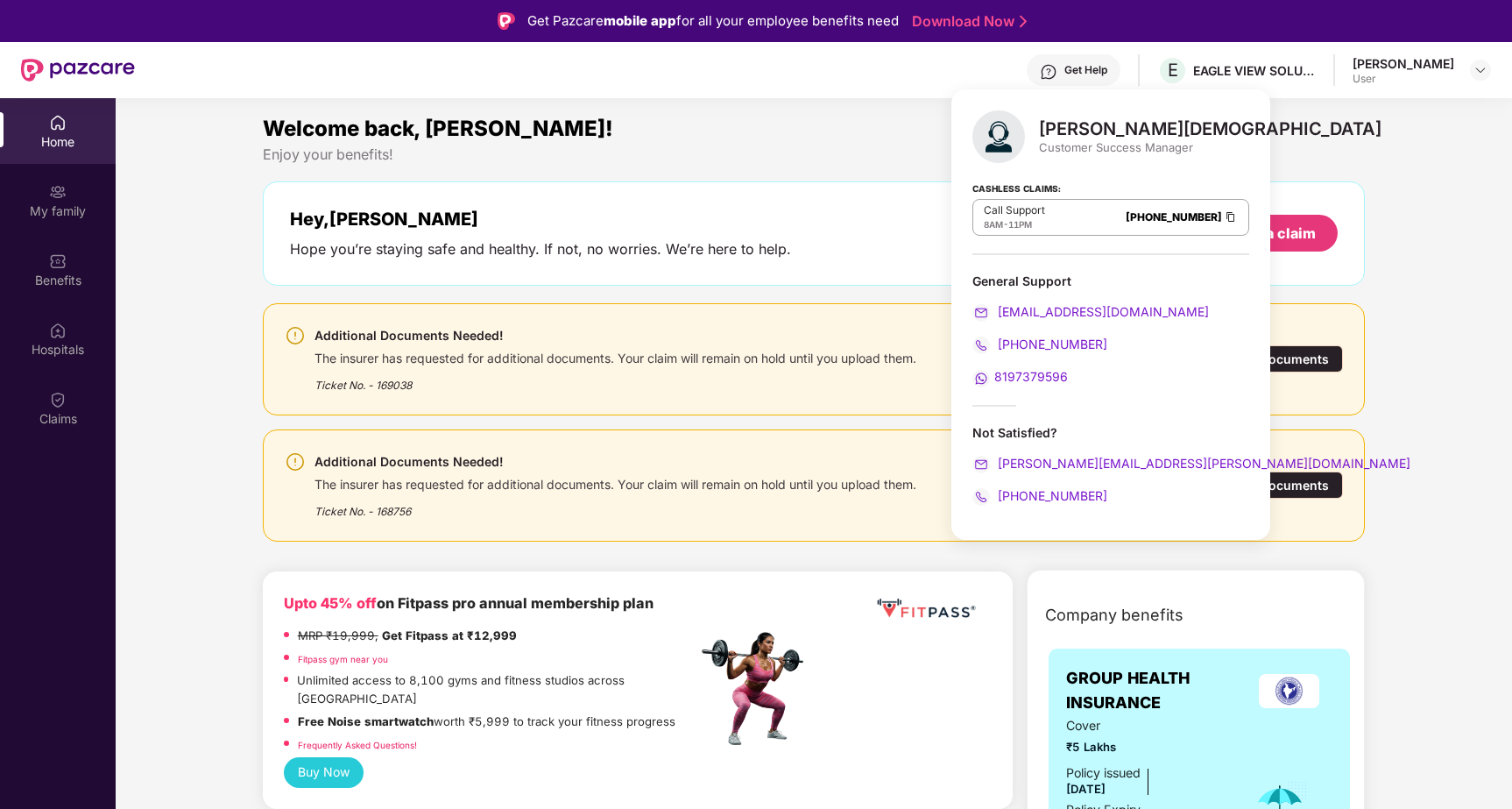
click at [1075, 238] on div "Cashless Claims: Call Support 8AM - 11PM 080-3783-5420" at bounding box center [1111, 211] width 277 height 87
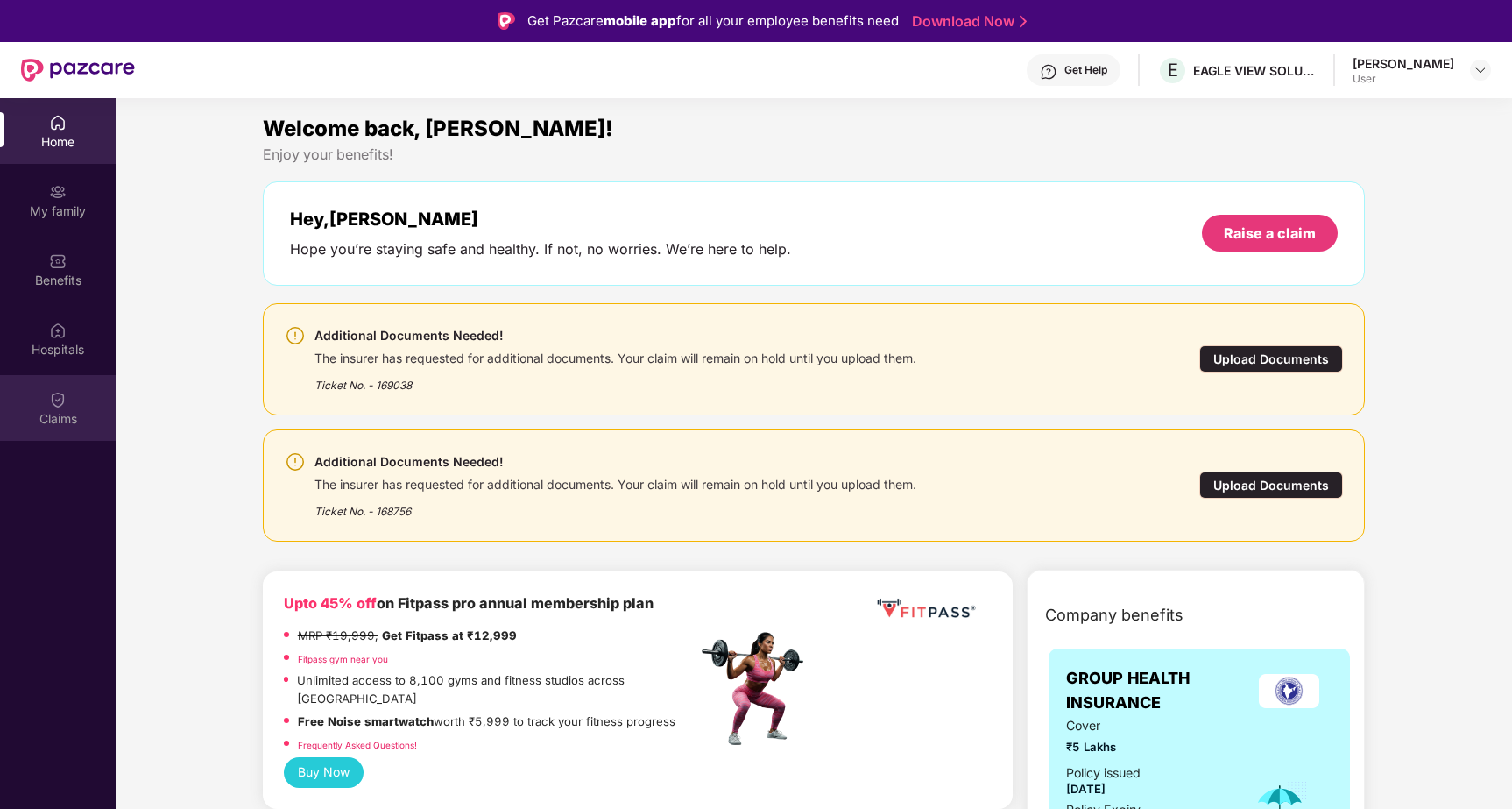
click at [62, 406] on img at bounding box center [58, 400] width 17 height 17
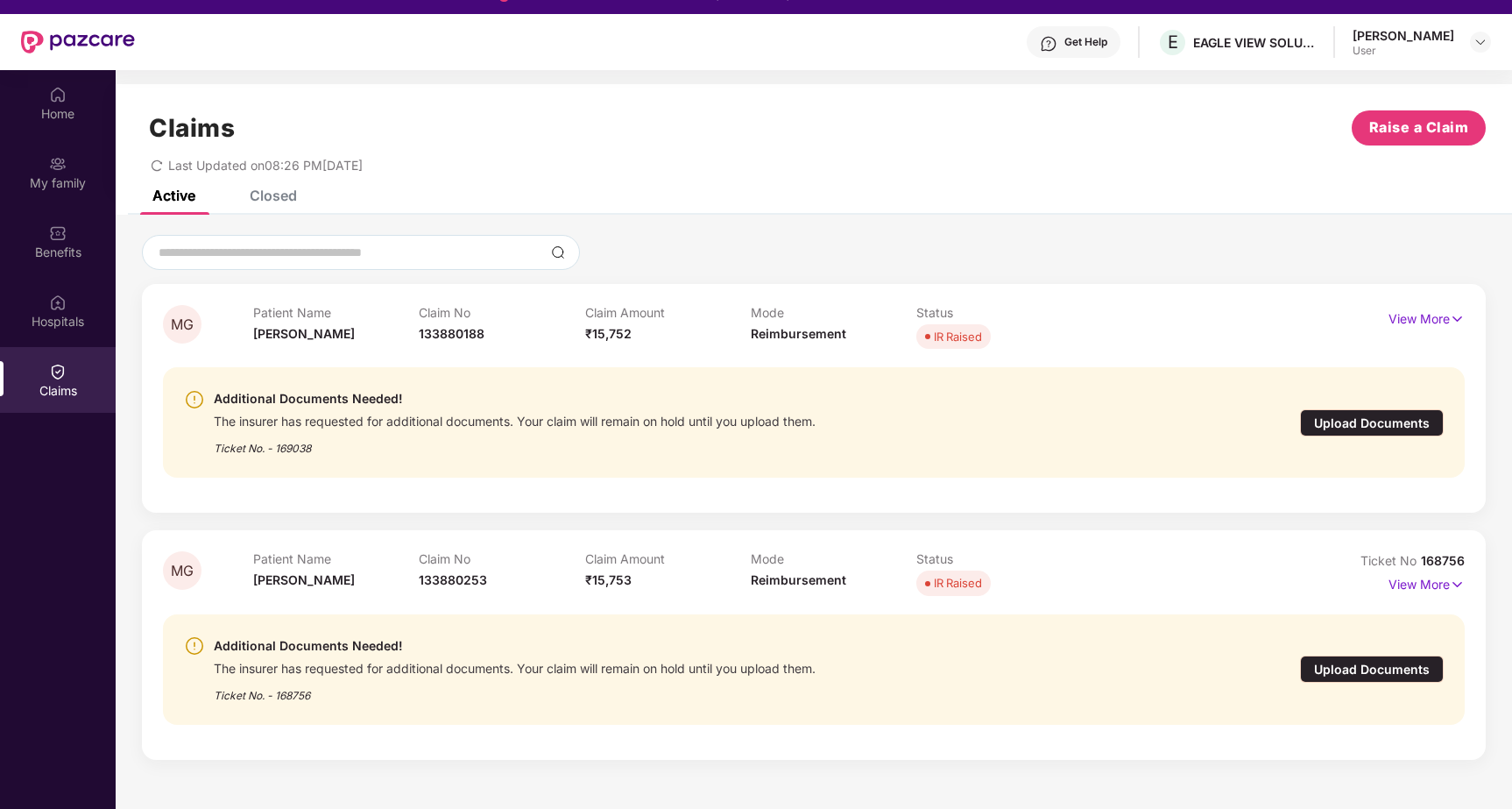
scroll to position [29, 0]
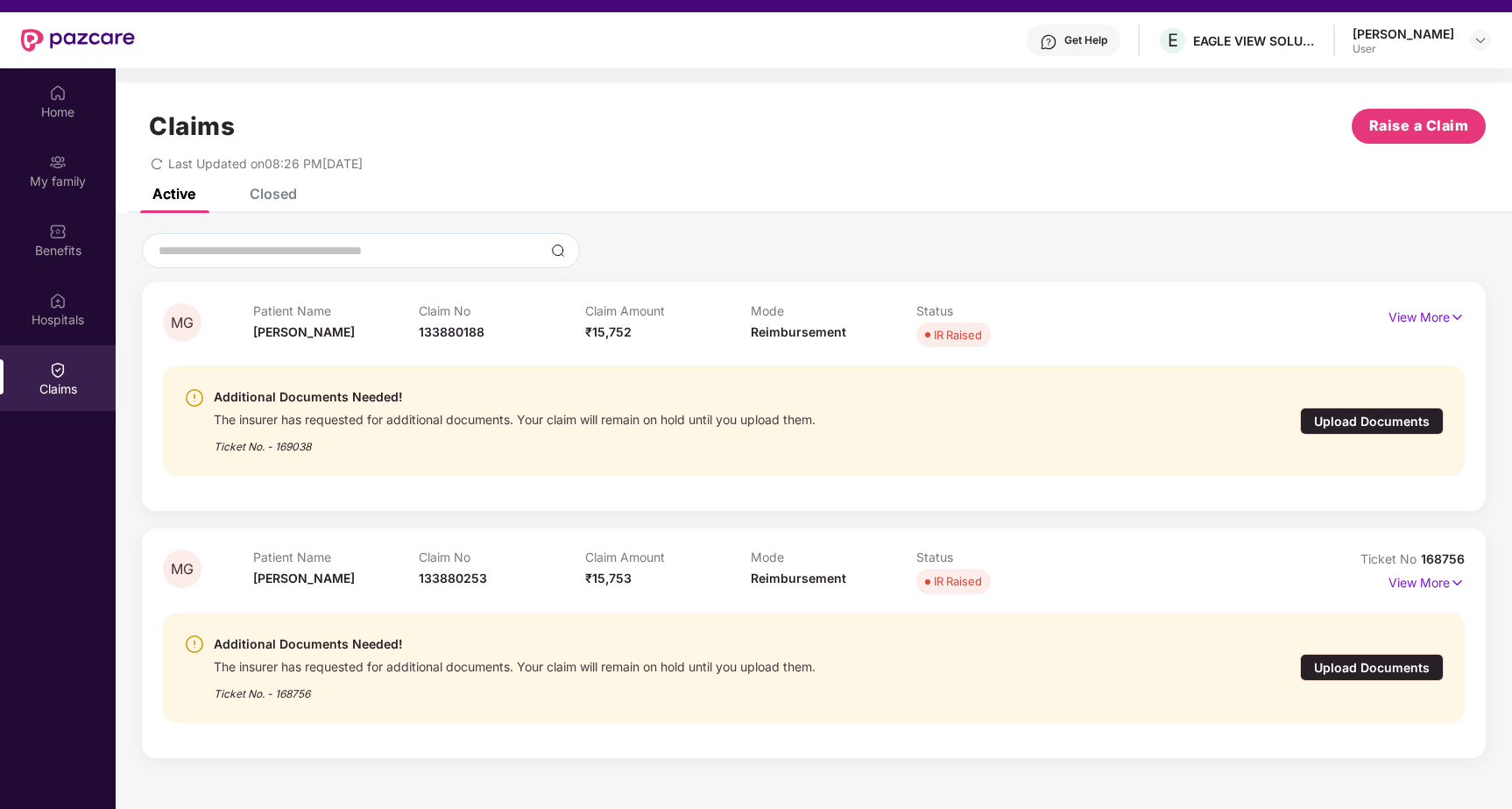
click at [1055, 33] on img at bounding box center [1049, 42] width 17 height 17
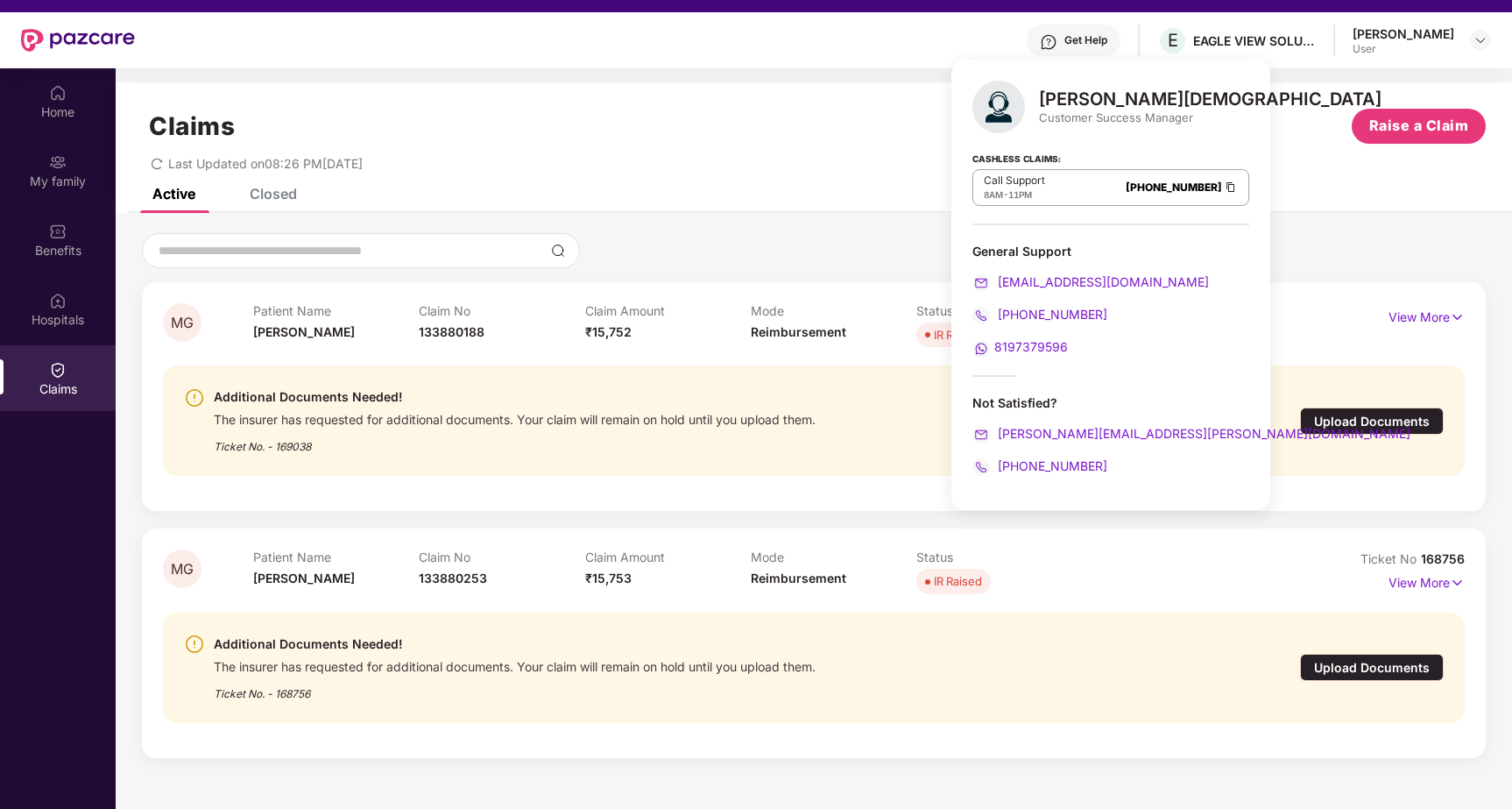
click at [1043, 343] on span "8197379596" at bounding box center [1032, 347] width 74 height 15
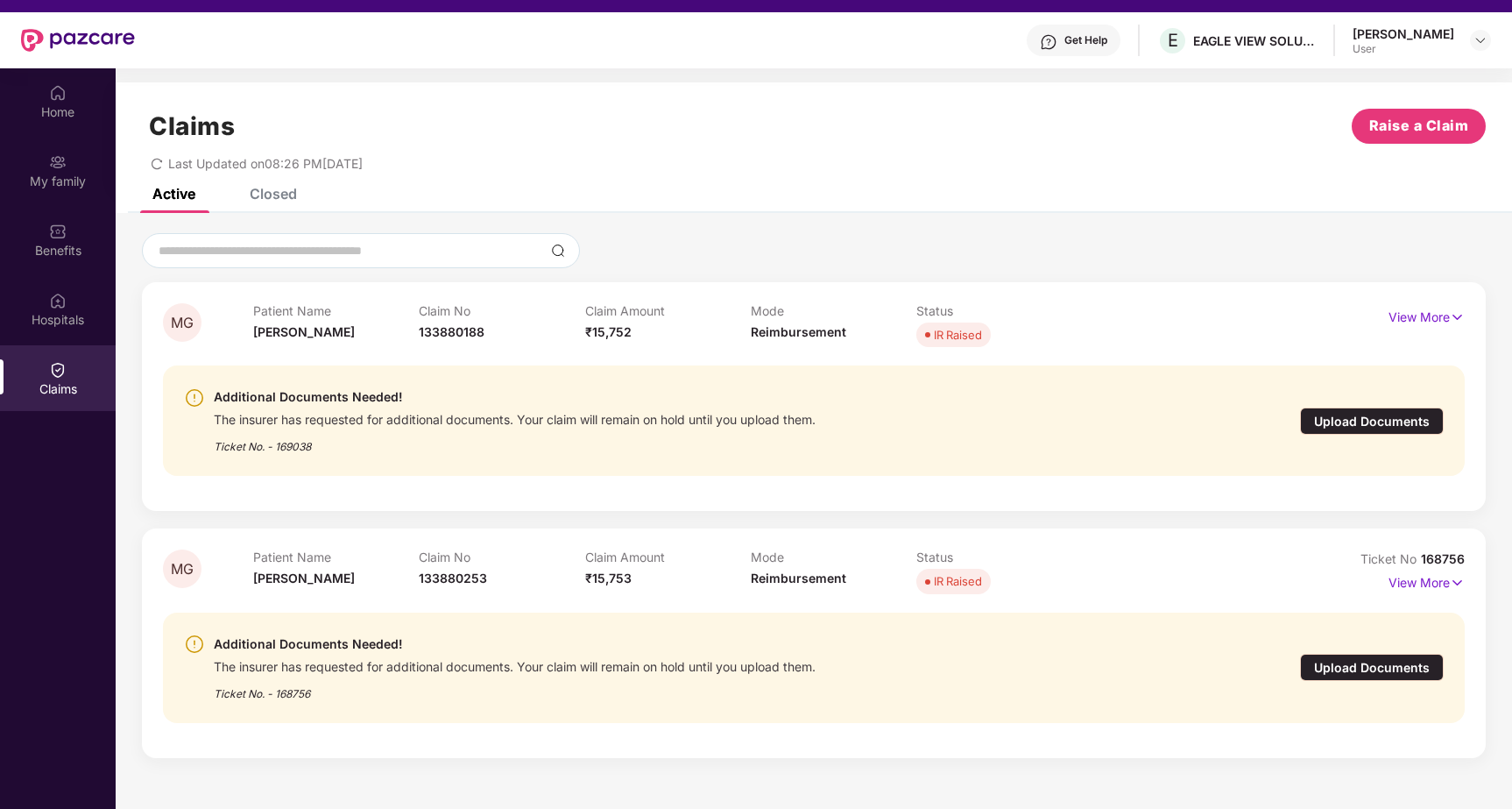
click at [770, 189] on div "Active Closed" at bounding box center [814, 200] width 1397 height 25
click at [1065, 46] on div "Get Help" at bounding box center [1073, 40] width 94 height 31
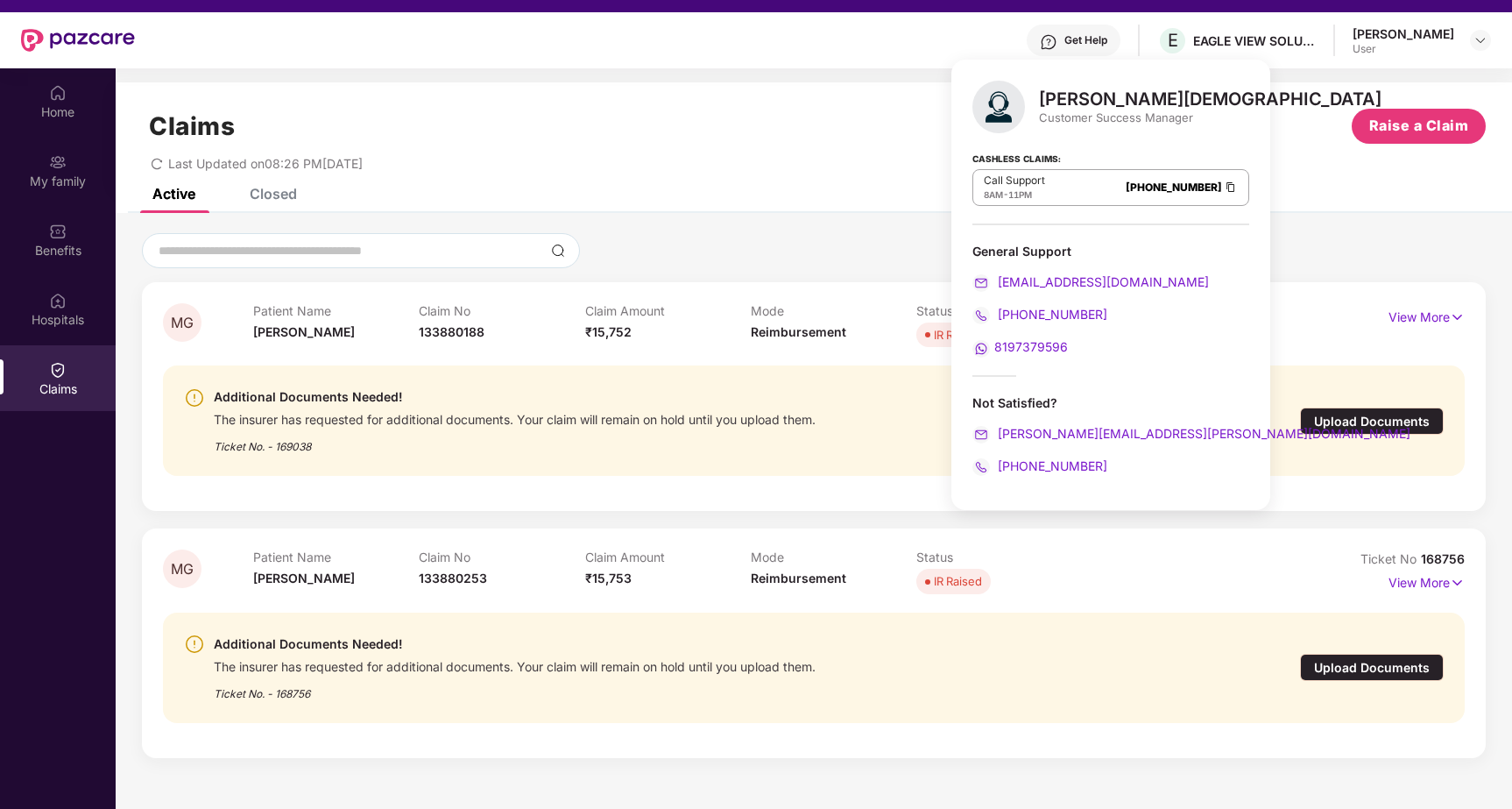
click at [1014, 342] on span "8197379596" at bounding box center [1032, 347] width 74 height 15
click at [778, 234] on div at bounding box center [814, 251] width 1344 height 35
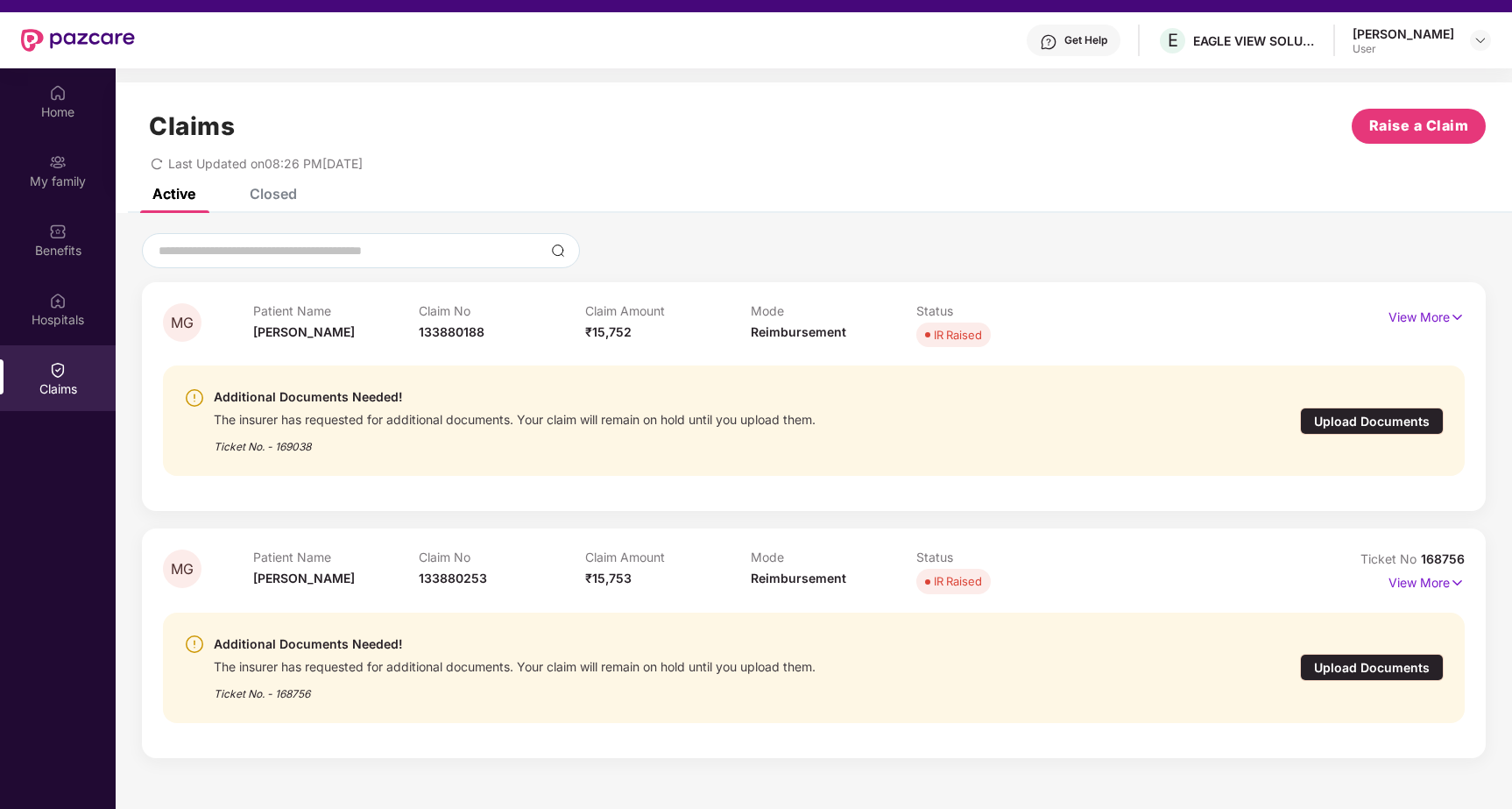
click at [129, 220] on div "MG Patient Name [PERSON_NAME] Claim No 133880188 Claim Amount ₹15,752 Mode Reim…" at bounding box center [814, 494] width 1397 height 563
click at [266, 195] on div "Closed" at bounding box center [273, 194] width 47 height 17
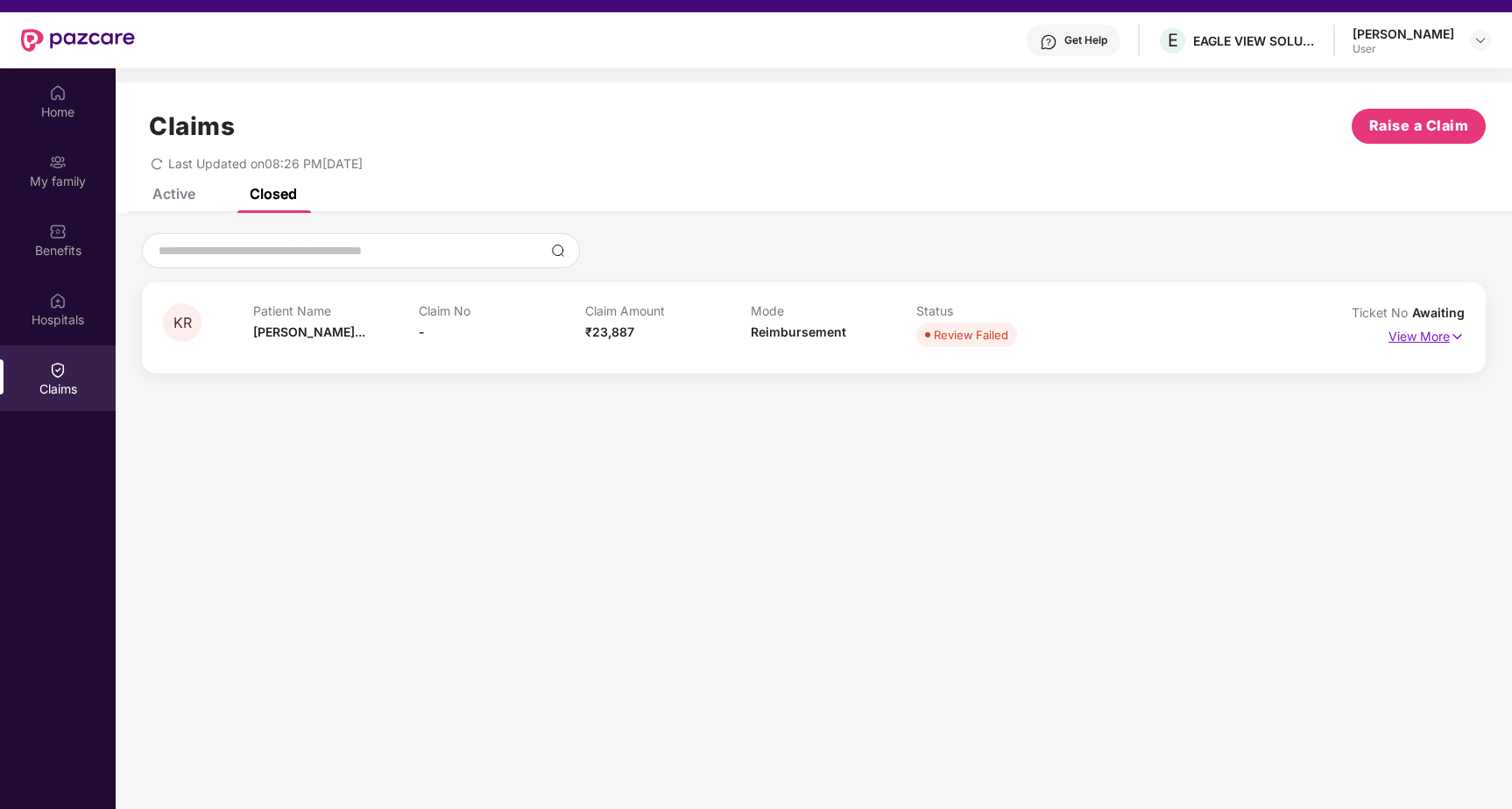
click at [1434, 336] on p "View More" at bounding box center [1427, 334] width 76 height 24
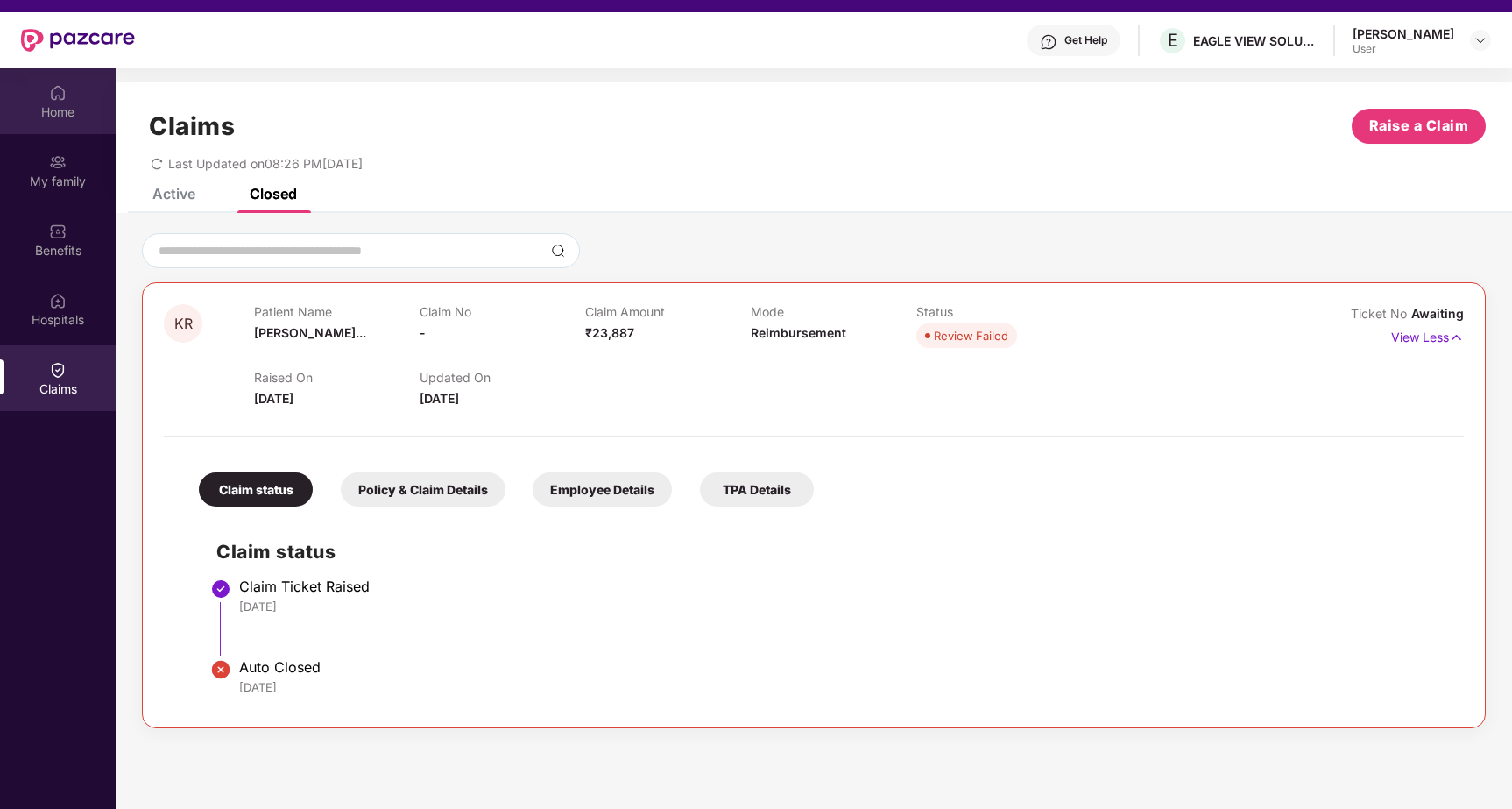
click at [51, 95] on img at bounding box center [58, 93] width 17 height 17
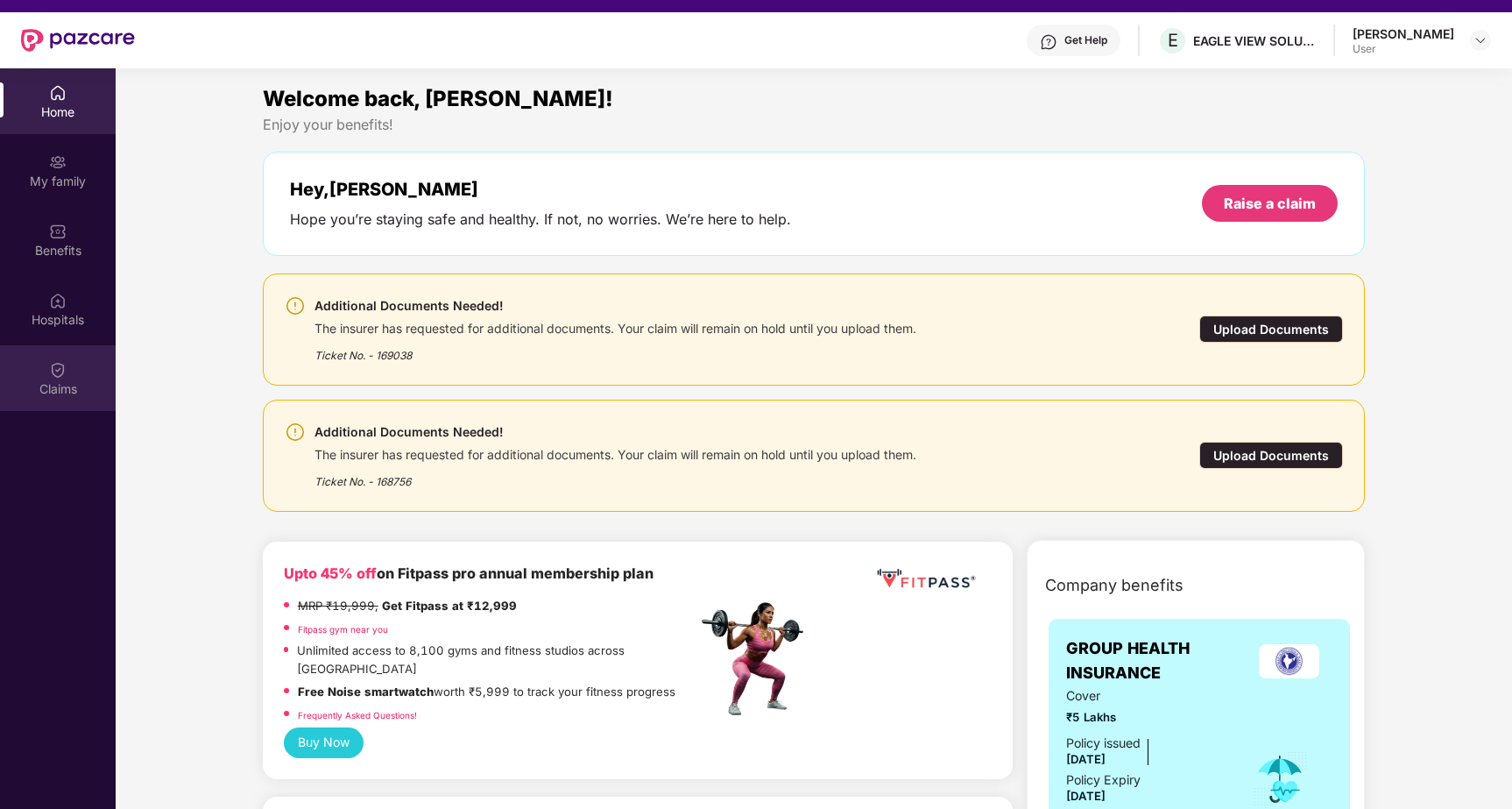
click at [57, 372] on img at bounding box center [58, 369] width 17 height 17
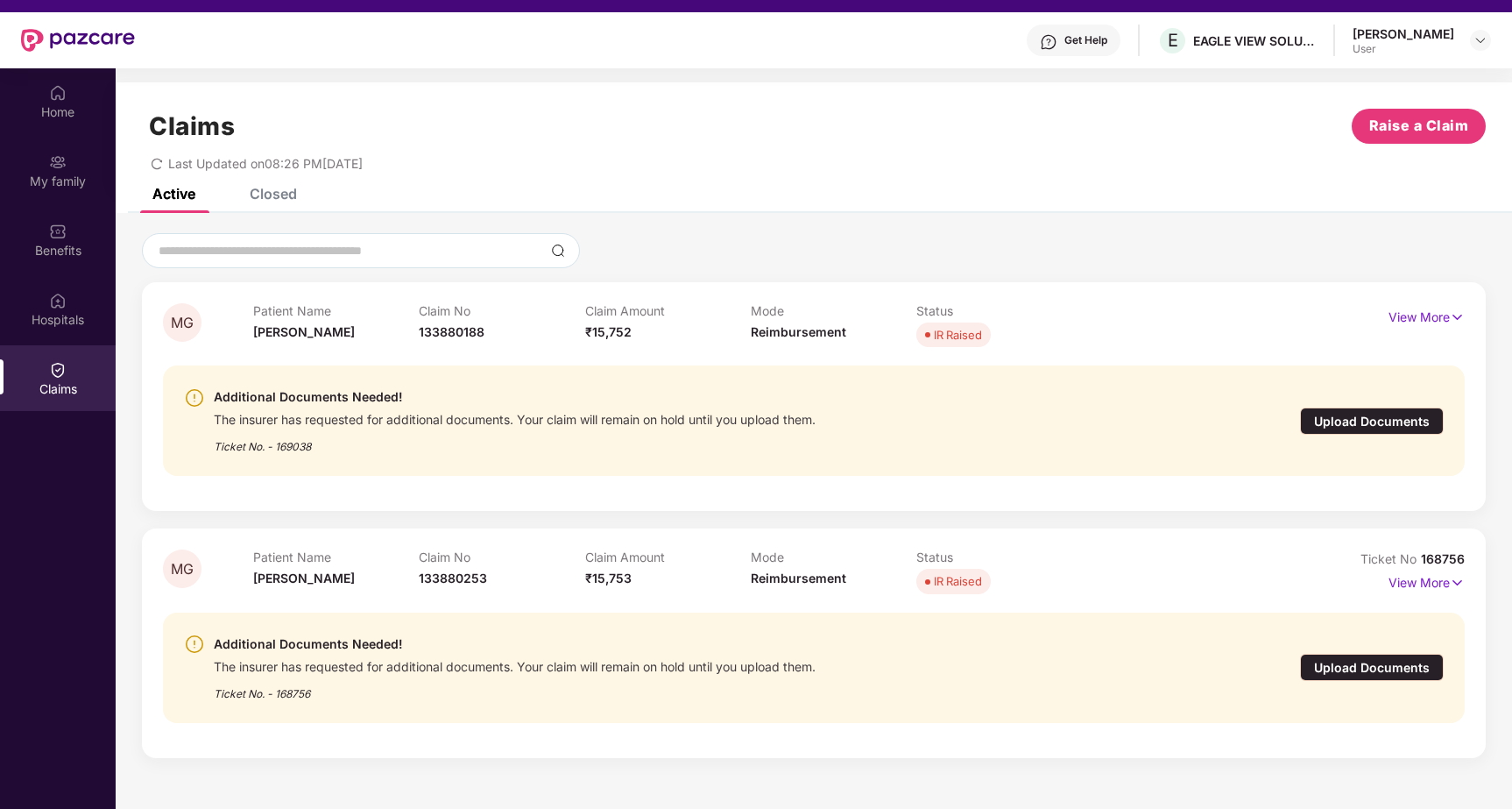
click at [123, 386] on div "MG Patient Name [PERSON_NAME] Claim No 133880188 Claim Amount ₹15,752 Mode Reim…" at bounding box center [814, 496] width 1397 height 525
click at [130, 224] on div "MG Patient Name [PERSON_NAME] Claim No 133880188 Claim Amount ₹15,752 Mode Reim…" at bounding box center [814, 494] width 1397 height 563
click at [128, 290] on div "MG Patient Name [PERSON_NAME] Claim No 133880188 Claim Amount ₹15,752 Mode Reim…" at bounding box center [814, 496] width 1397 height 525
click at [1417, 310] on p "View More" at bounding box center [1427, 314] width 76 height 24
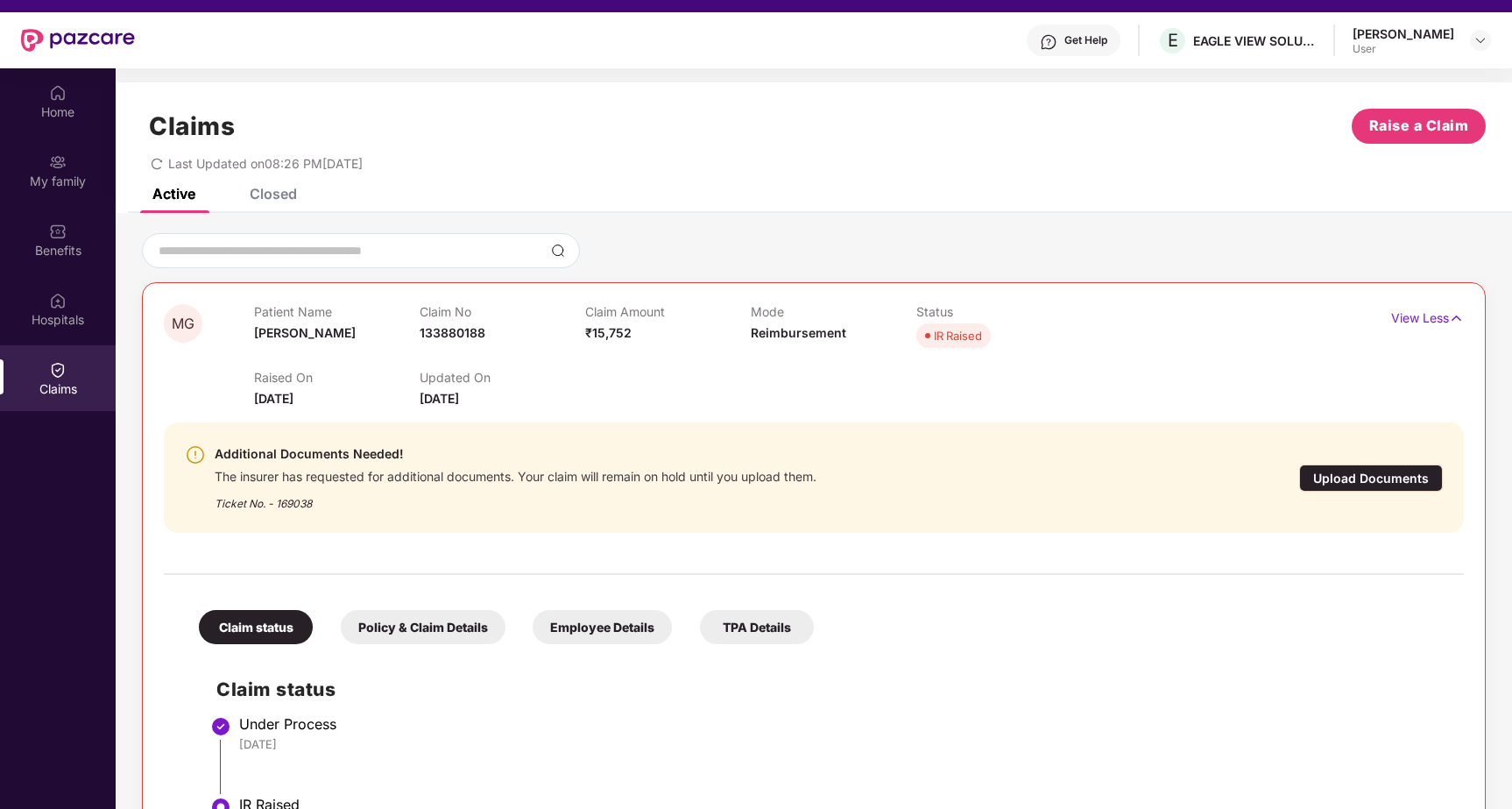
click at [804, 378] on div "Raised On 28 Aug 2025 Updated On 31 Aug 2025" at bounding box center [751, 380] width 994 height 56
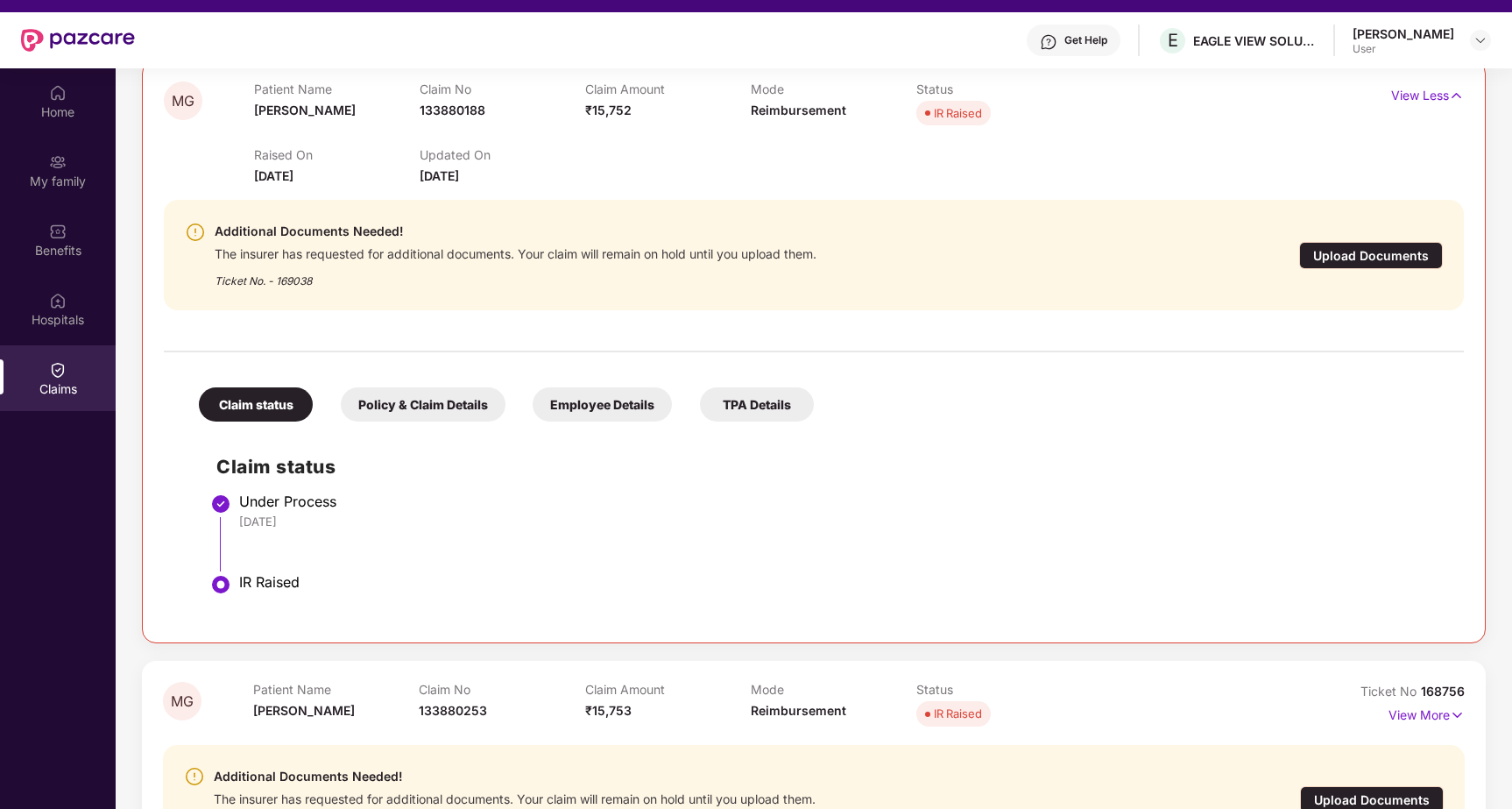
scroll to position [254, 0]
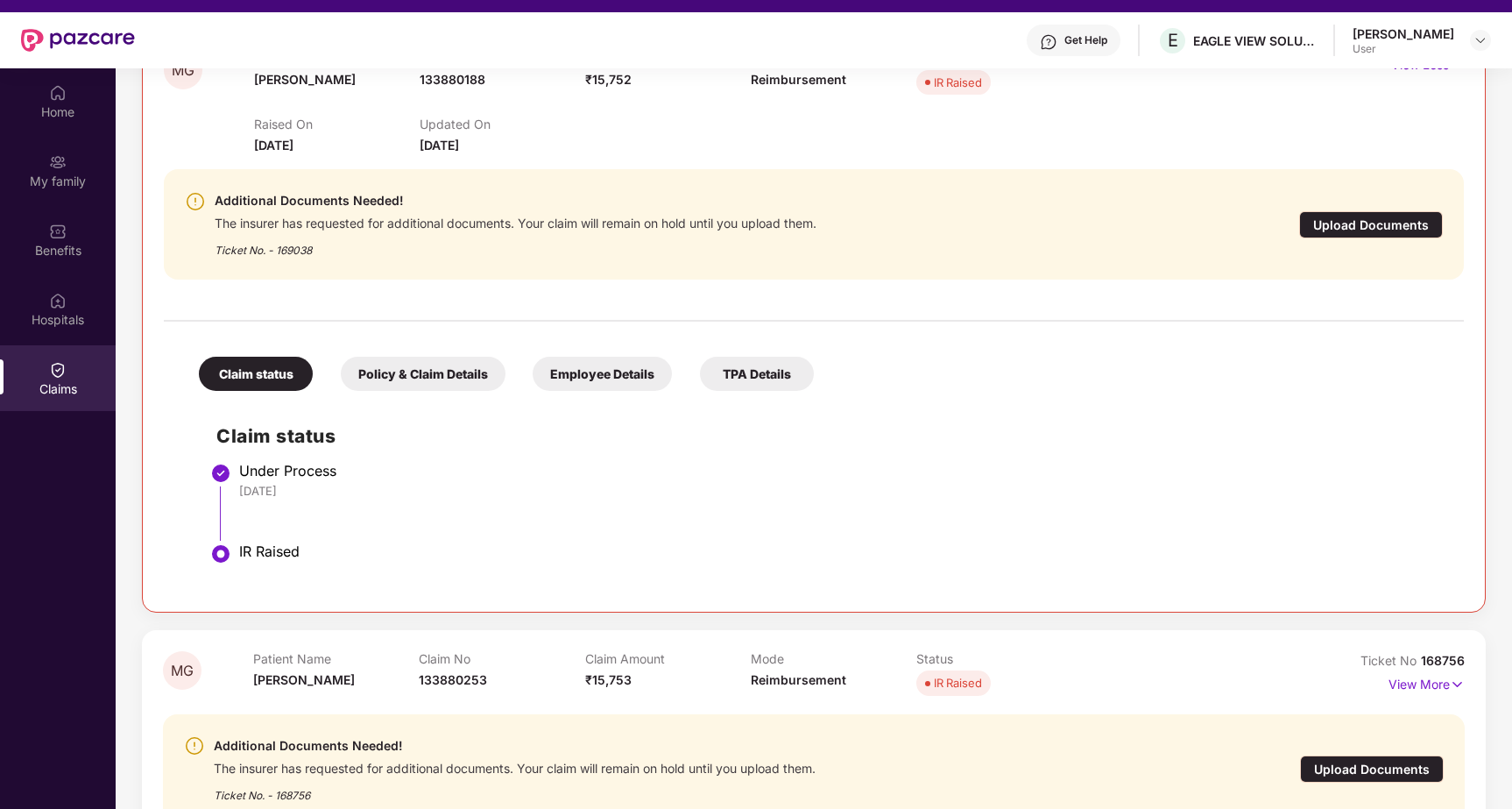
click at [422, 370] on div "Policy & Claim Details" at bounding box center [423, 374] width 165 height 34
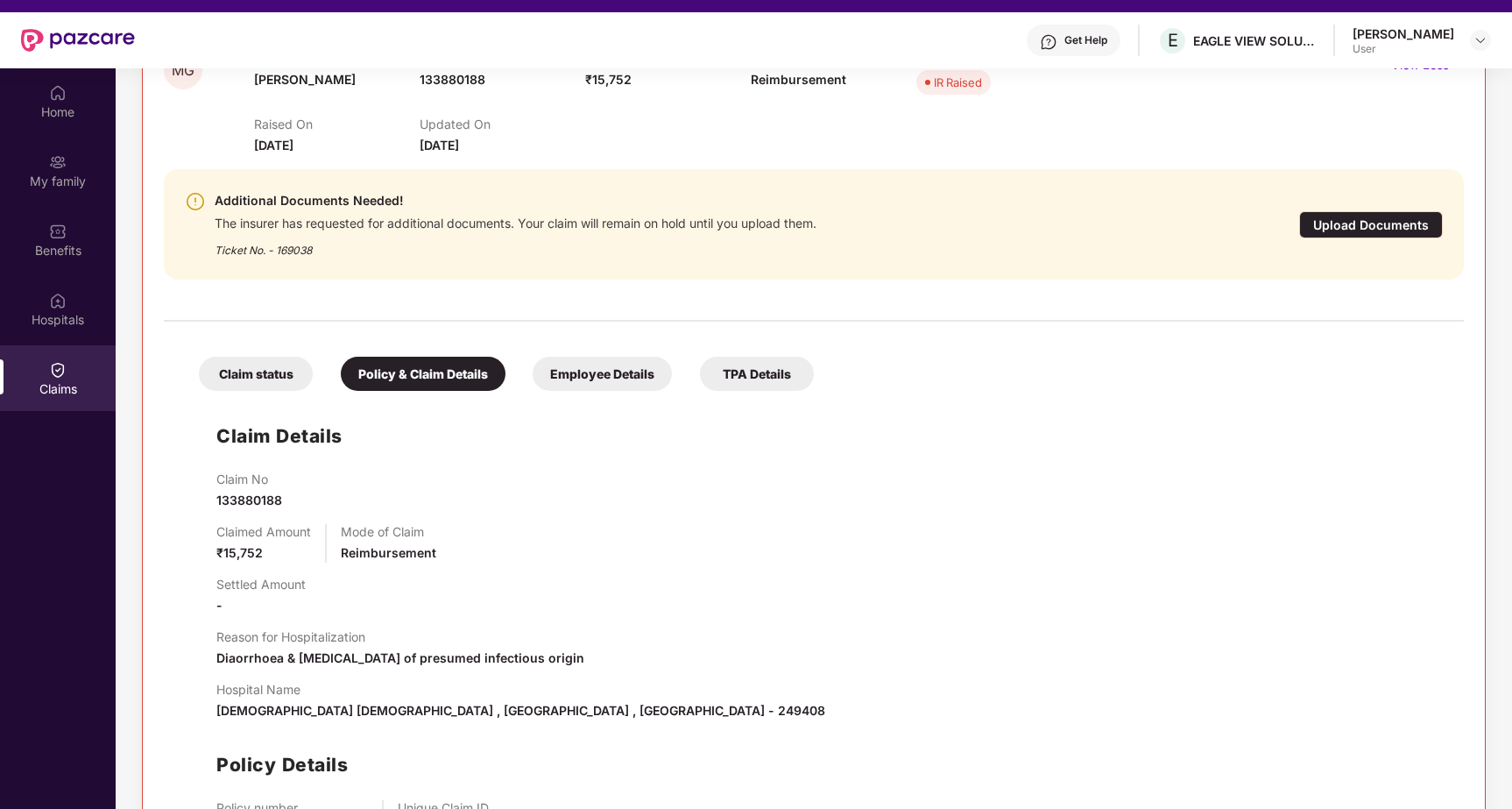
click at [178, 508] on div "Claim status Policy & Claim Details Employee Details TPA Details Claim Details …" at bounding box center [814, 618] width 1300 height 575
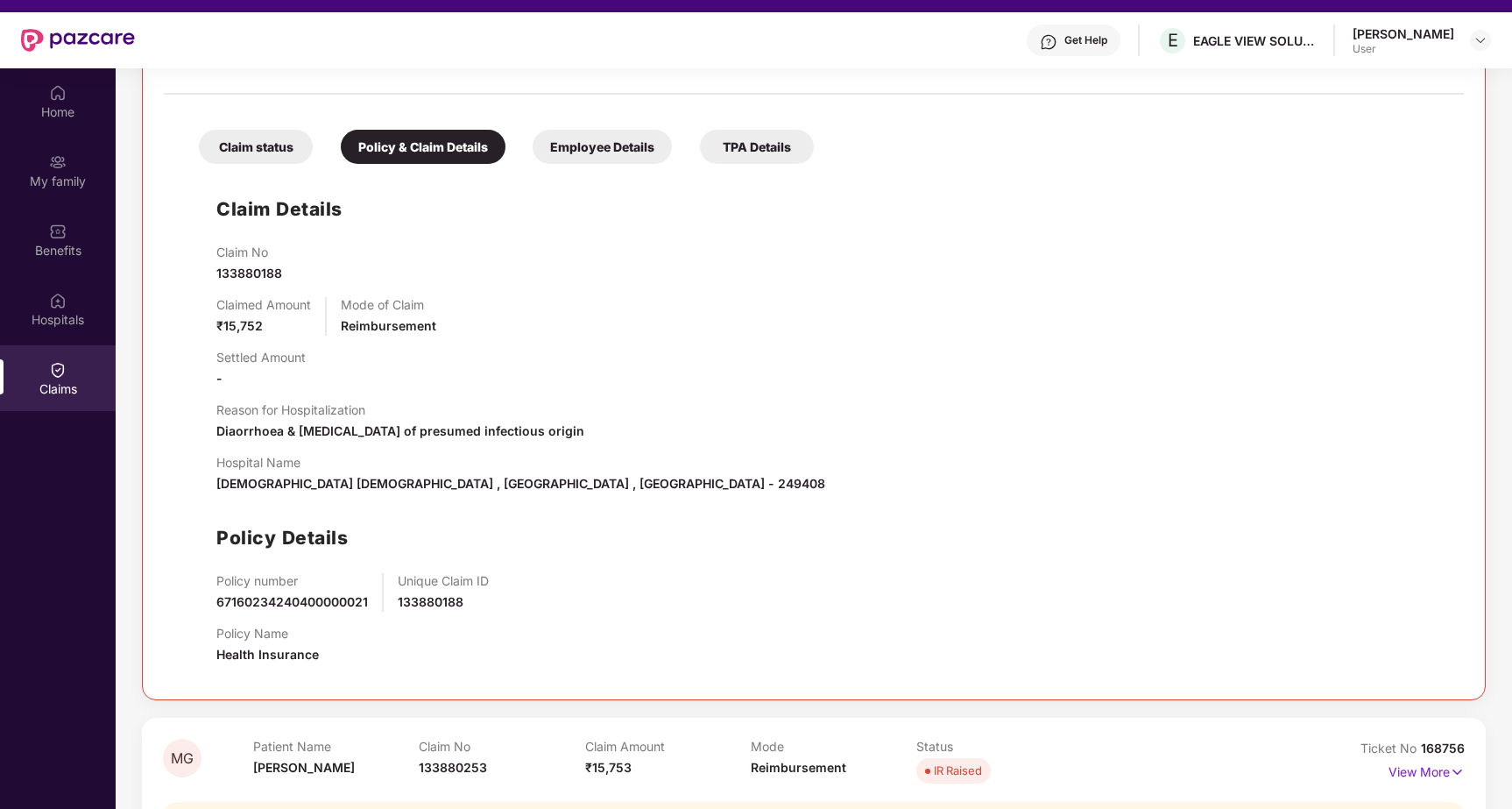
scroll to position [568, 0]
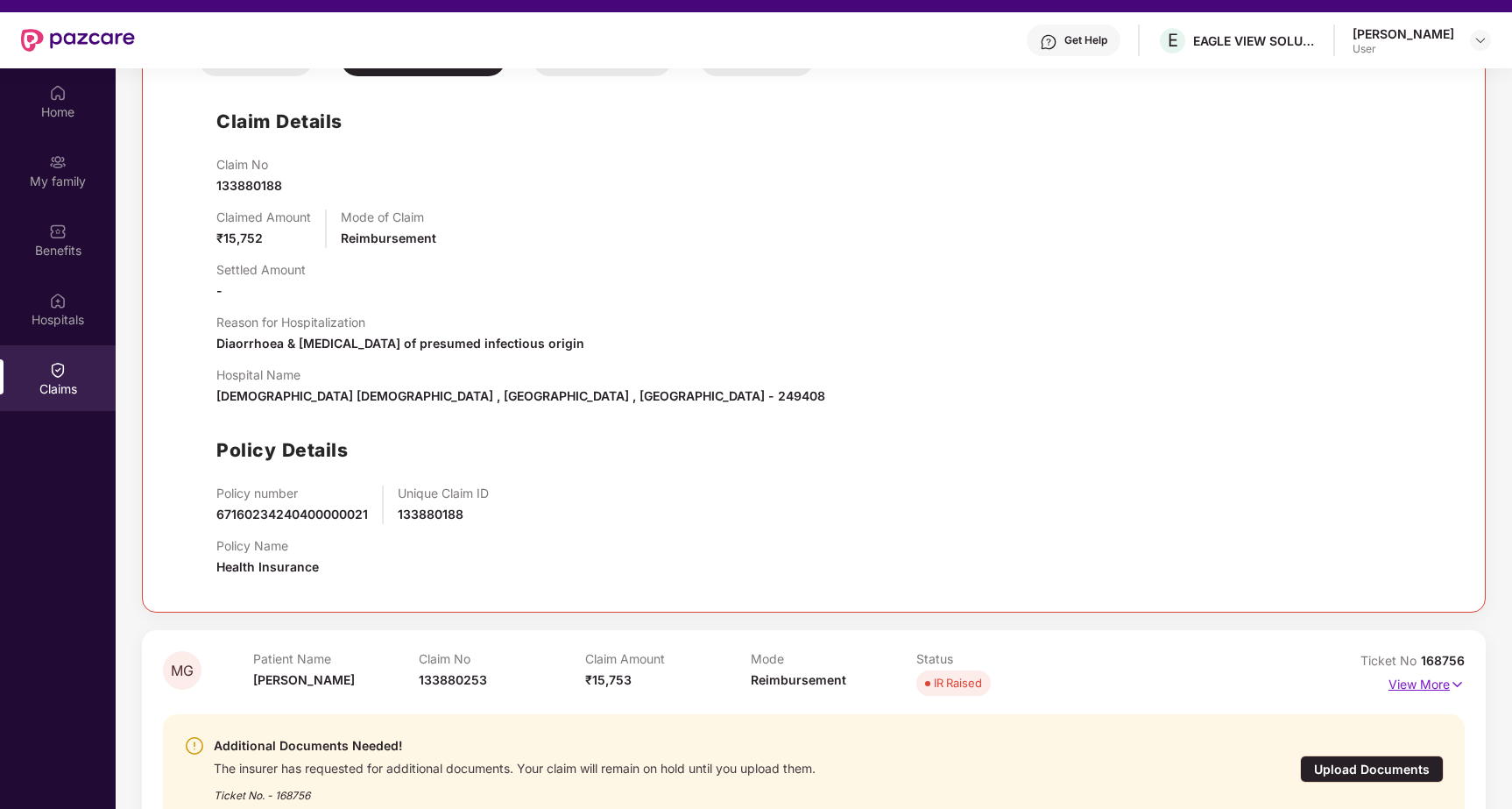
click at [1408, 686] on p "View More" at bounding box center [1427, 682] width 76 height 24
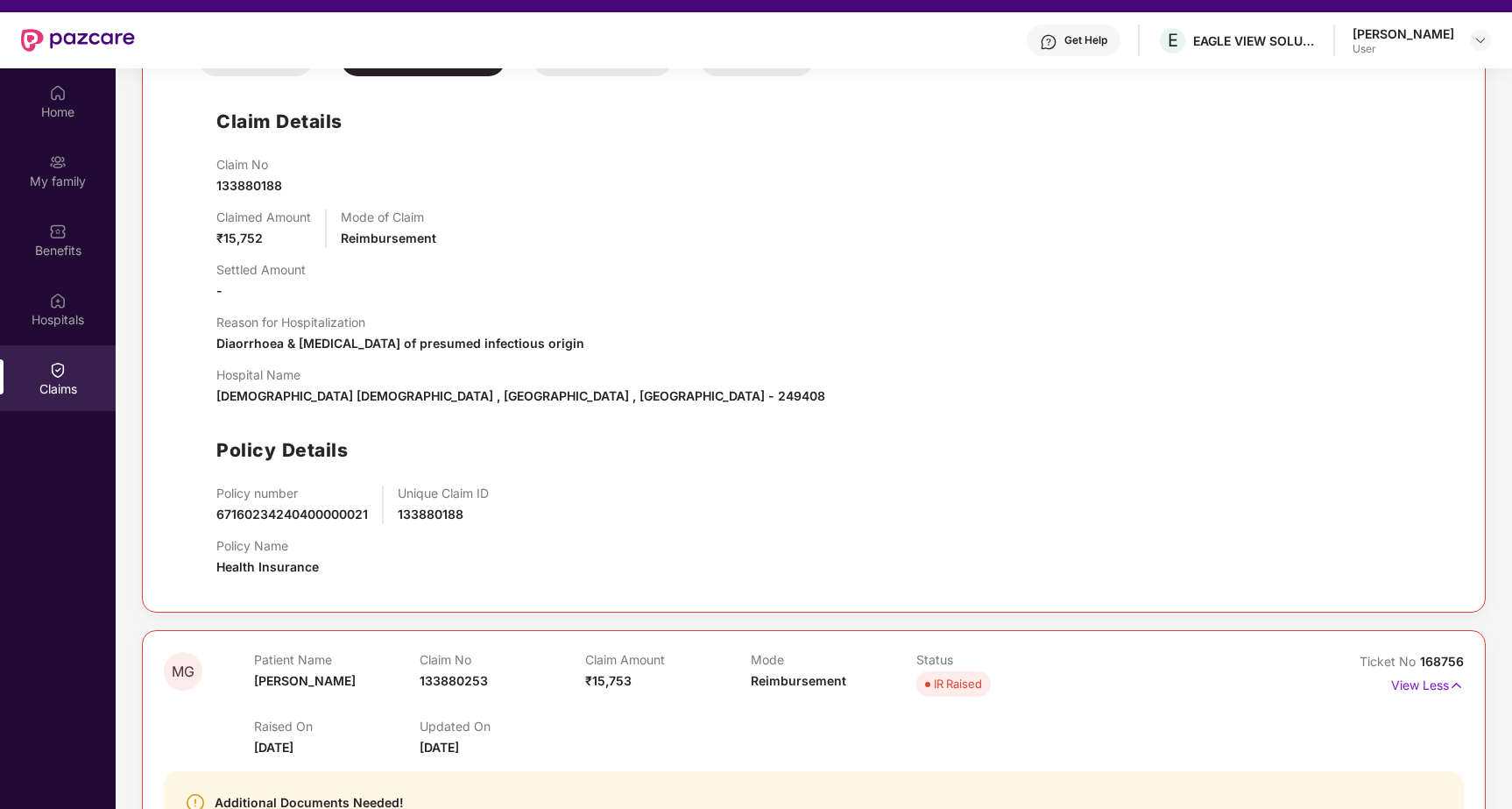
click at [308, 519] on span "67160234240400000021" at bounding box center [292, 515] width 152 height 15
copy span "67160234240400000021"
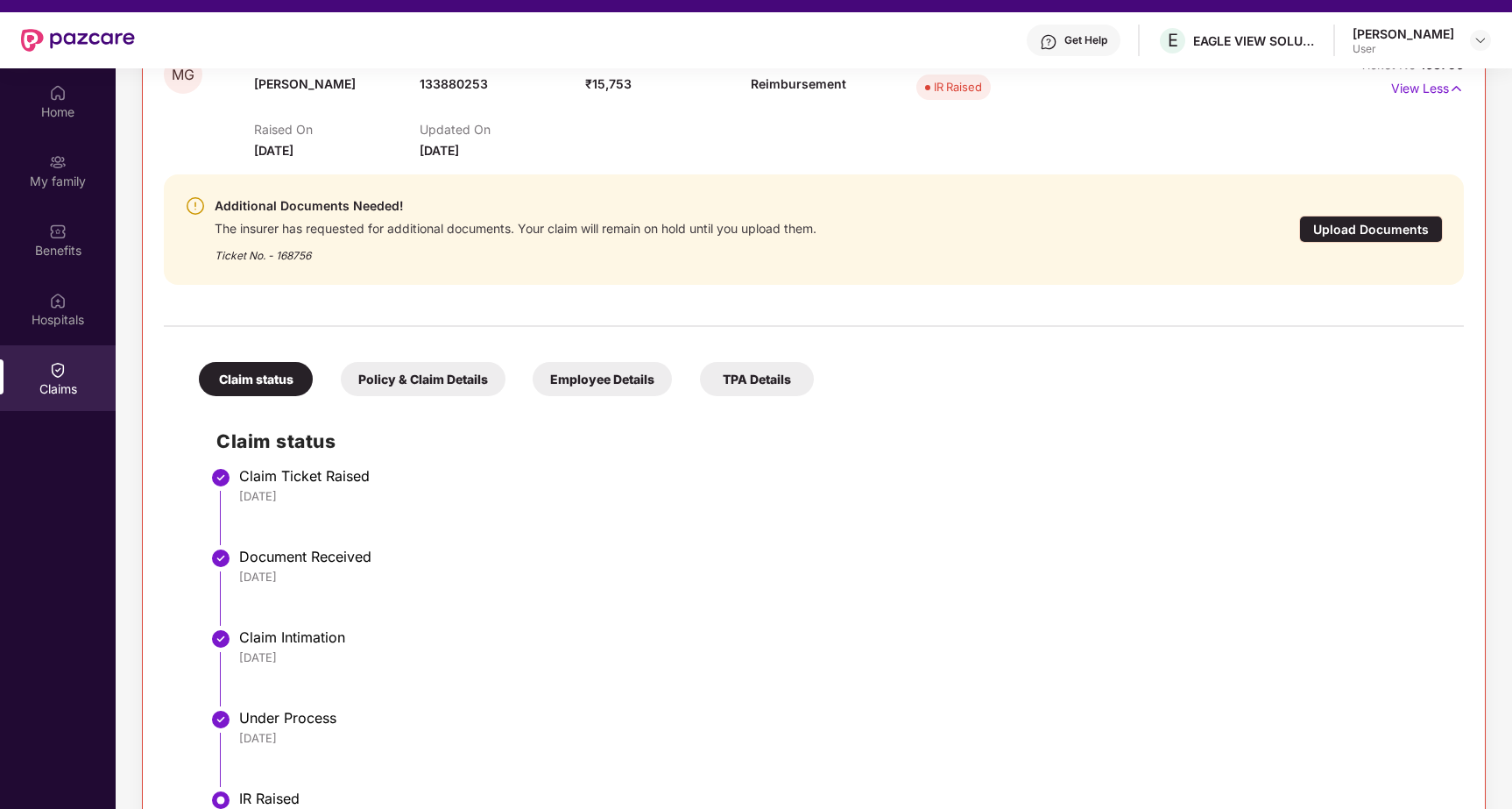
scroll to position [98, 0]
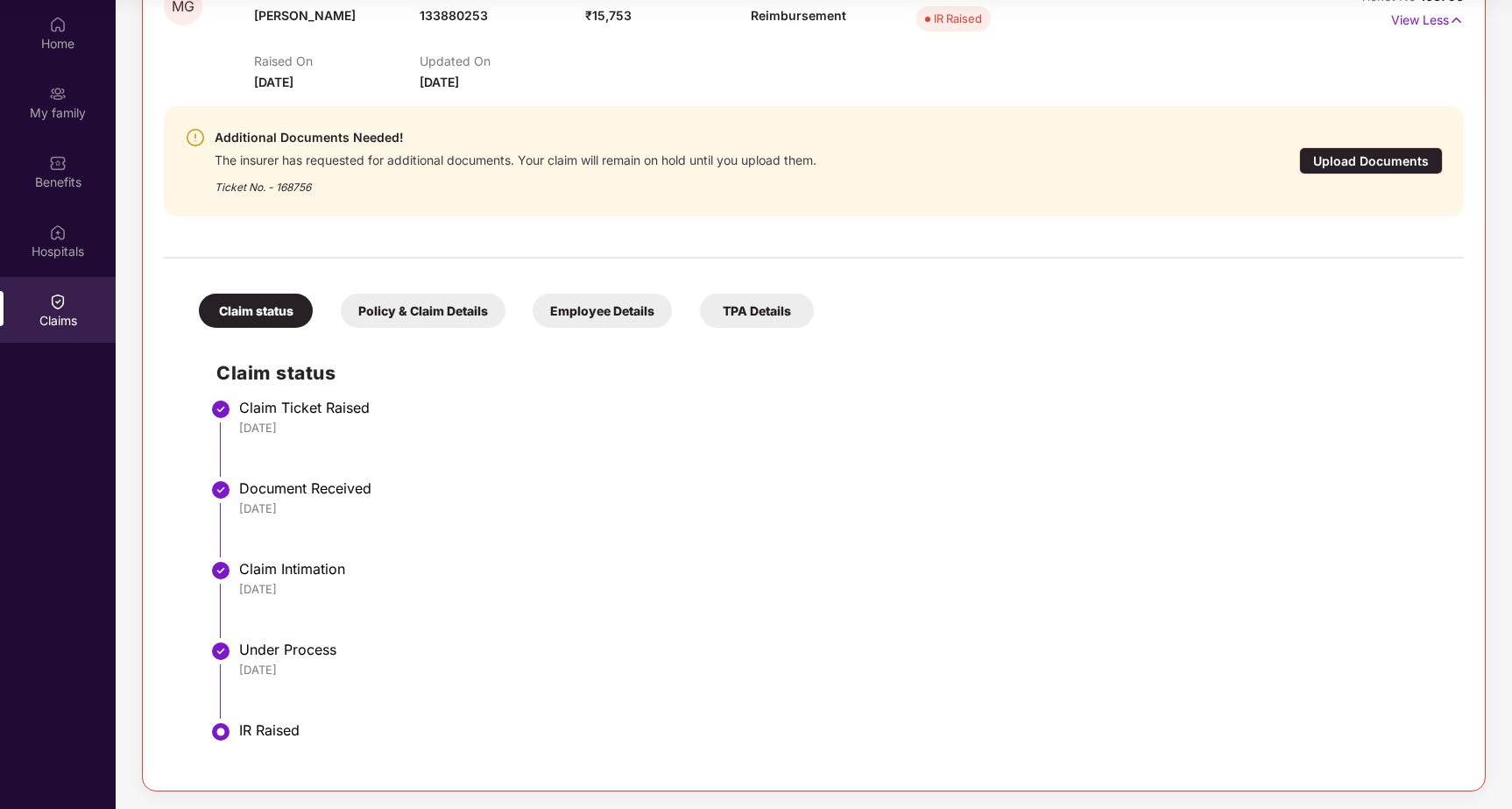
click at [427, 319] on div "Policy & Claim Details" at bounding box center [423, 310] width 165 height 34
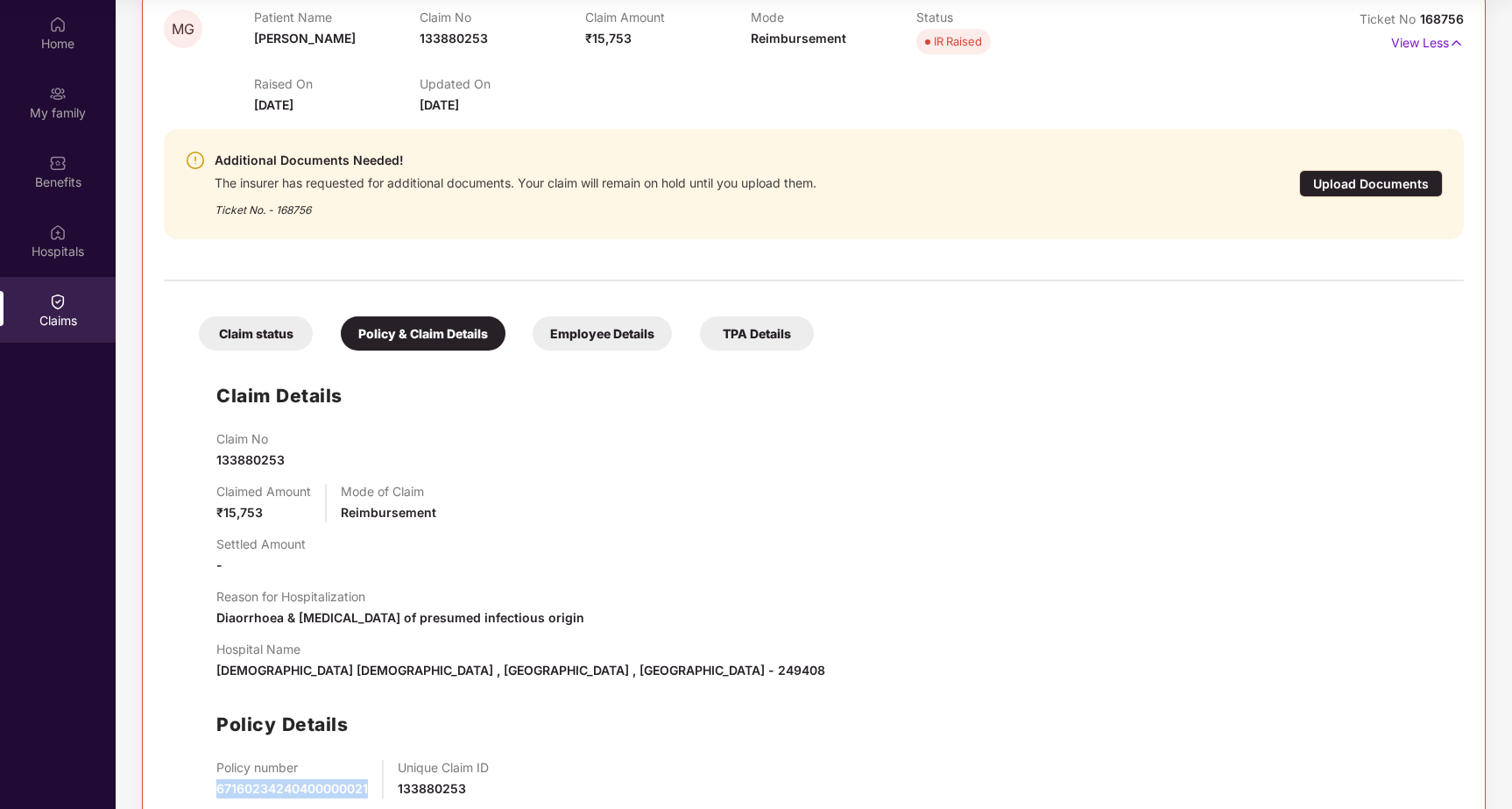
scroll to position [1167, 0]
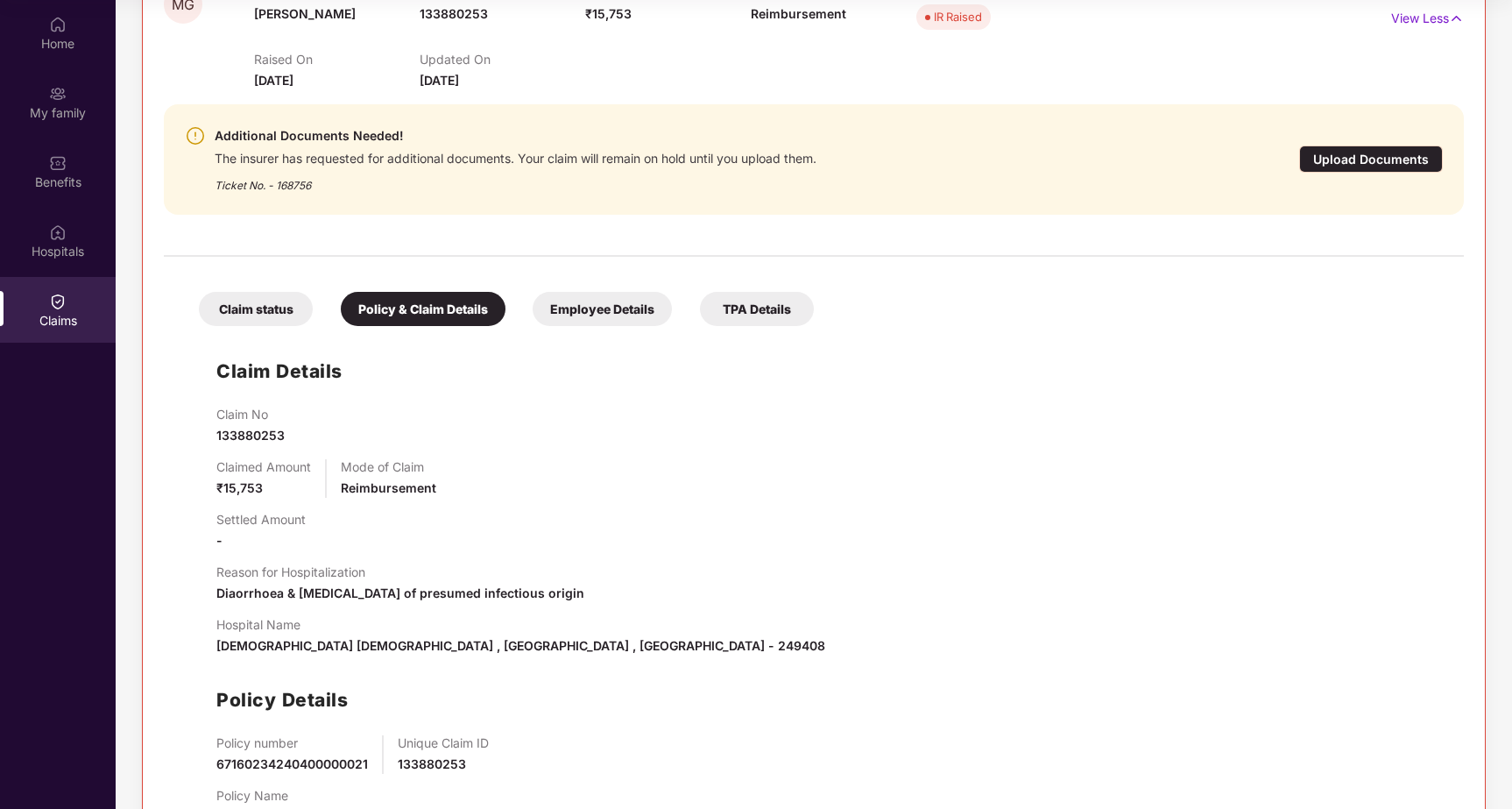
click at [191, 537] on div "Claim Details Claim No 133880253 Claimed Amount ₹15,753 Mode of Claim Reimburse…" at bounding box center [813, 588] width 1265 height 506
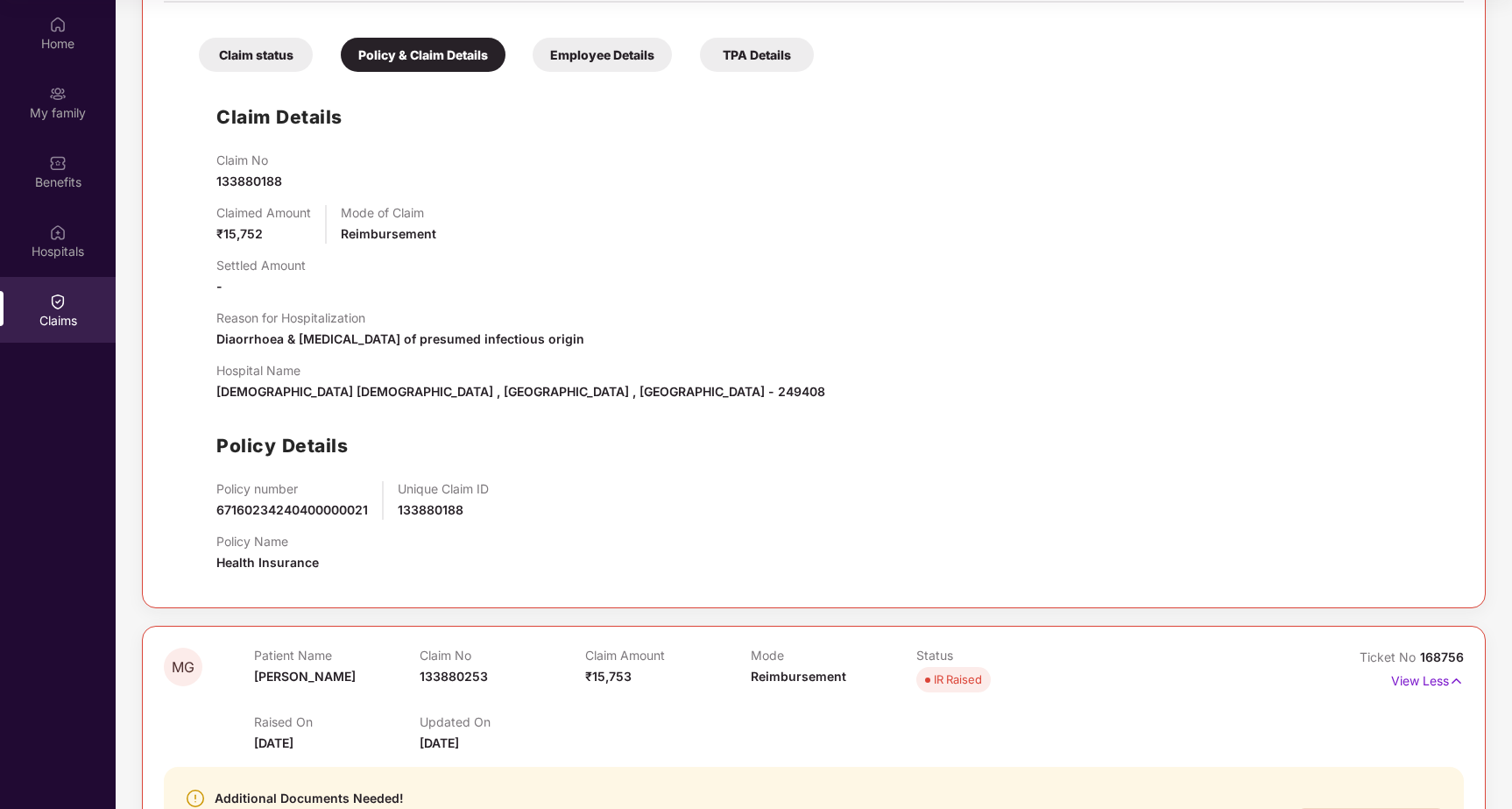
scroll to position [391, 0]
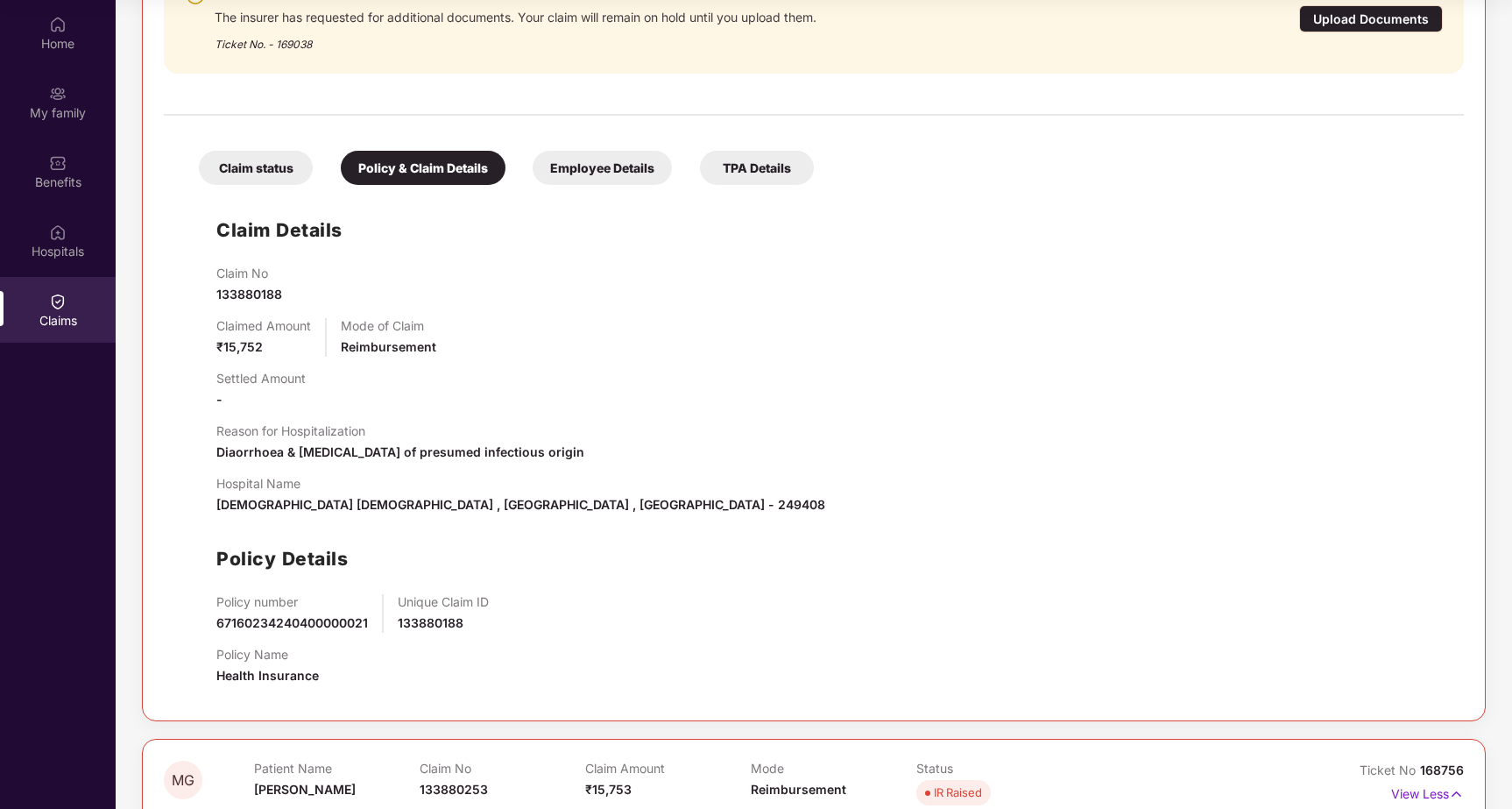
click at [616, 171] on div "Employee Details" at bounding box center [602, 168] width 140 height 34
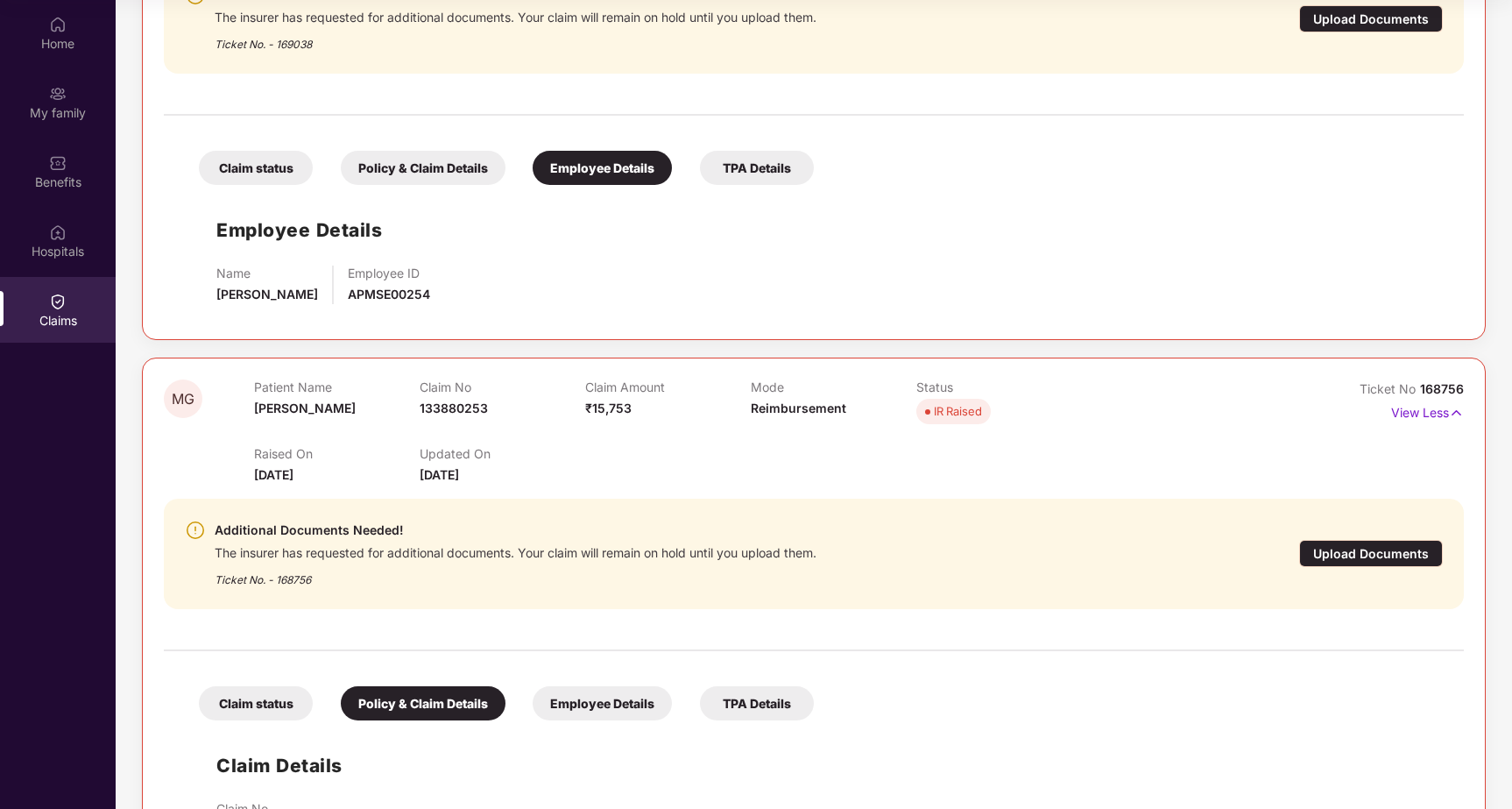
click at [592, 703] on div "Employee Details" at bounding box center [602, 704] width 140 height 34
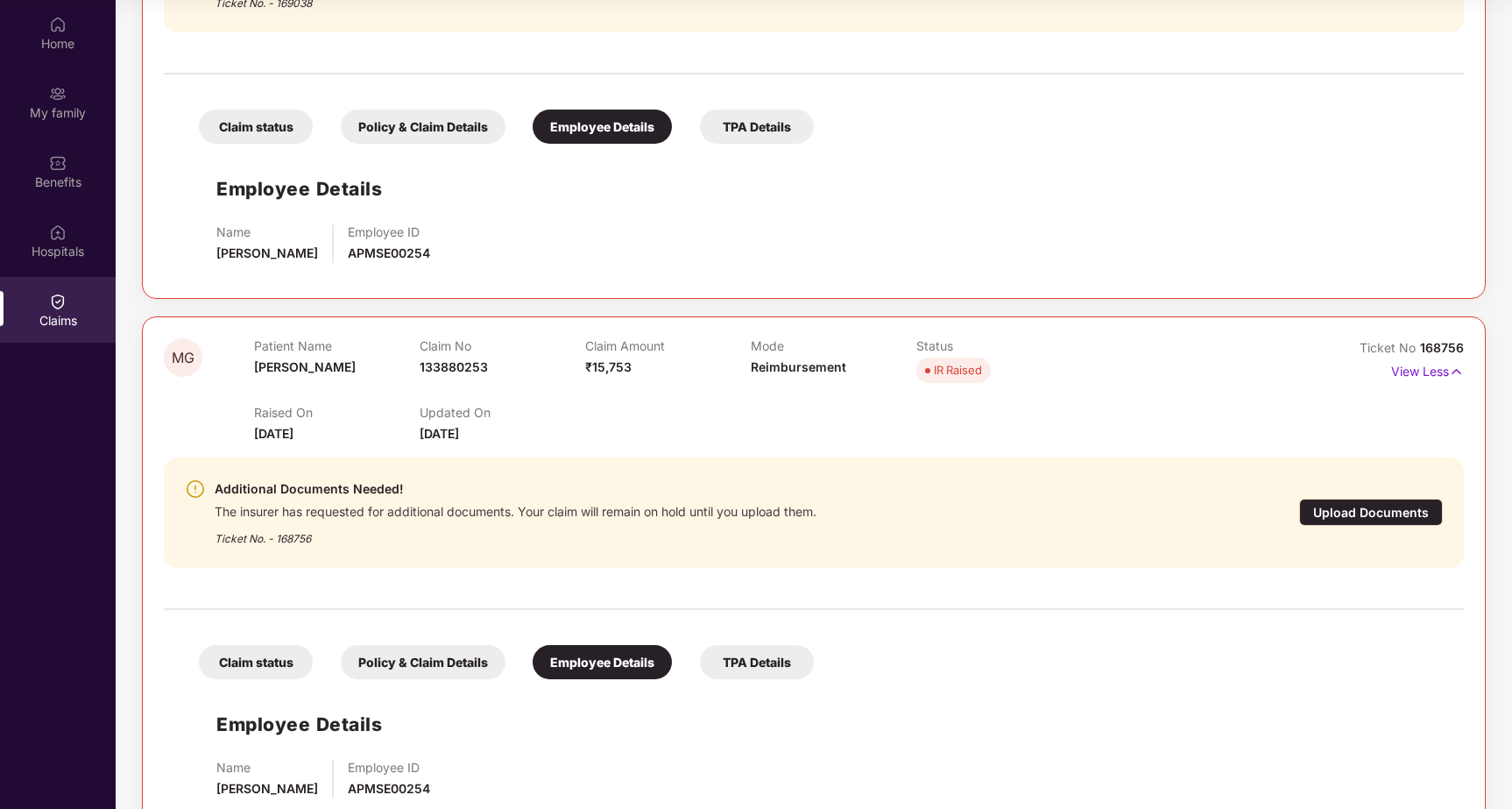
scroll to position [475, 0]
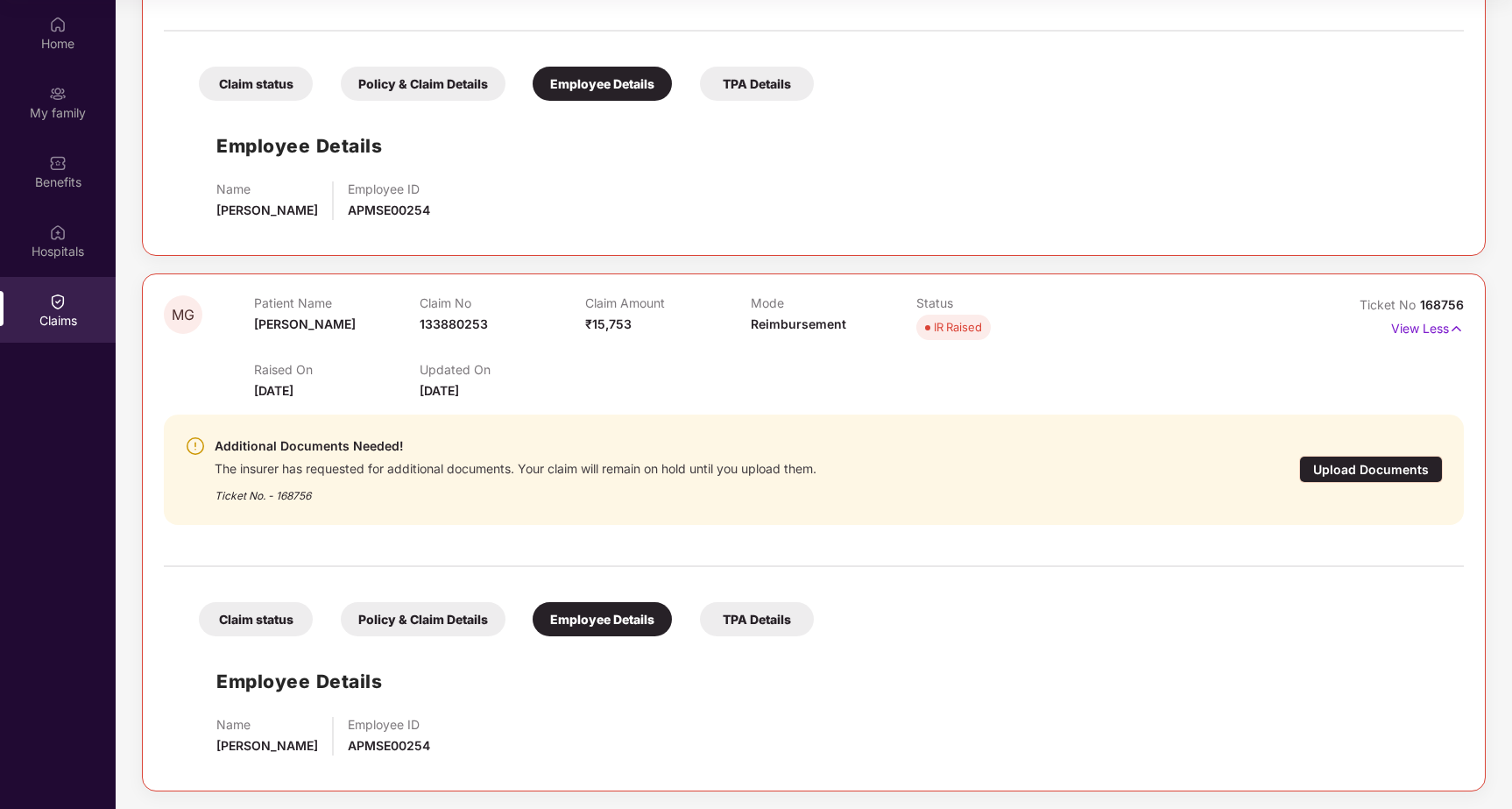
click at [752, 91] on div "TPA Details" at bounding box center [757, 84] width 114 height 34
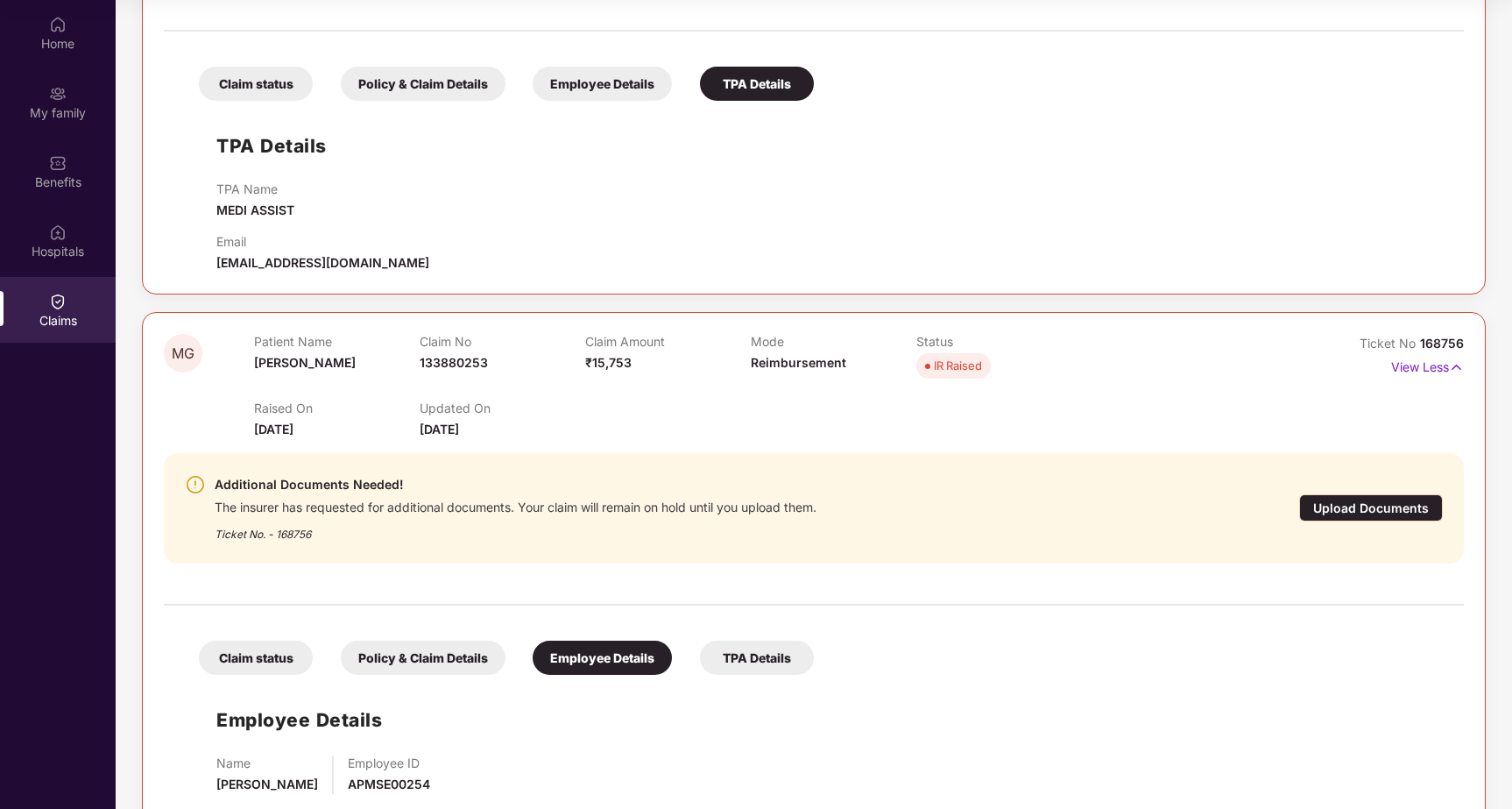
click at [759, 665] on div "TPA Details" at bounding box center [757, 658] width 114 height 34
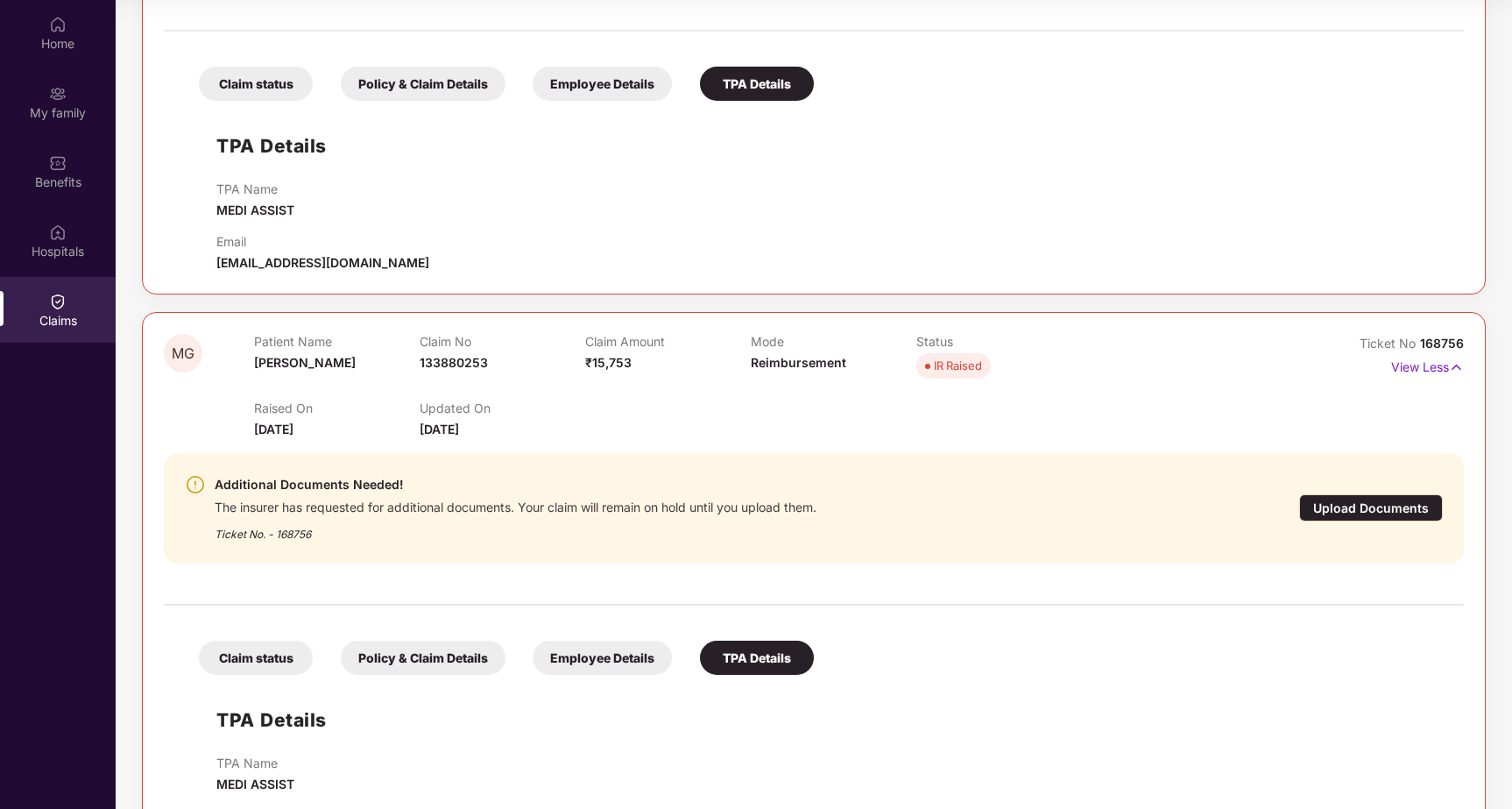
scroll to position [553, 0]
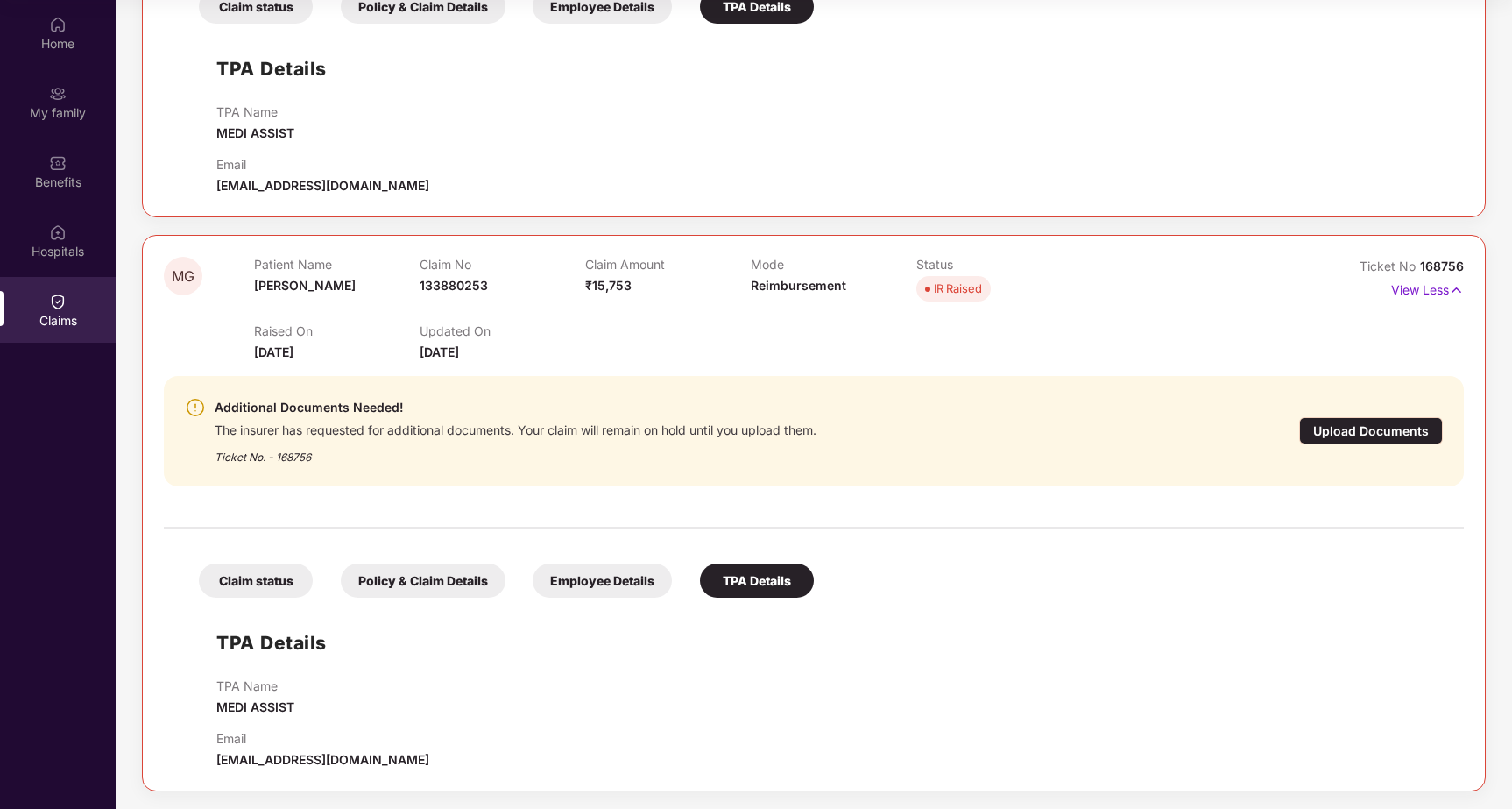
click at [125, 168] on div "MG Patient Name Manju Gupta Claim No 133880188 Claim Amount ₹15,752 Mode Reimbu…" at bounding box center [814, 202] width 1397 height 1179
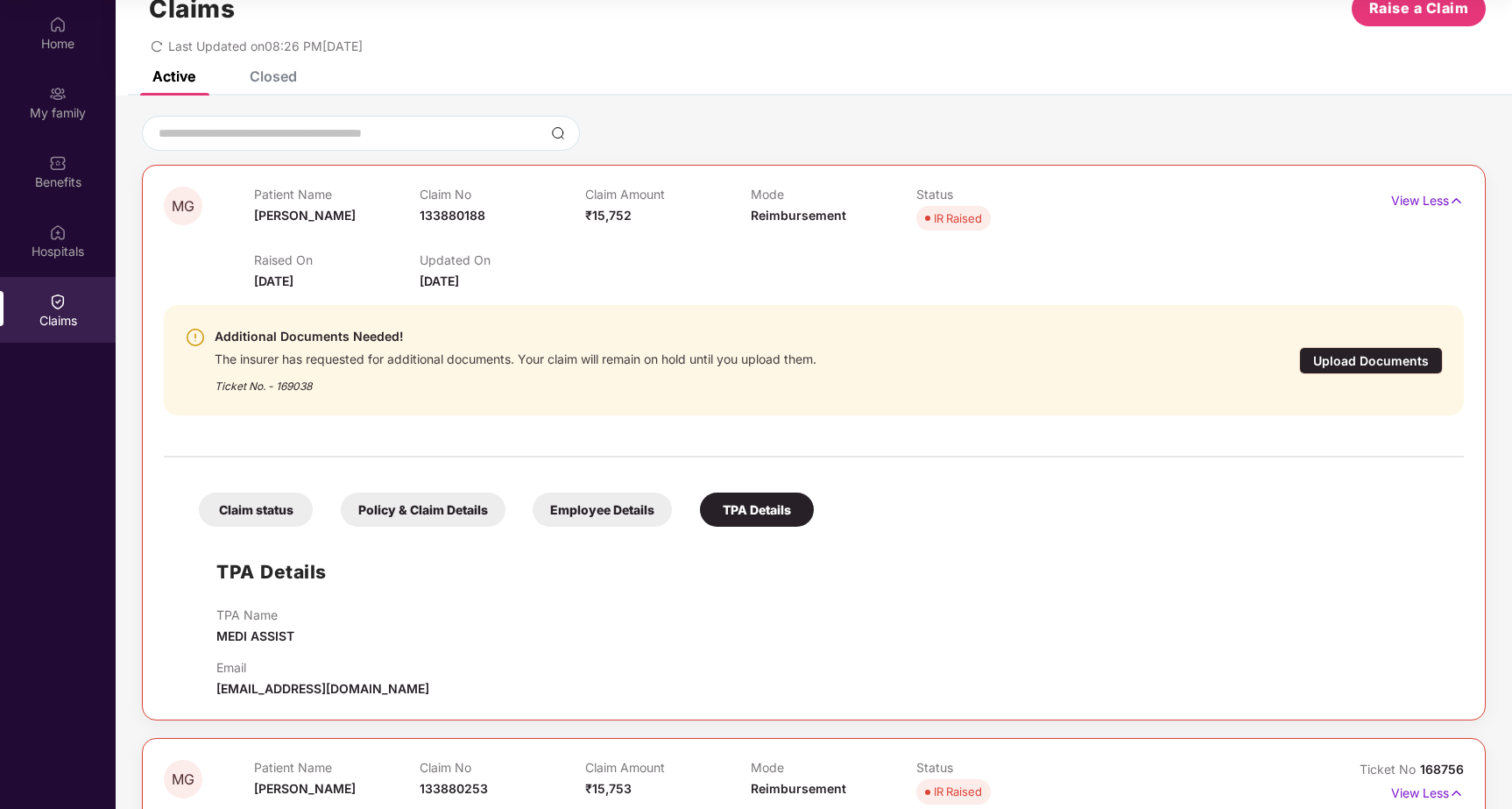
scroll to position [0, 0]
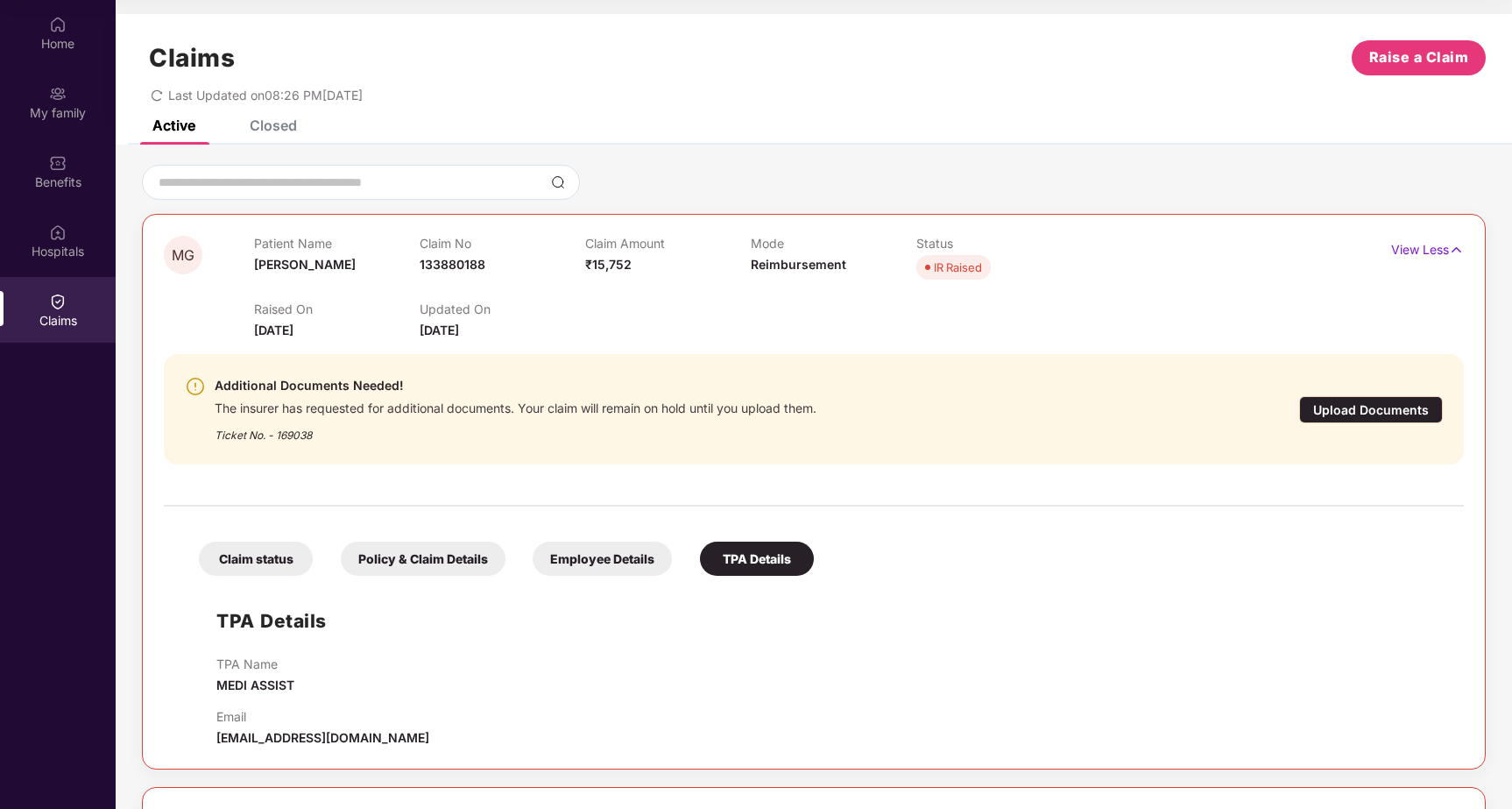
click at [276, 125] on div "Closed" at bounding box center [273, 125] width 47 height 17
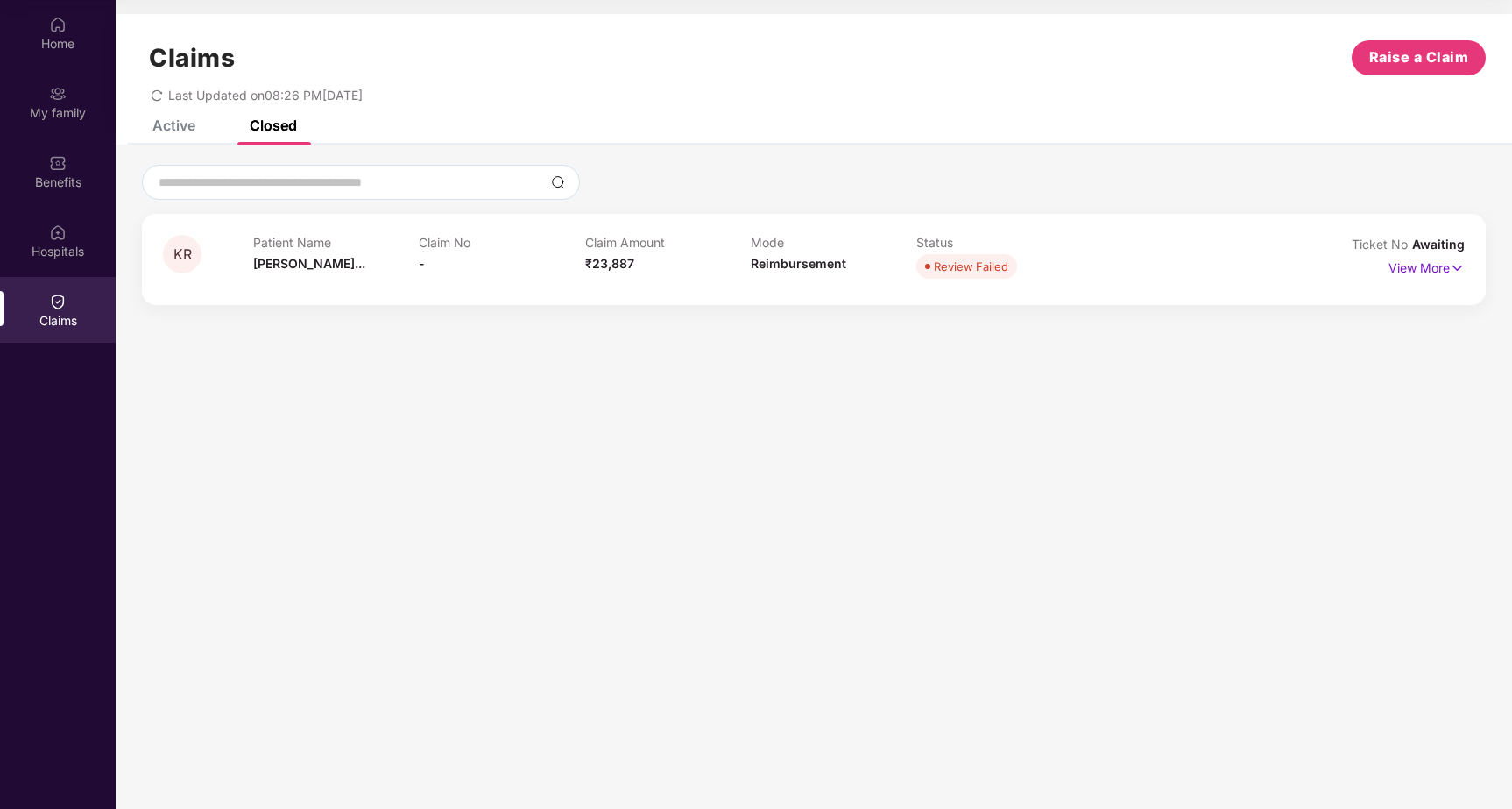
click at [165, 131] on div "Active" at bounding box center [174, 125] width 43 height 17
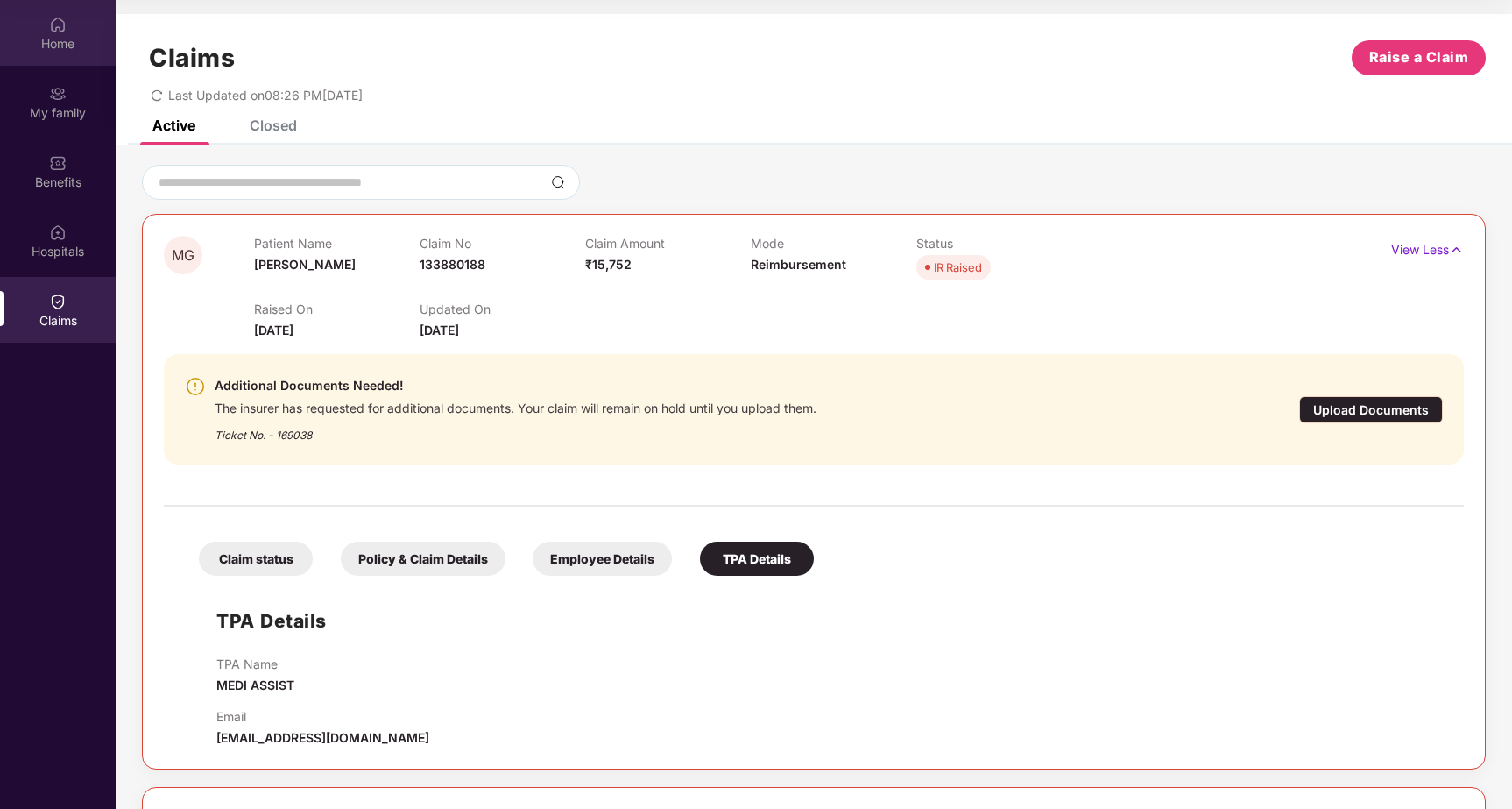
click at [56, 28] on img at bounding box center [58, 25] width 17 height 17
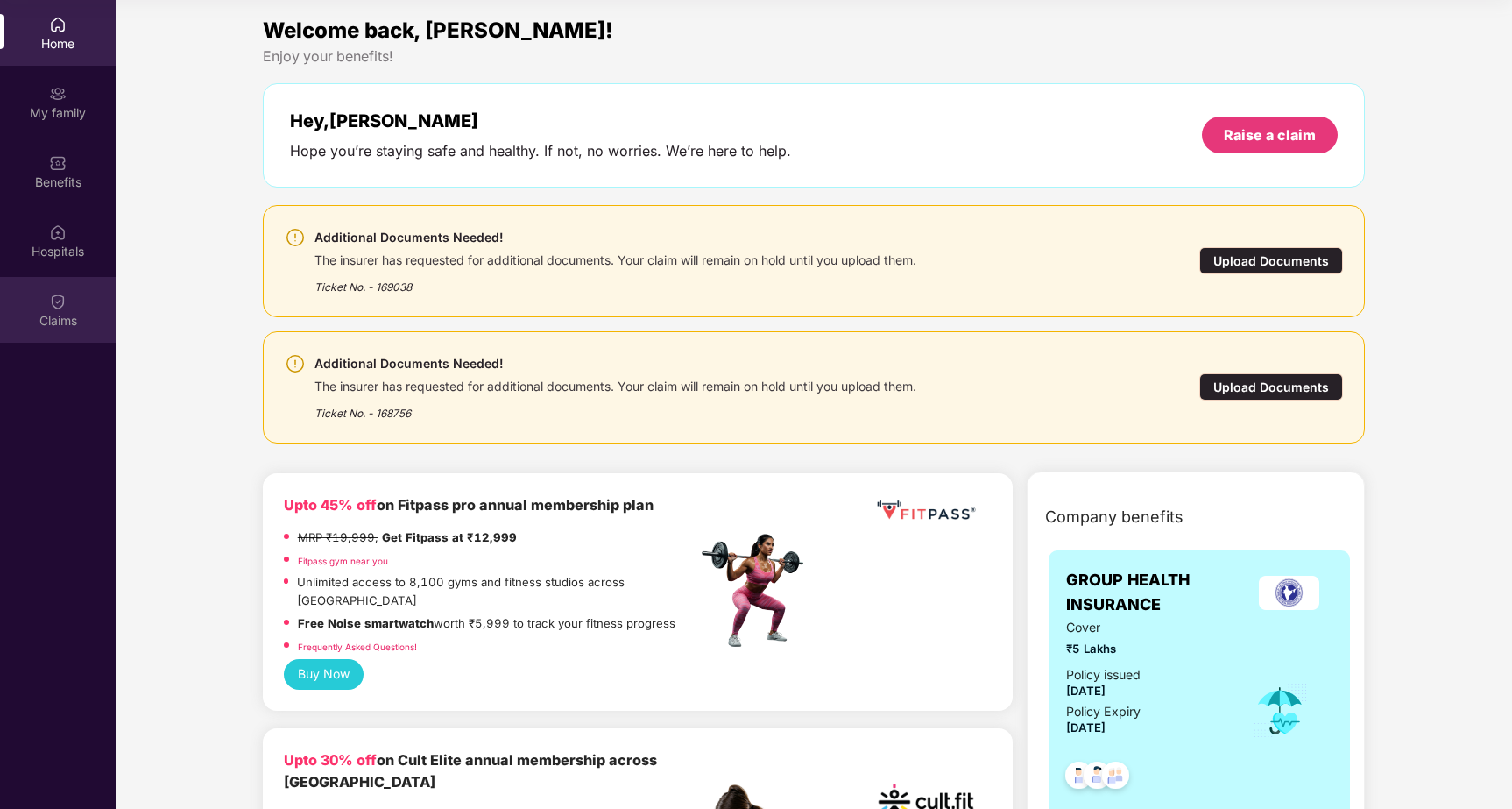
click at [60, 303] on img at bounding box center [58, 301] width 17 height 17
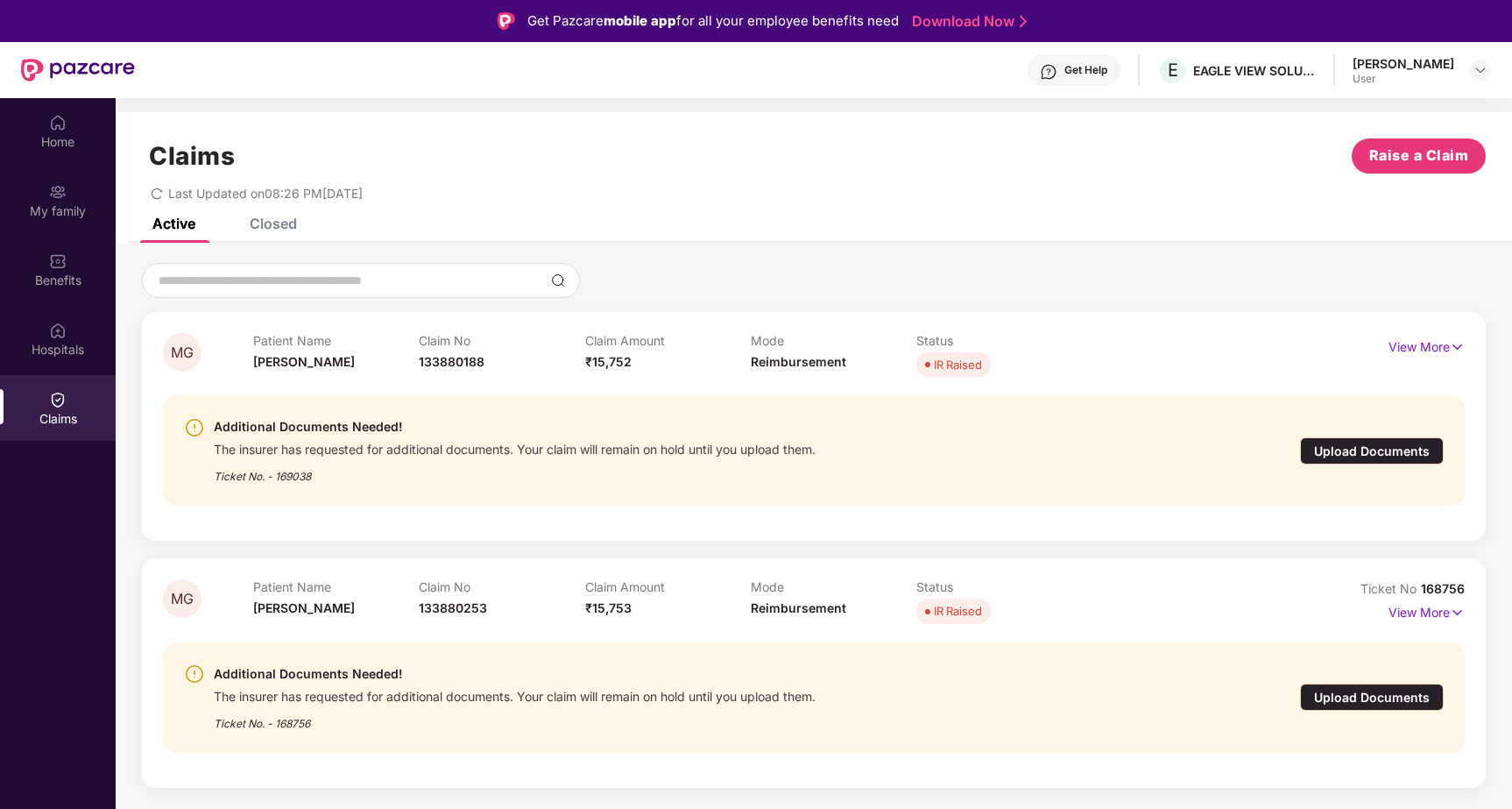
scroll to position [98, 0]
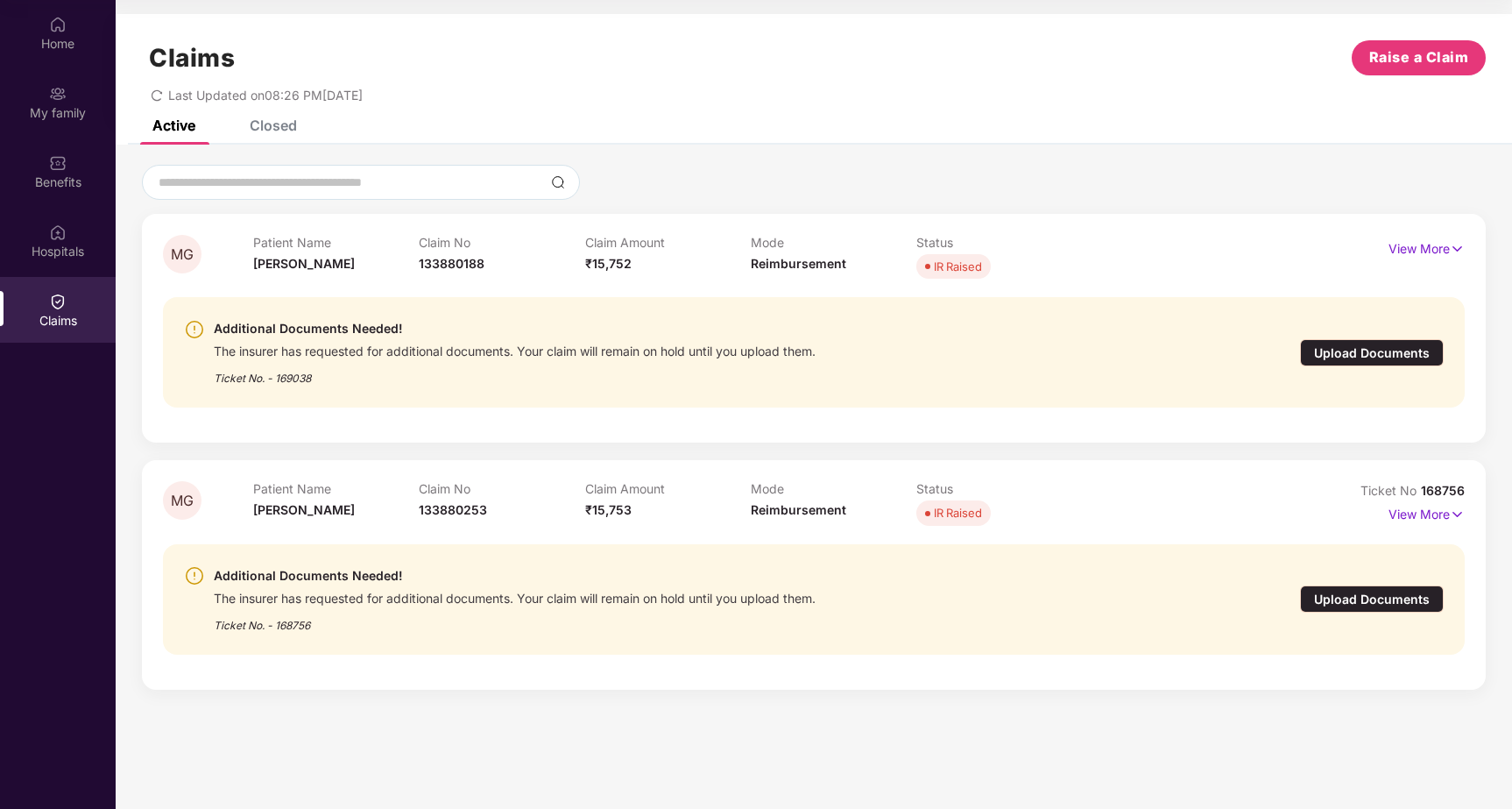
click at [330, 379] on div "Ticket No. - 169038" at bounding box center [514, 372] width 602 height 28
